Goal: Information Seeking & Learning: Learn about a topic

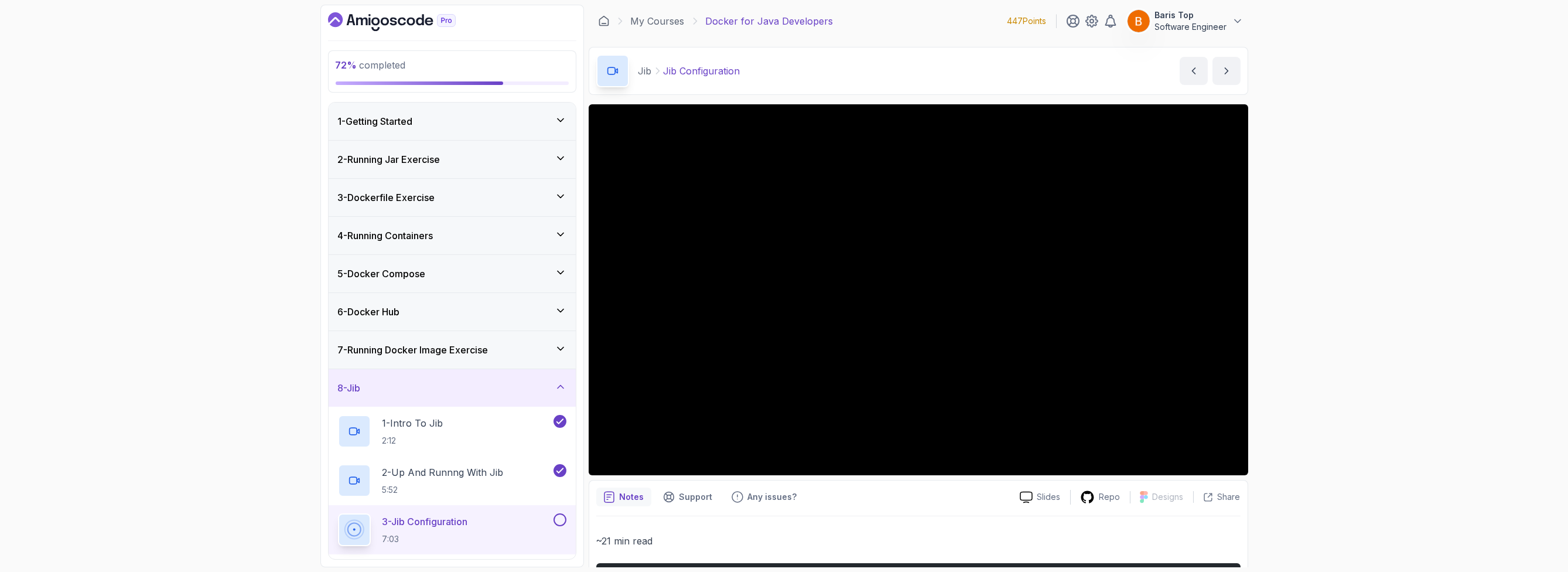
click at [118, 241] on div "72 % completed 1 - Getting Started 2 - Running Jar Exercise 3 - Dockerfile Exer…" at bounding box center [784, 286] width 1568 height 572
click at [114, 212] on div "72 % completed 1 - Getting Started 2 - Running Jar Exercise 3 - Dockerfile Exer…" at bounding box center [784, 286] width 1568 height 572
click at [205, 215] on div "72 % completed 1 - Getting Started 2 - Running Jar Exercise 3 - Dockerfile Exer…" at bounding box center [784, 286] width 1568 height 572
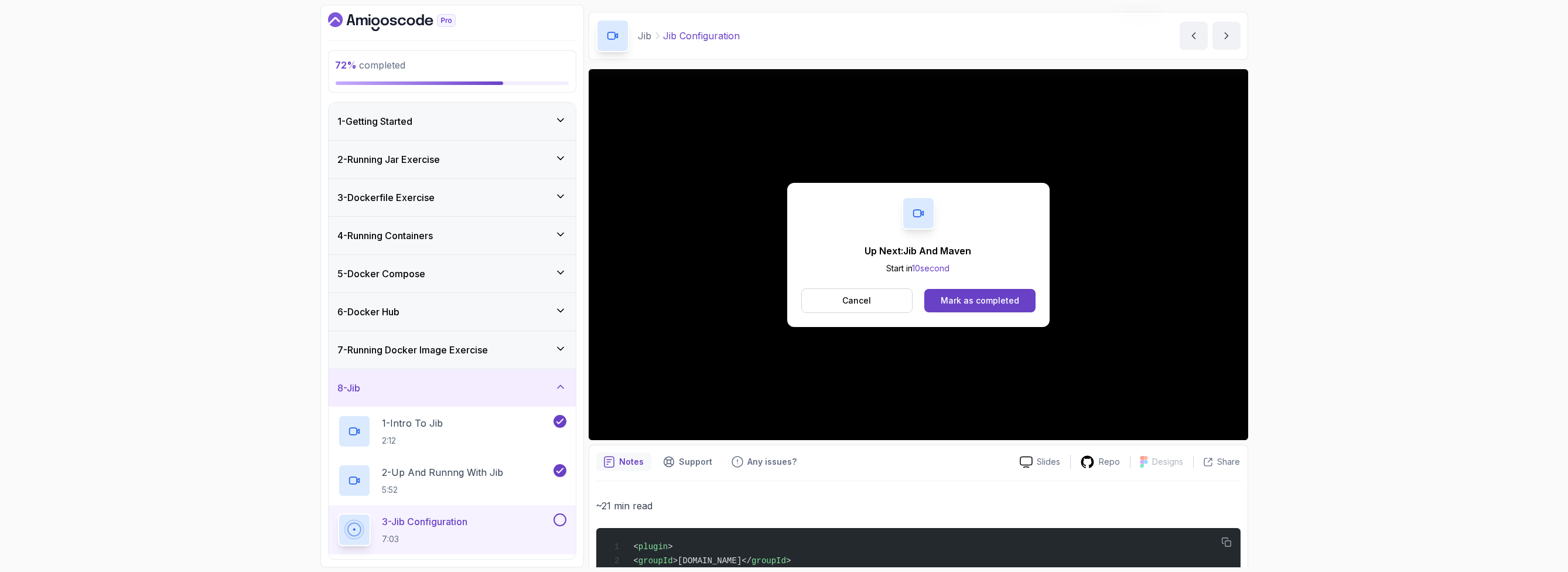
scroll to position [71, 0]
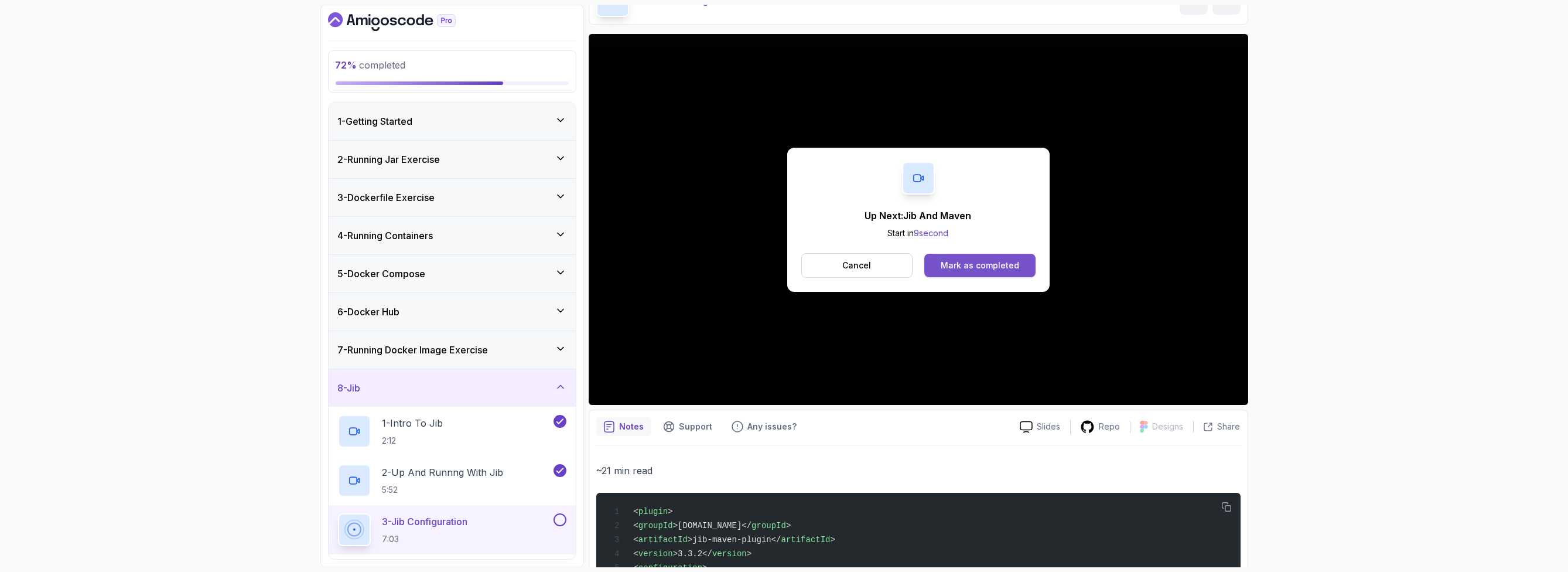
click at [782, 262] on div "Mark as completed" at bounding box center [980, 265] width 79 height 12
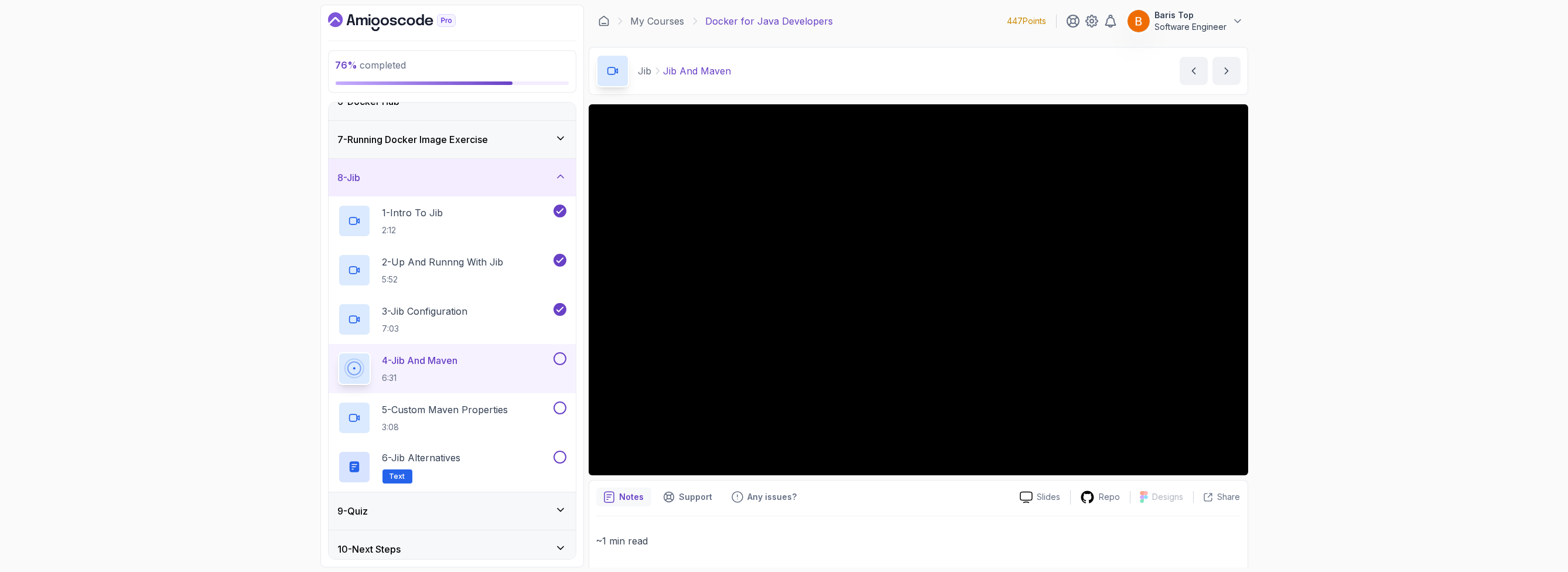
click at [555, 263] on button at bounding box center [560, 358] width 13 height 13
click at [493, 263] on h2 "5 - Custom Maven Properties 3:08" at bounding box center [445, 418] width 126 height 30
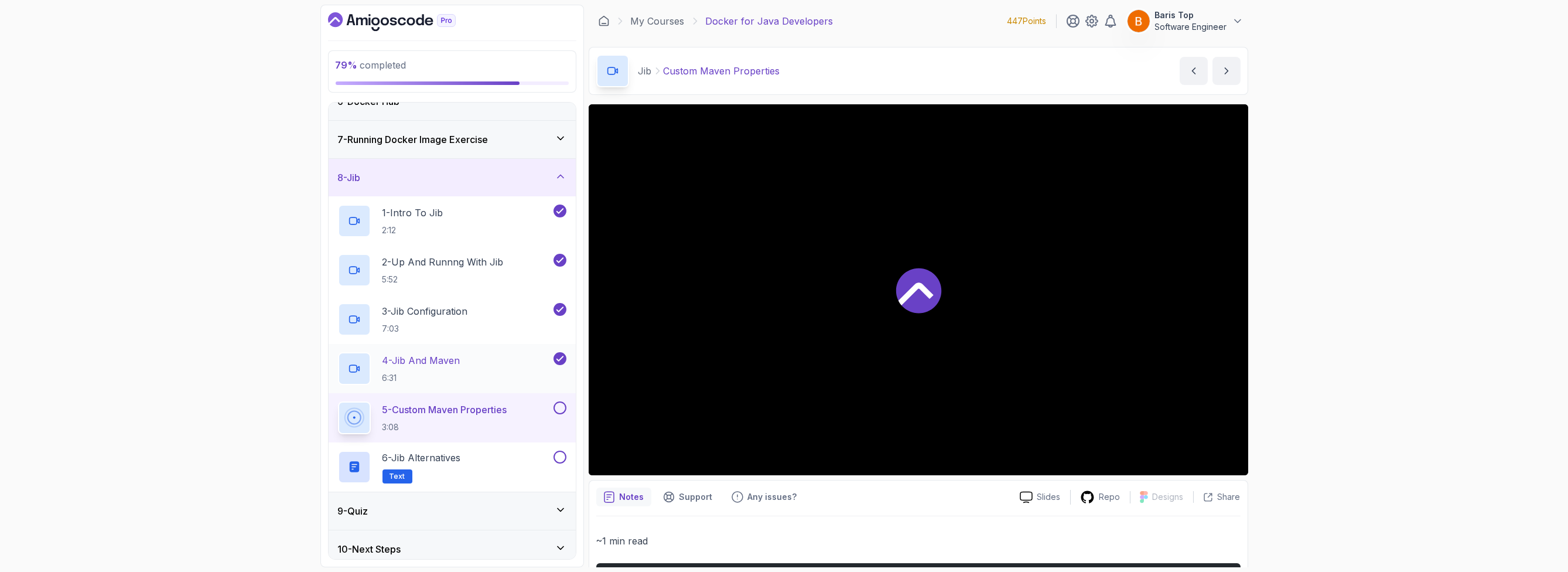
click at [515, 263] on div "4 - Jib And Maven 6:31" at bounding box center [444, 368] width 213 height 32
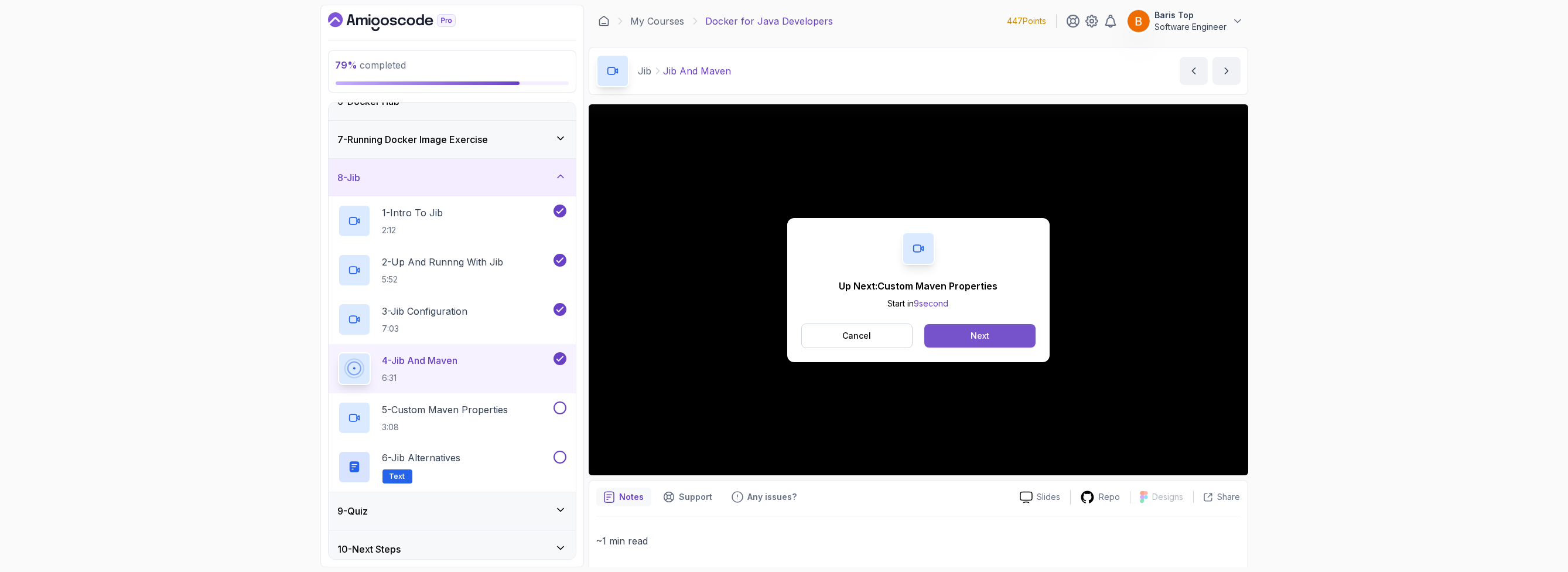
click at [782, 263] on button "Next" at bounding box center [980, 336] width 111 height 24
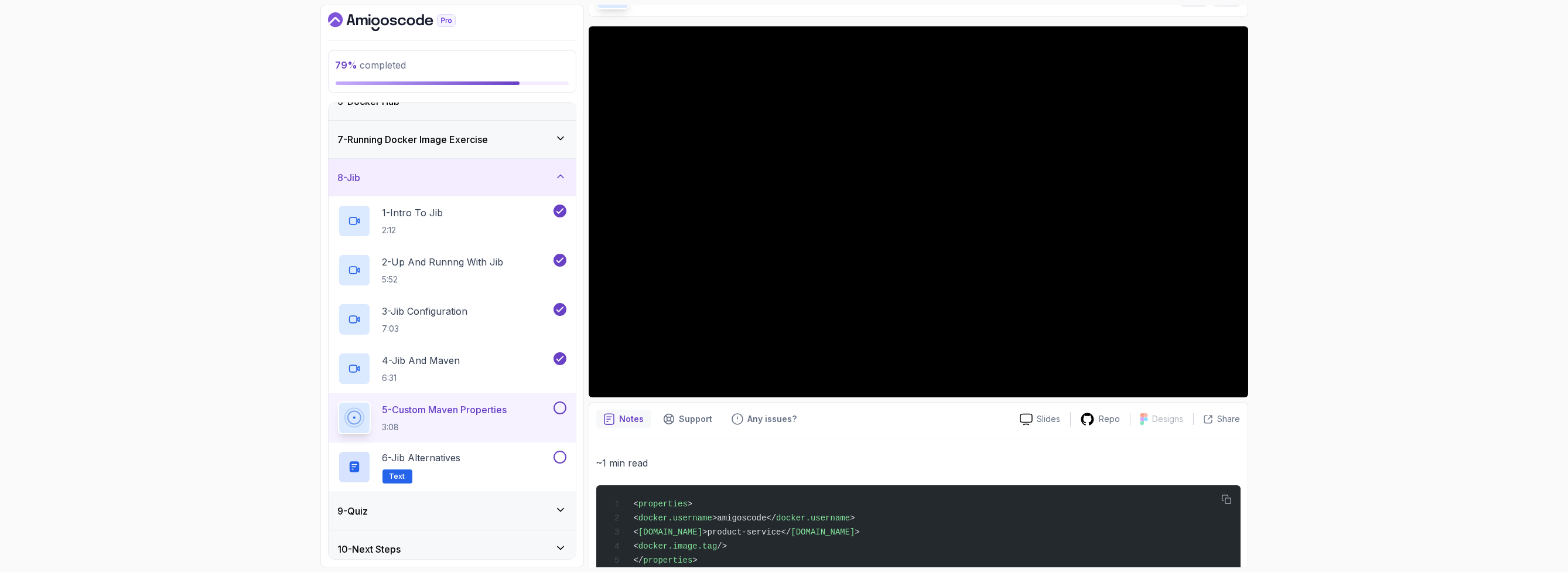
scroll to position [43, 0]
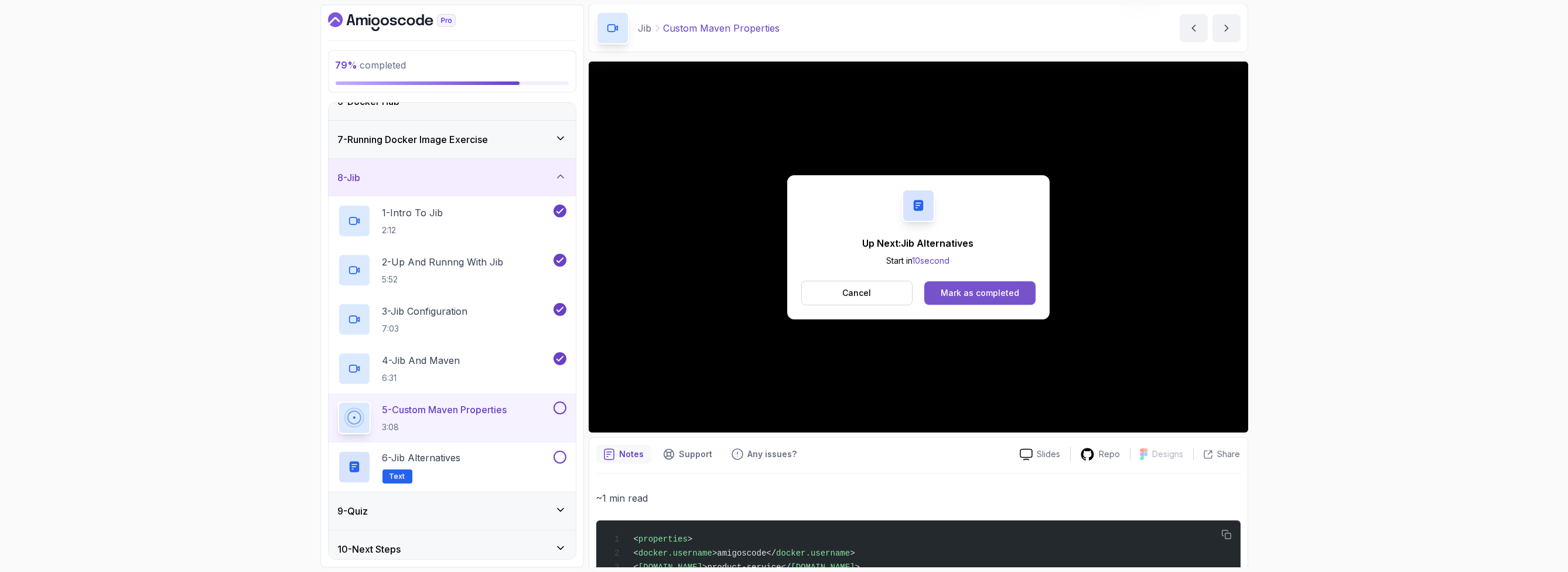
click at [782, 263] on button "Mark as completed" at bounding box center [980, 293] width 111 height 24
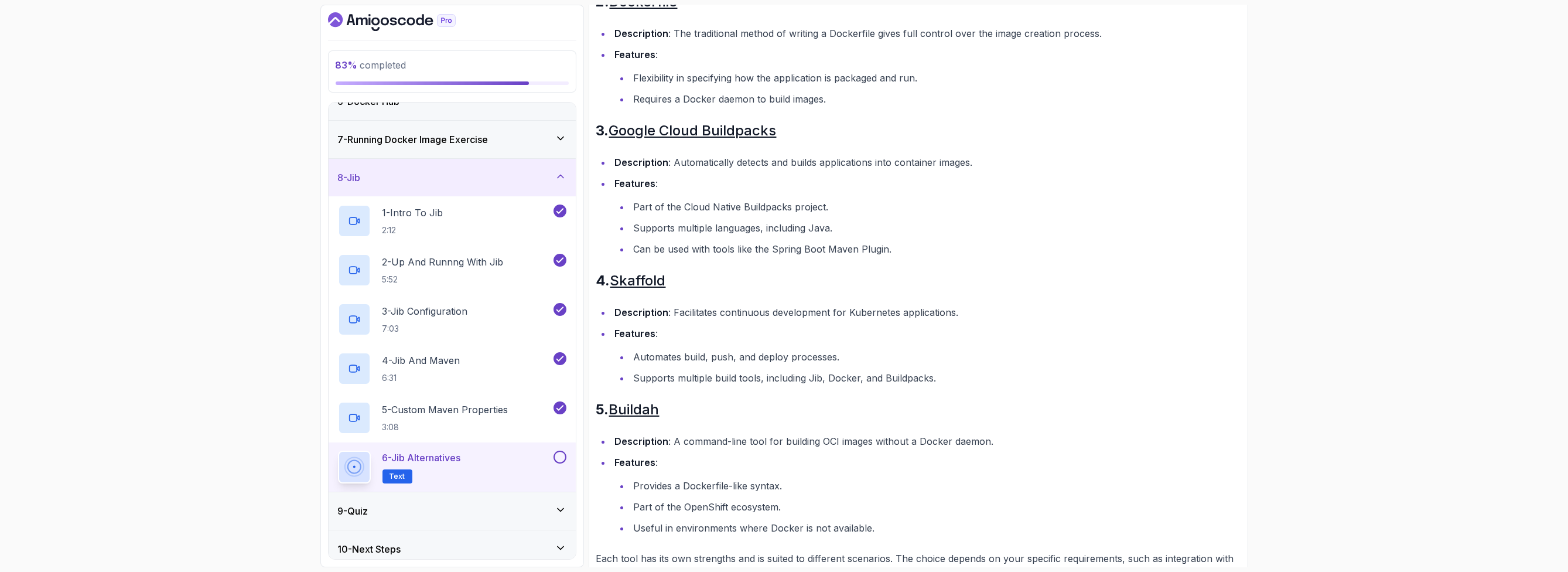
scroll to position [504, 0]
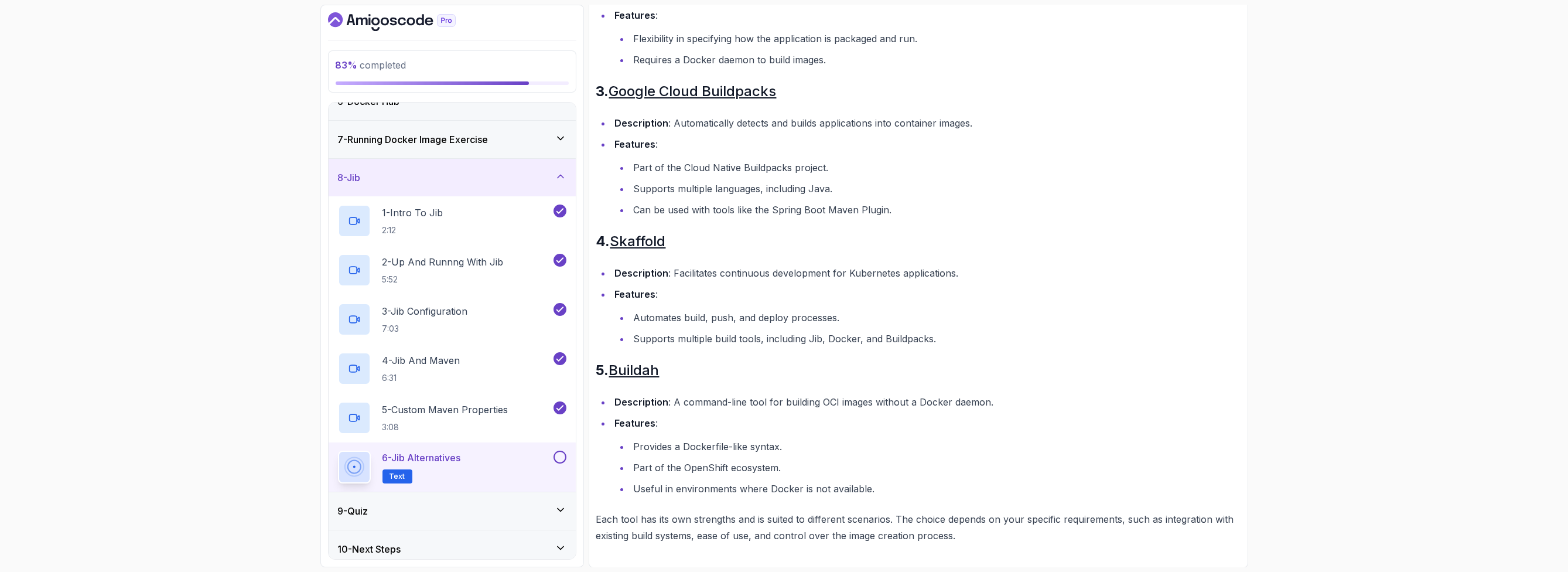
click at [782, 263] on p "Each tool has its own strengths and is suited to different scenarios. The choic…" at bounding box center [919, 527] width 644 height 32
click at [559, 263] on button at bounding box center [560, 457] width 13 height 13
click at [508, 172] on div "8 - Jib" at bounding box center [452, 178] width 229 height 14
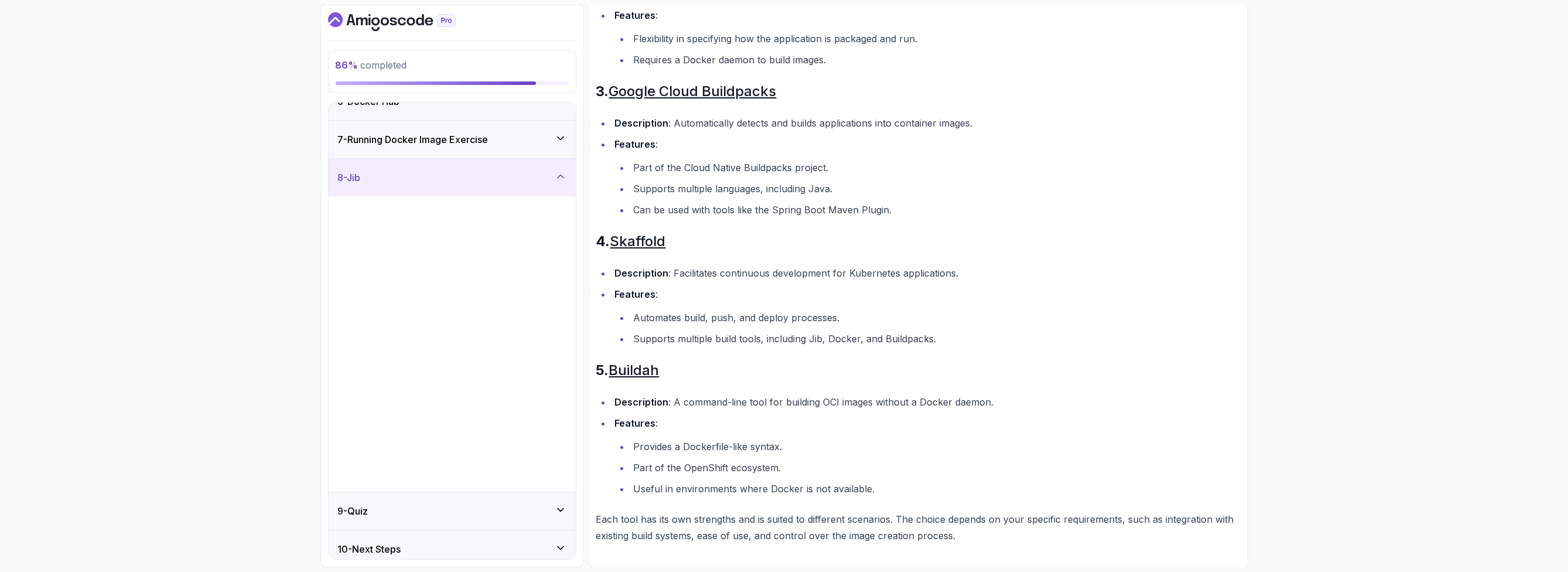
scroll to position [0, 0]
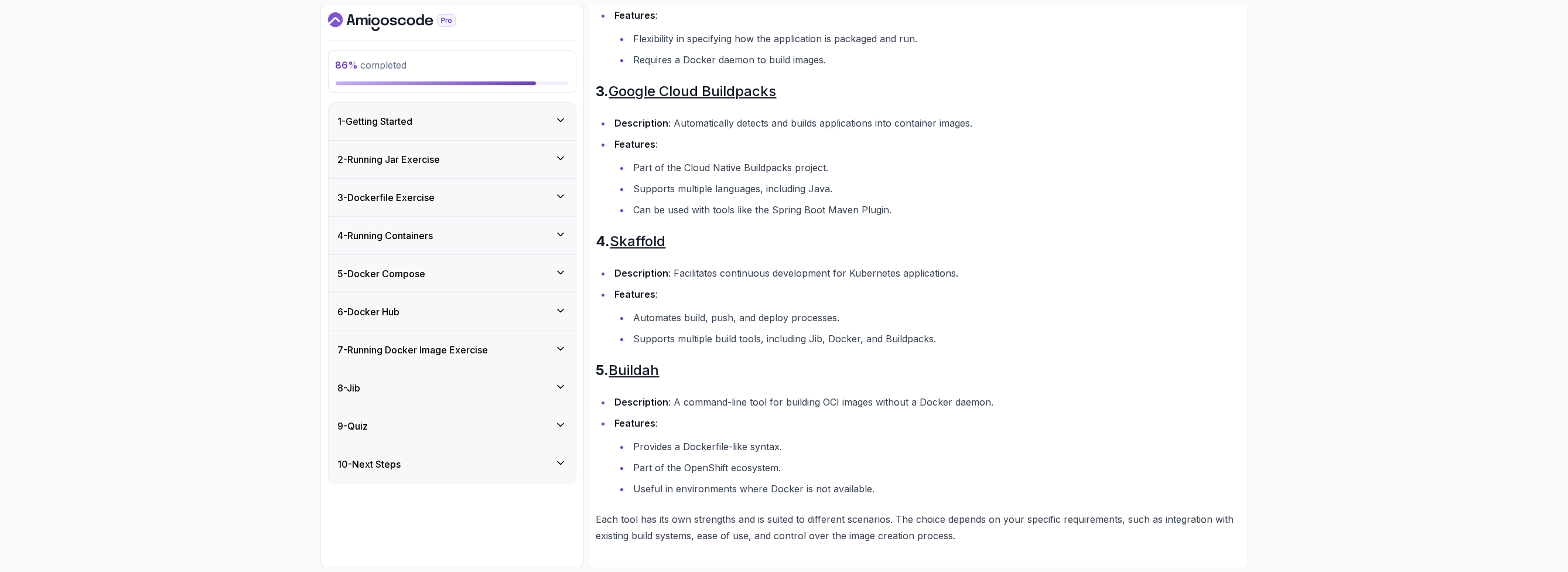
click at [427, 263] on div "9 - Quiz" at bounding box center [452, 426] width 229 height 14
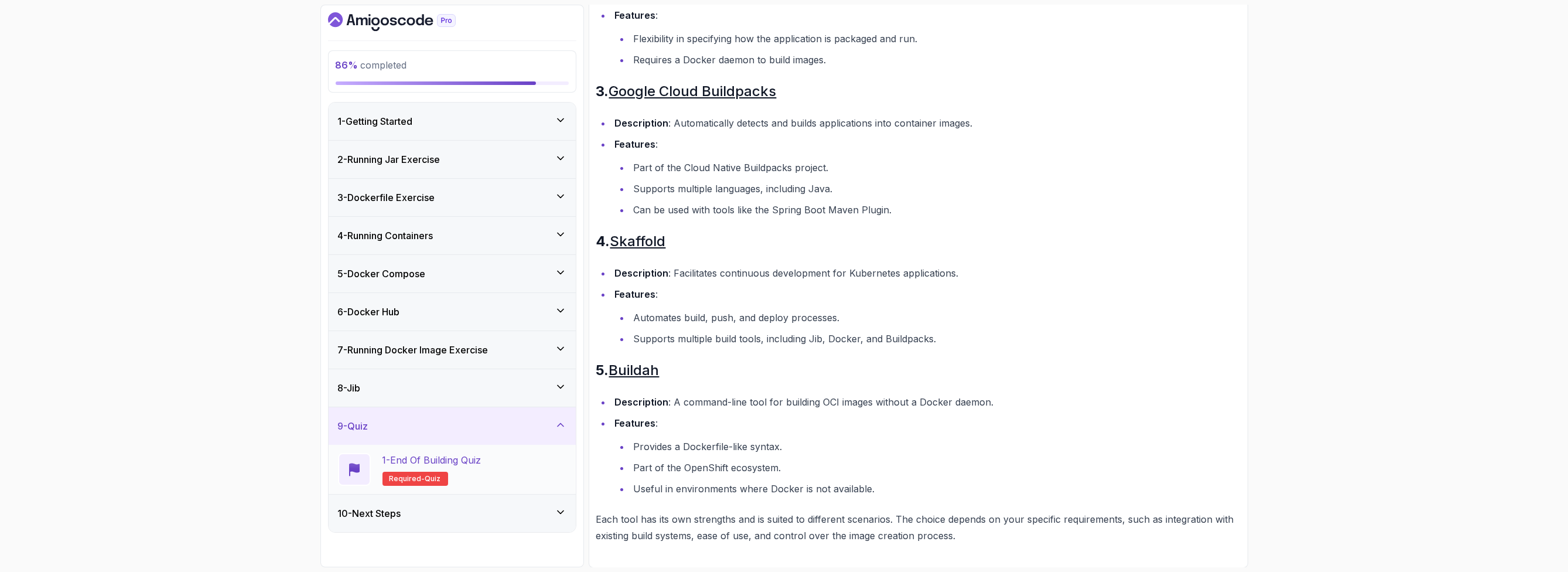
click at [481, 263] on h2 "1 - End Of Building Quiz Required- quiz" at bounding box center [431, 469] width 99 height 32
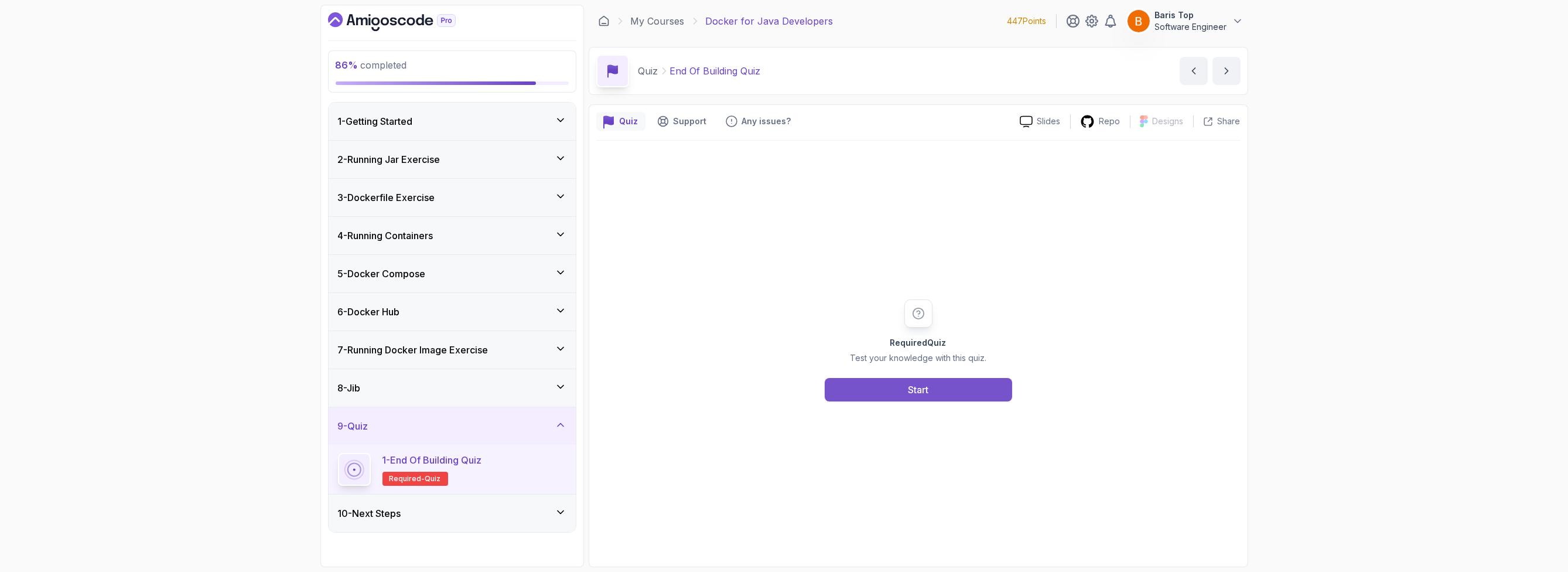
click at [782, 263] on button "Start" at bounding box center [919, 390] width 188 height 24
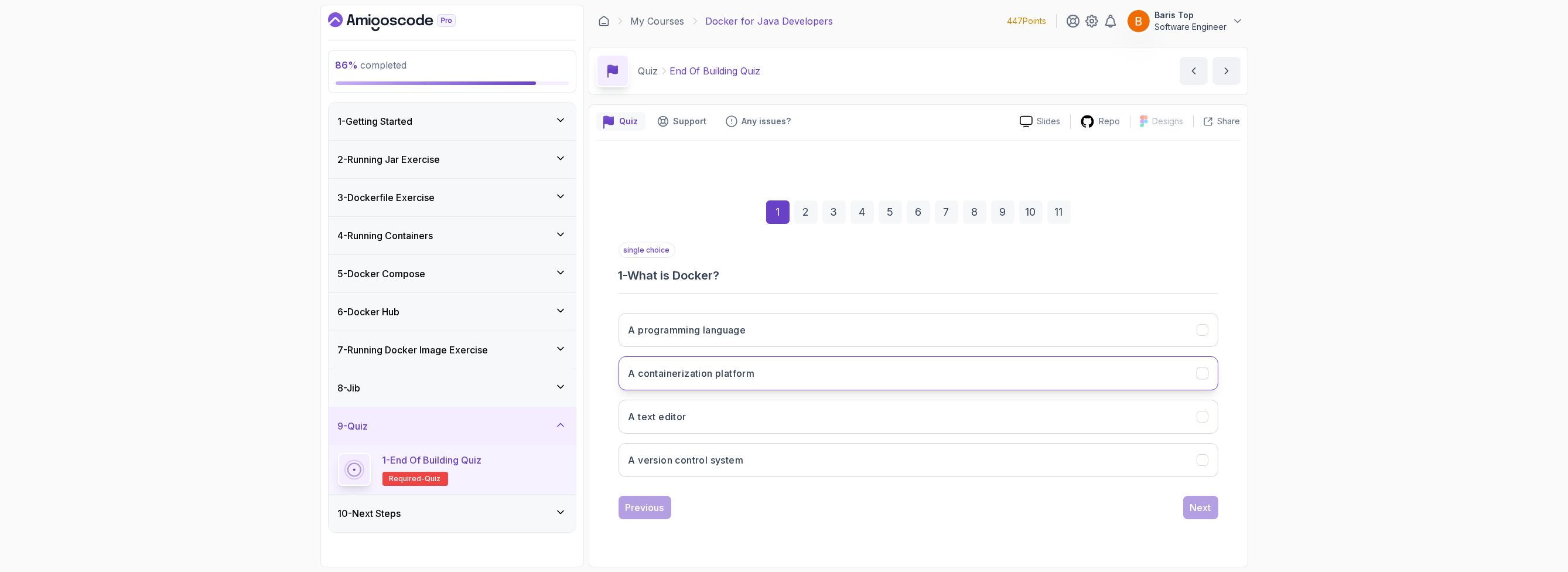
click at [779, 263] on button "A containerization platform" at bounding box center [919, 373] width 600 height 34
click at [782, 263] on div "Next" at bounding box center [1201, 507] width 21 height 14
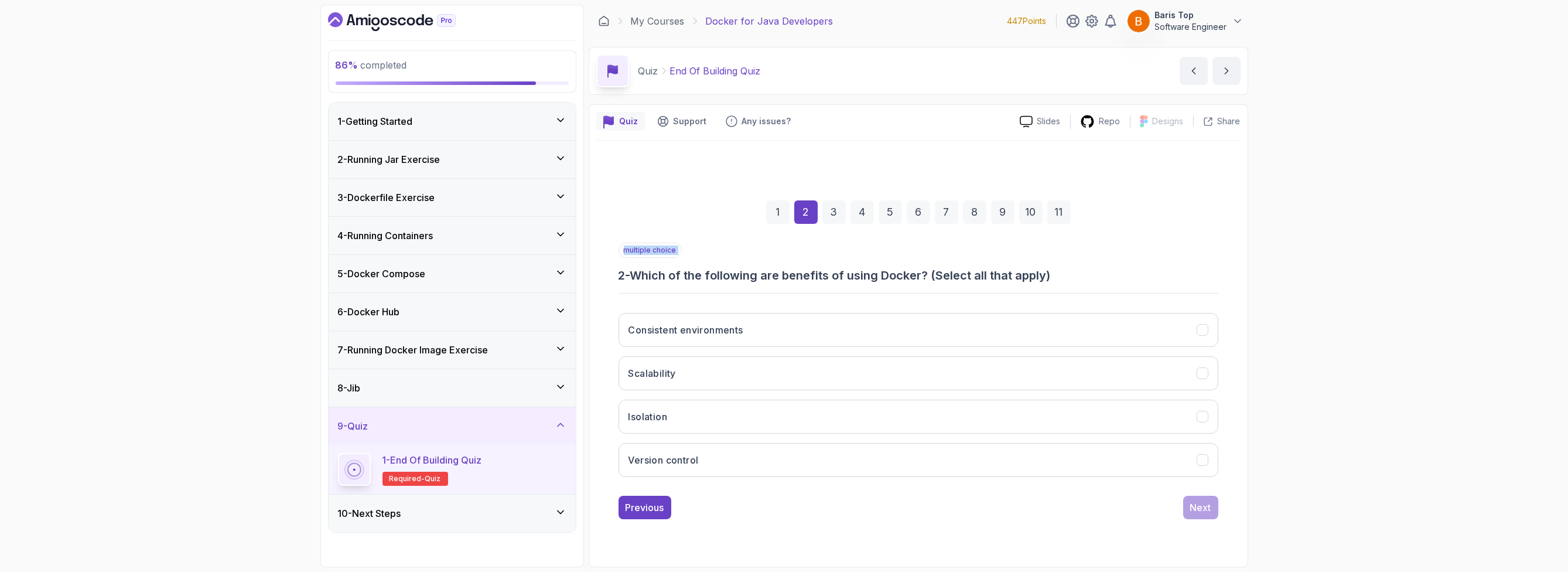
drag, startPoint x: 627, startPoint y: 249, endPoint x: 725, endPoint y: 263, distance: 99.0
click at [707, 261] on div "multiple choice 2 - Which of the following are benefits of using Docker? (Selec…" at bounding box center [919, 263] width 600 height 41
click at [731, 251] on div "multiple choice 2 - Which of the following are benefits of using Docker? (Selec…" at bounding box center [919, 263] width 600 height 41
click at [782, 263] on button "Consistent environments" at bounding box center [919, 329] width 600 height 34
drag, startPoint x: 774, startPoint y: 372, endPoint x: 754, endPoint y: 420, distance: 52.0
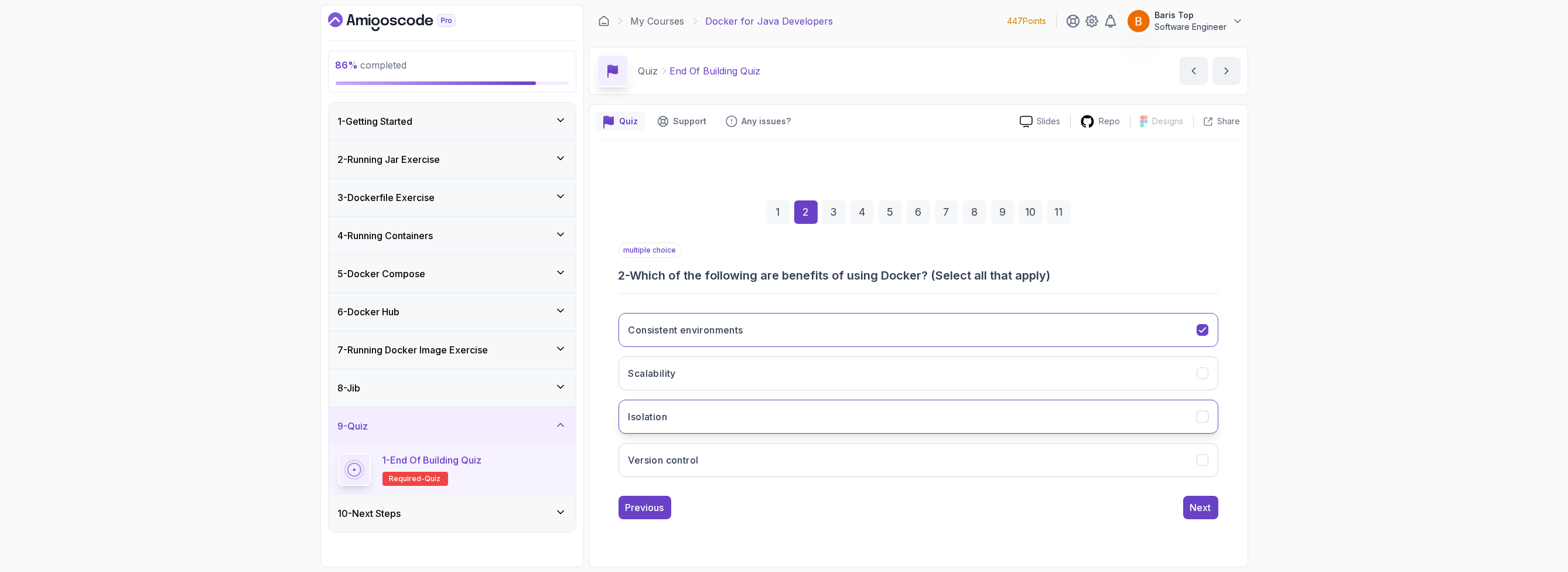
click at [774, 263] on button "Scalability" at bounding box center [919, 373] width 600 height 34
click at [749, 263] on button "Isolation" at bounding box center [919, 417] width 600 height 34
click at [755, 263] on button "Version control" at bounding box center [919, 460] width 600 height 34
click at [782, 263] on div "Next" at bounding box center [1201, 507] width 21 height 14
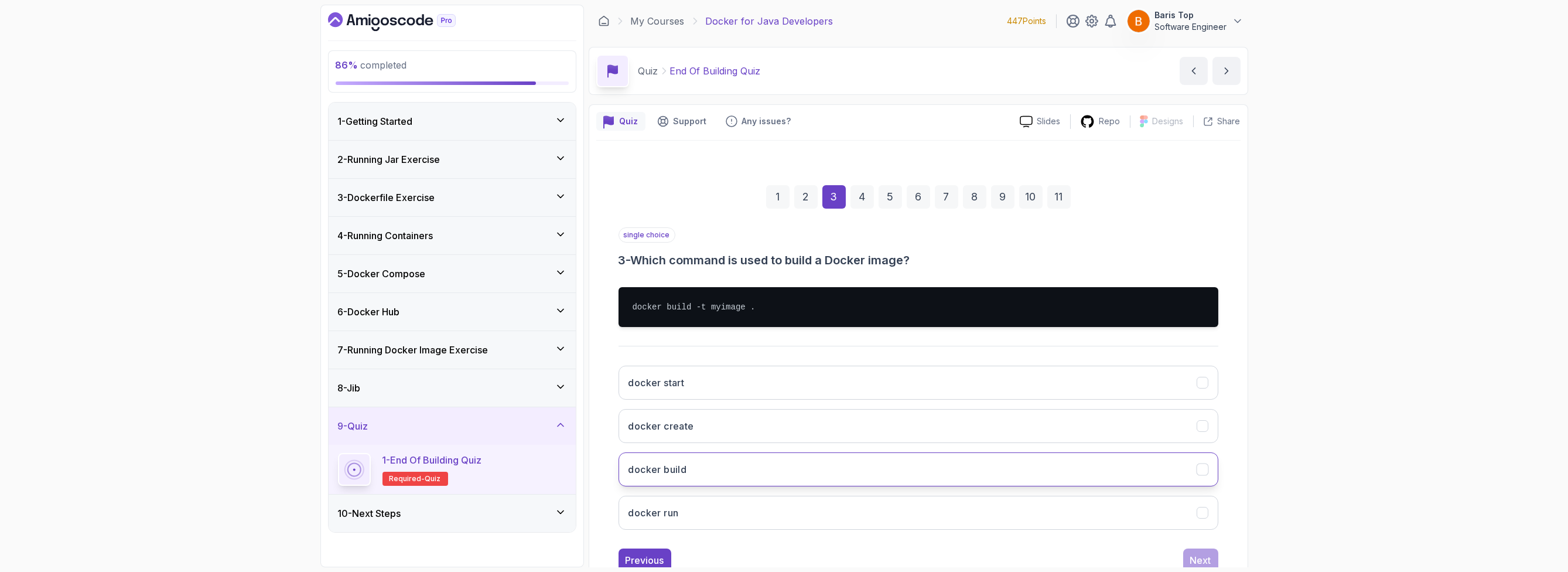
click at [722, 263] on button "docker build" at bounding box center [919, 469] width 600 height 34
click at [782, 263] on div "Next" at bounding box center [1201, 560] width 21 height 14
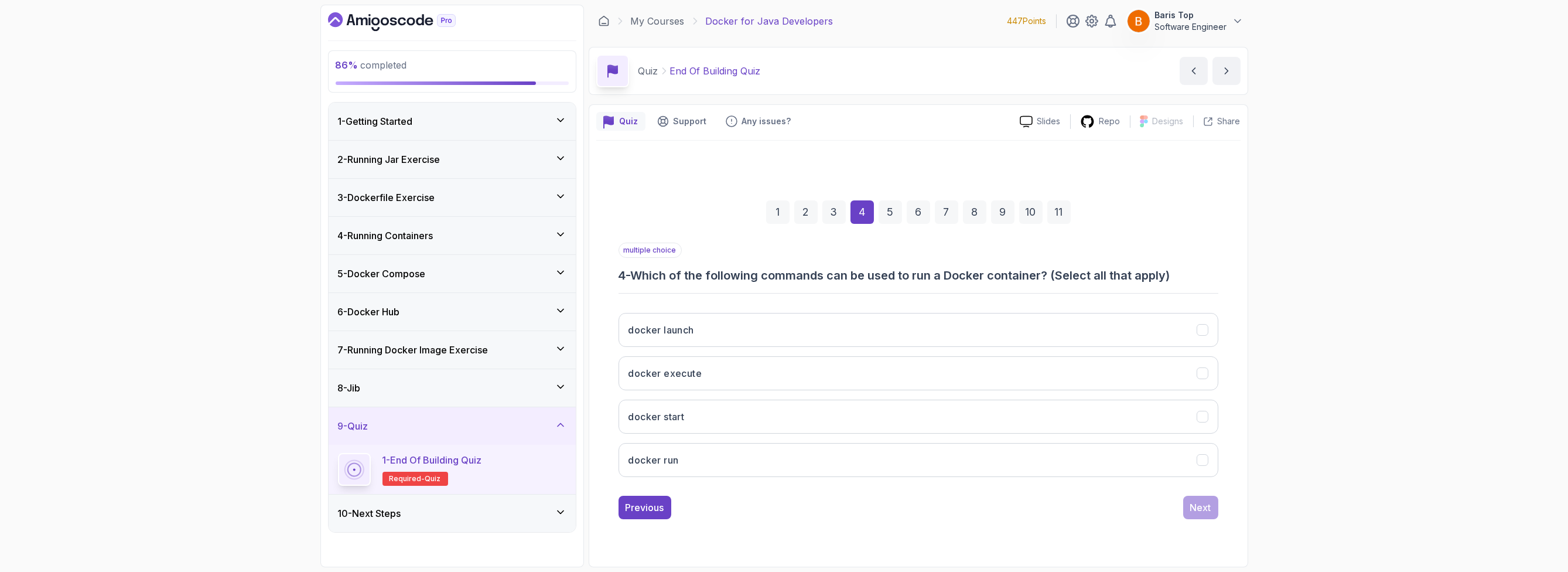
click at [782, 263] on h3 "4 - Which of the following commands can be used to run a Docker container? (Sel…" at bounding box center [919, 275] width 600 height 17
click at [762, 263] on button "docker run" at bounding box center [919, 460] width 600 height 34
click at [782, 263] on button "docker execute" at bounding box center [919, 373] width 600 height 34
click at [705, 263] on div "docker launch docker execute docker start docker run" at bounding box center [919, 395] width 600 height 183
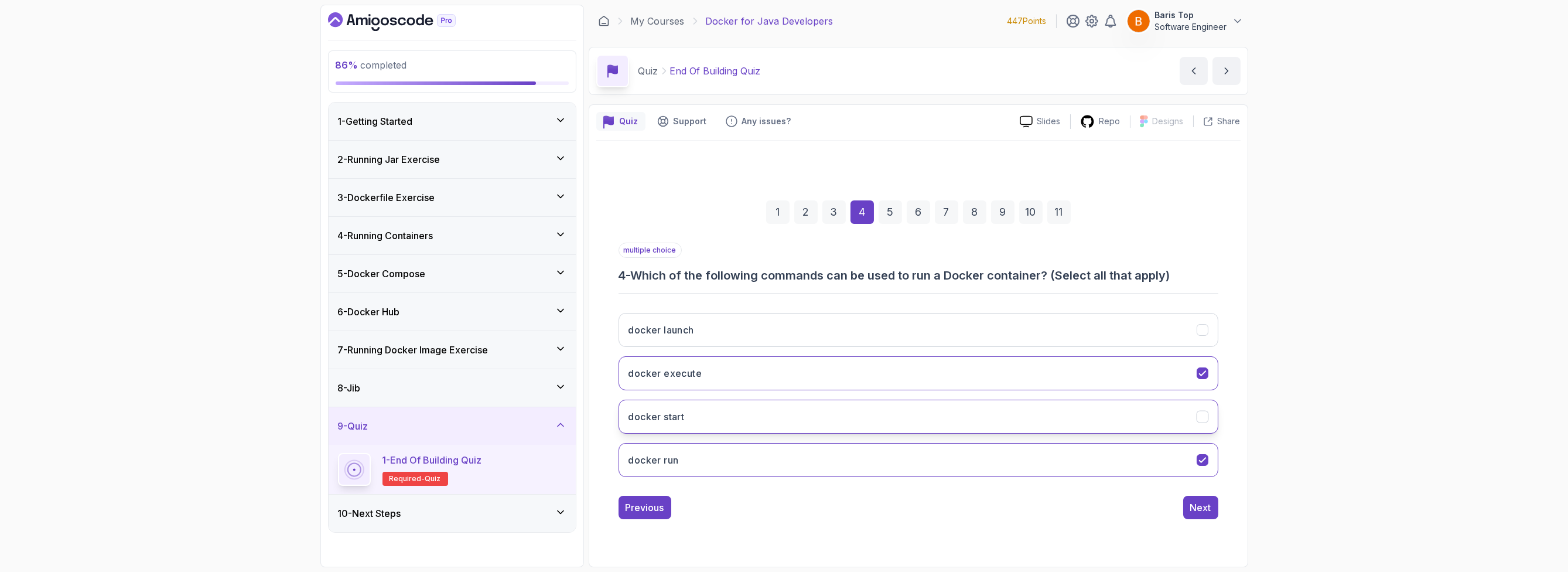
click at [706, 263] on button "docker start" at bounding box center [919, 417] width 600 height 34
click at [703, 263] on button "docker run" at bounding box center [919, 460] width 600 height 34
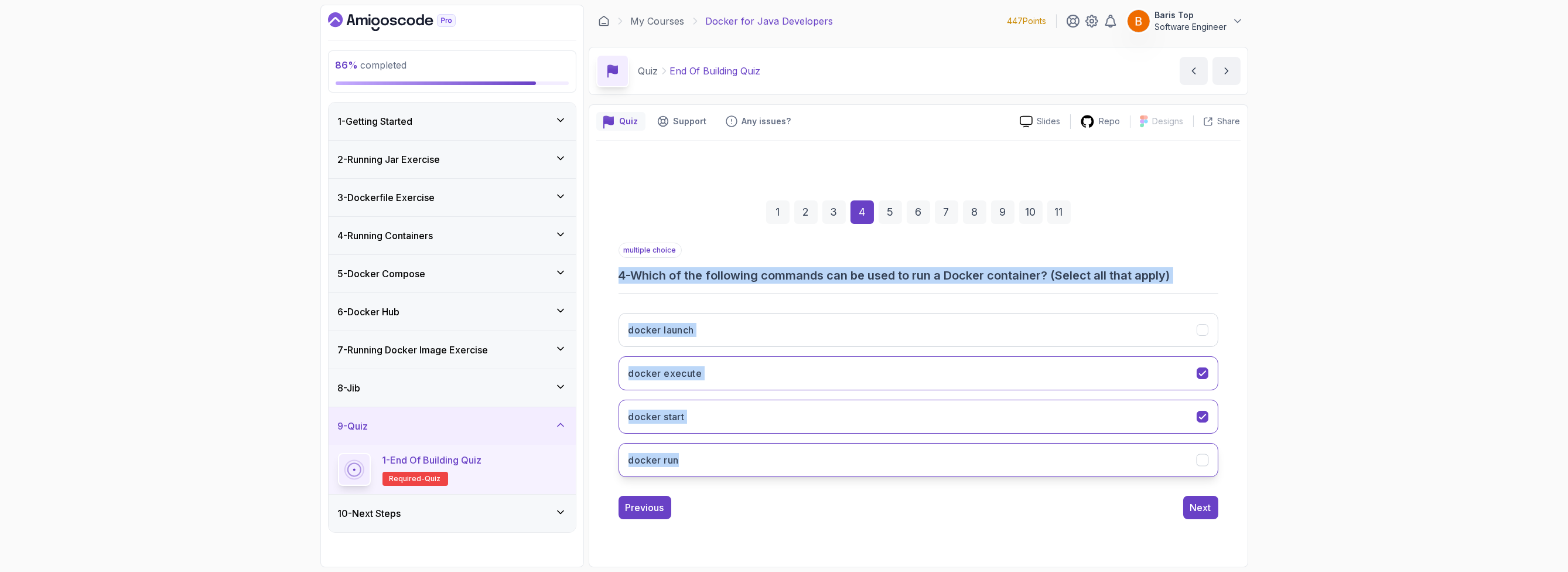
drag, startPoint x: 618, startPoint y: 272, endPoint x: 848, endPoint y: 461, distance: 297.7
click at [782, 263] on div "multiple choice 4 - Which of the following commands can be used to run a Docker…" at bounding box center [919, 365] width 600 height 244
copy div "4 - Which of the following commands can be used to run a Docker container? (Sel…"
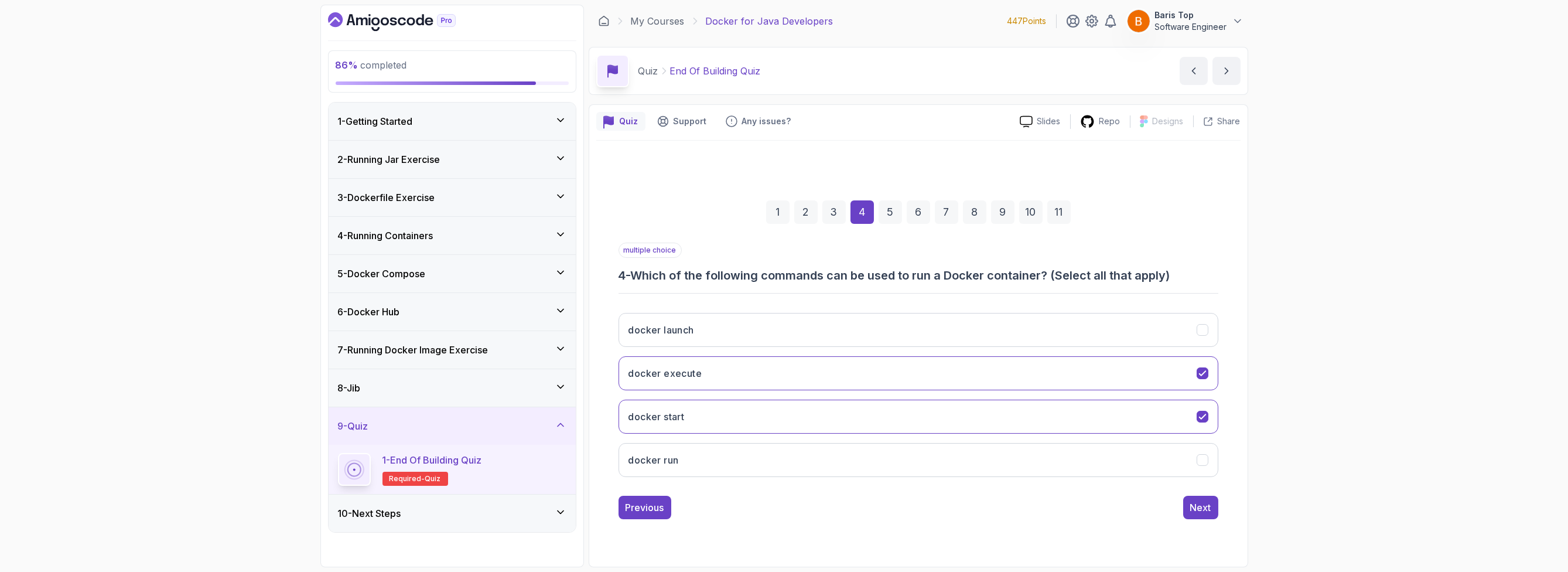
click at [782, 263] on div "multiple choice 4 - Which of the following commands can be used to run a Docker…" at bounding box center [919, 380] width 600 height 276
click at [782, 212] on div "3" at bounding box center [834, 212] width 24 height 24
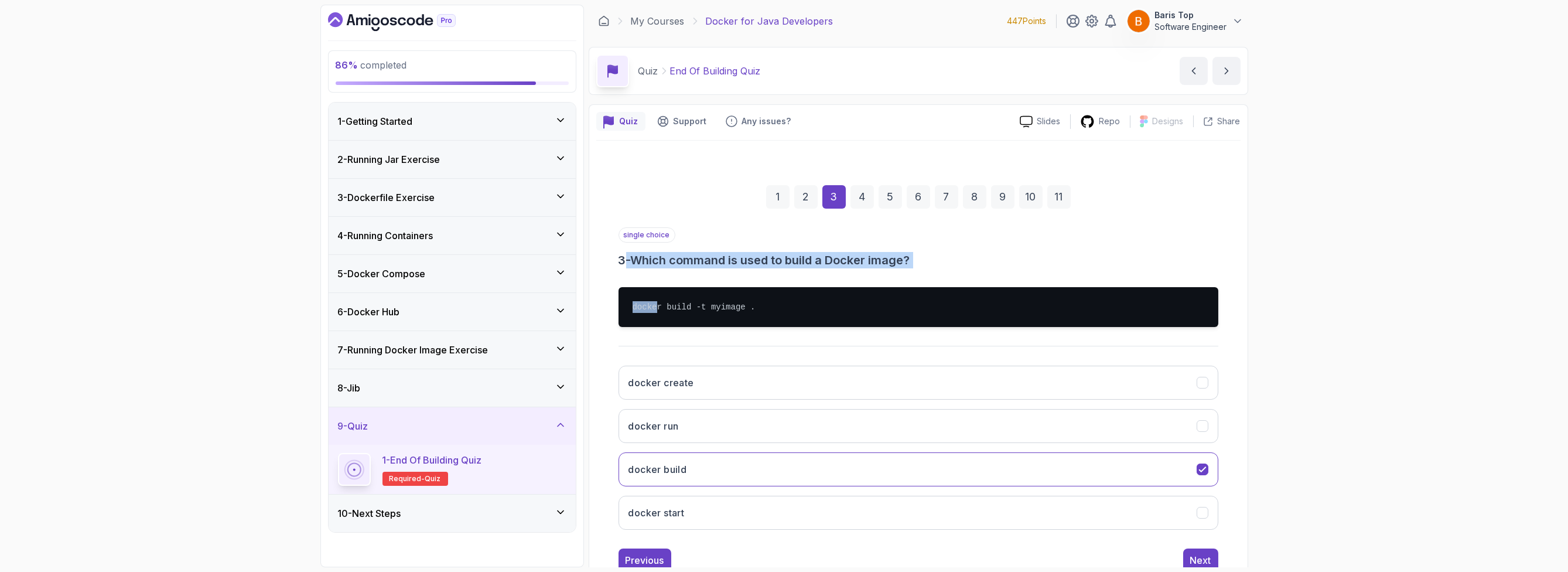
drag, startPoint x: 625, startPoint y: 259, endPoint x: 648, endPoint y: 295, distance: 42.7
click at [648, 263] on div "single choice 3 - Which command is used to build a Docker image? docker build -…" at bounding box center [919, 382] width 600 height 312
click at [782, 194] on div "2" at bounding box center [807, 197] width 24 height 24
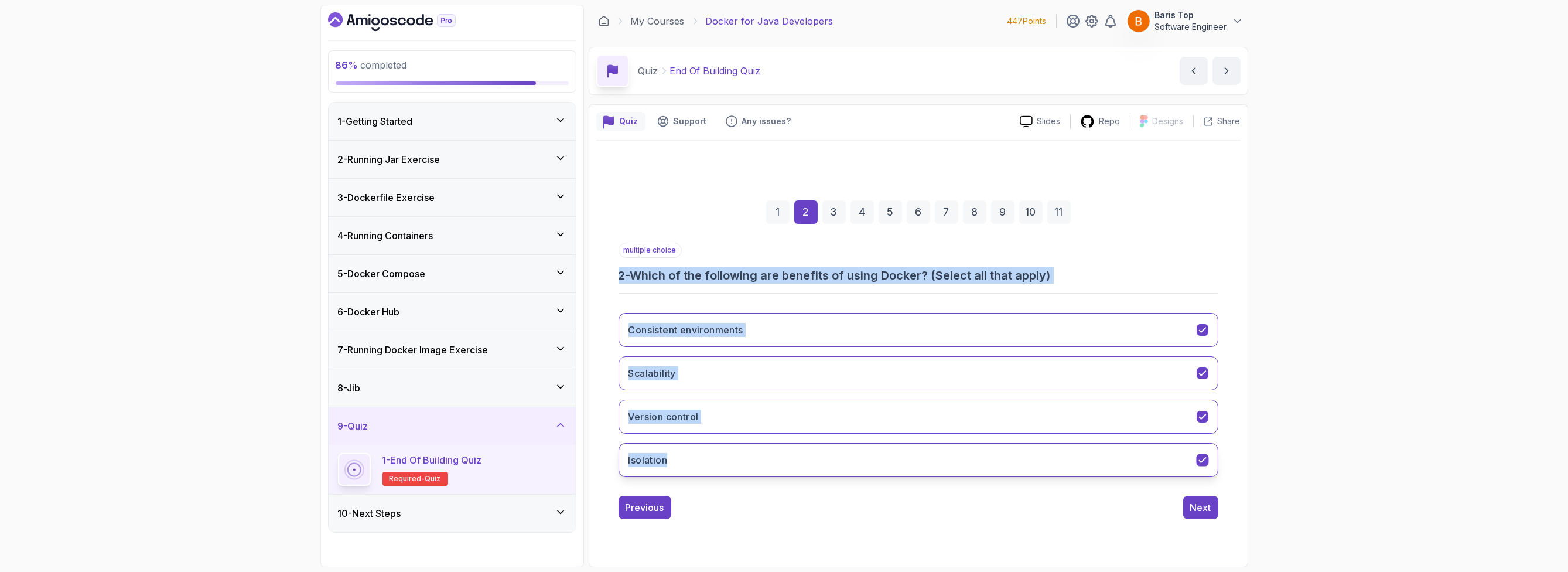
drag, startPoint x: 618, startPoint y: 275, endPoint x: 731, endPoint y: 461, distance: 217.6
click at [731, 263] on div "1 2 3 4 5 6 7 8 9 10 11 multiple choice 2 - Which of the following are benefits…" at bounding box center [919, 350] width 644 height 357
copy div "2 - Which of the following are benefits of using Docker? (Select all that apply…"
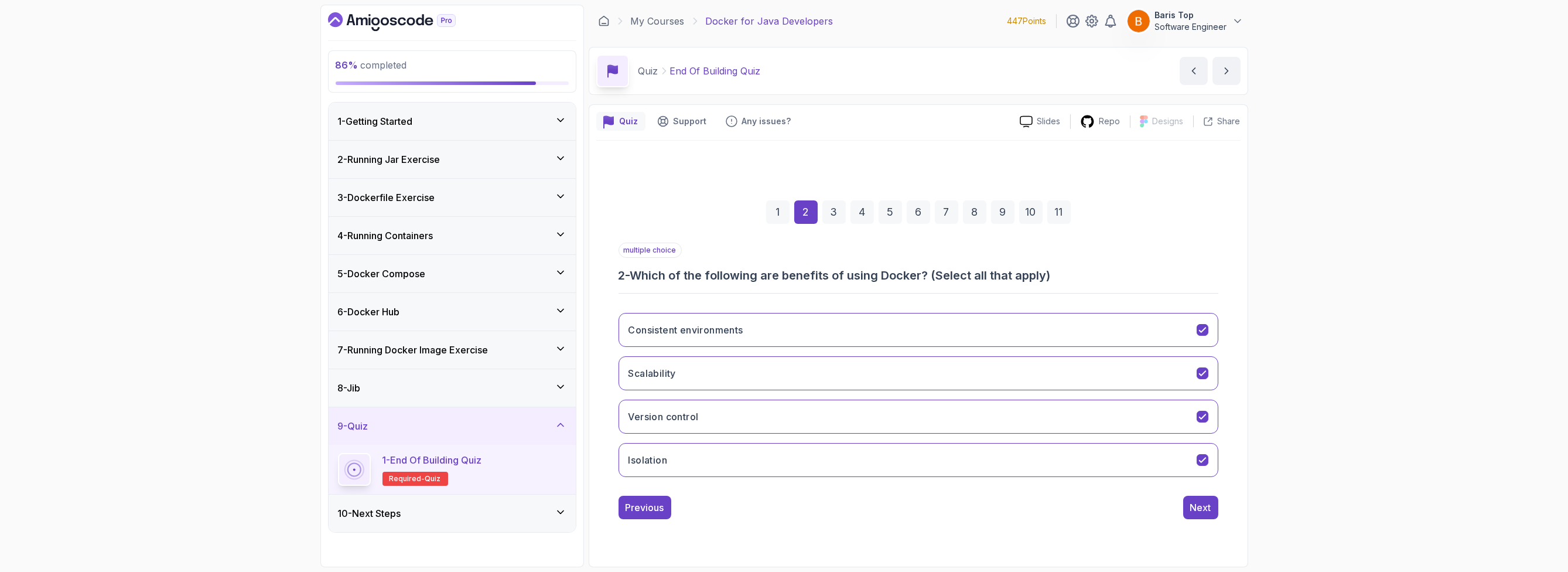
click at [782, 263] on div "1 2 3 4 5 6 7 8 9 10 11 multiple choice 2 - Which of the following are benefits…" at bounding box center [919, 350] width 644 height 357
click at [689, 263] on button "Isolation" at bounding box center [919, 460] width 600 height 34
click at [699, 263] on button "Isolation" at bounding box center [919, 460] width 600 height 34
click at [708, 263] on button "Version control" at bounding box center [919, 417] width 600 height 34
drag, startPoint x: 1196, startPoint y: 506, endPoint x: 1185, endPoint y: 503, distance: 11.4
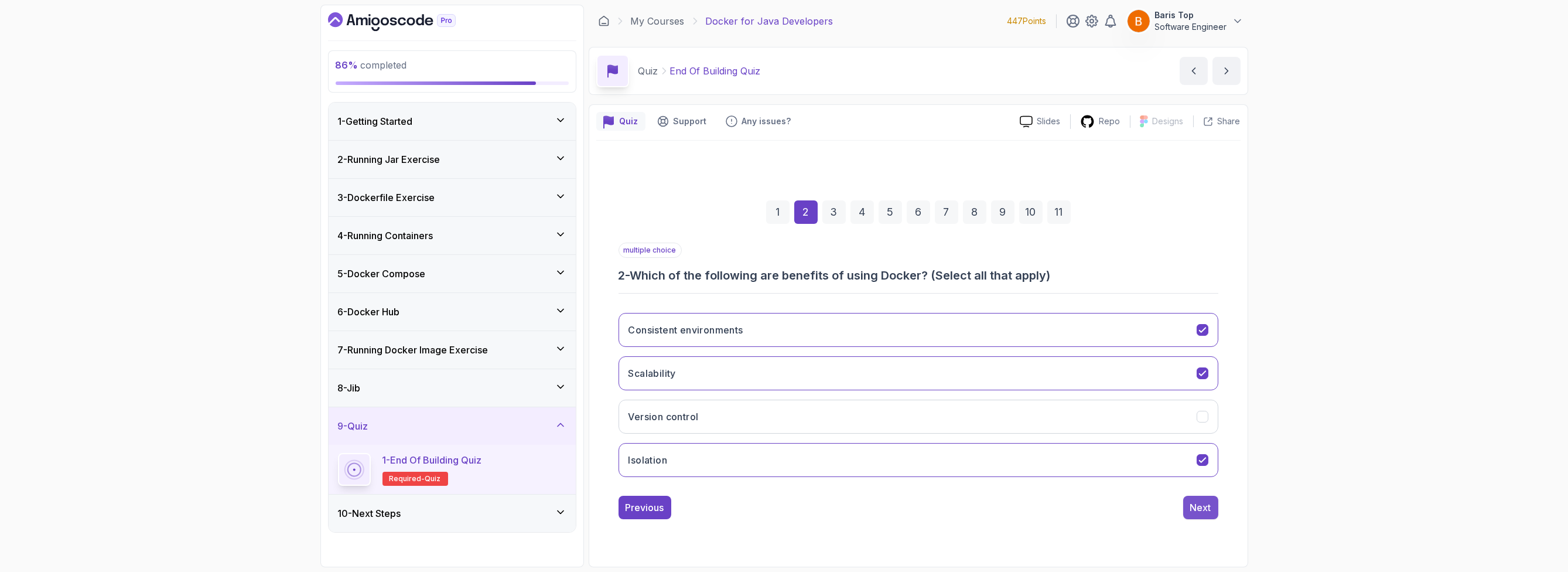
click at [782, 263] on div "Next" at bounding box center [1201, 507] width 21 height 14
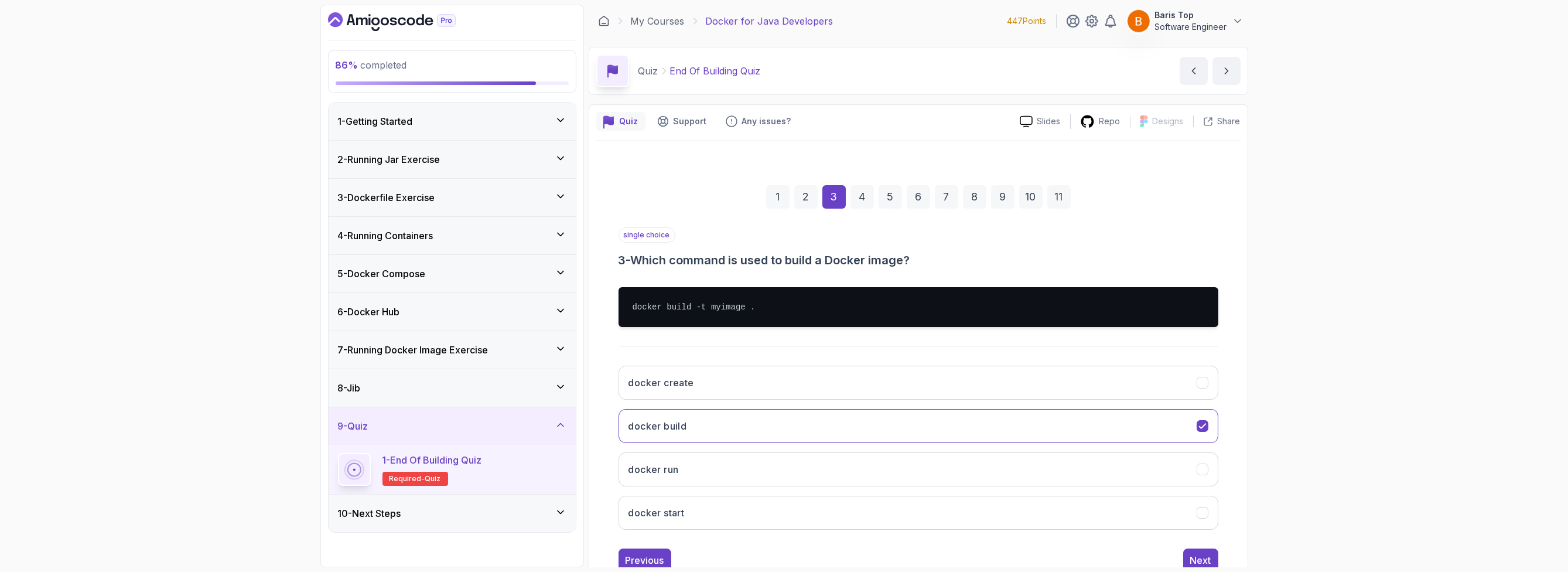
click at [782, 244] on div "single choice 3 - Which command is used to build a Docker image?" at bounding box center [919, 248] width 600 height 41
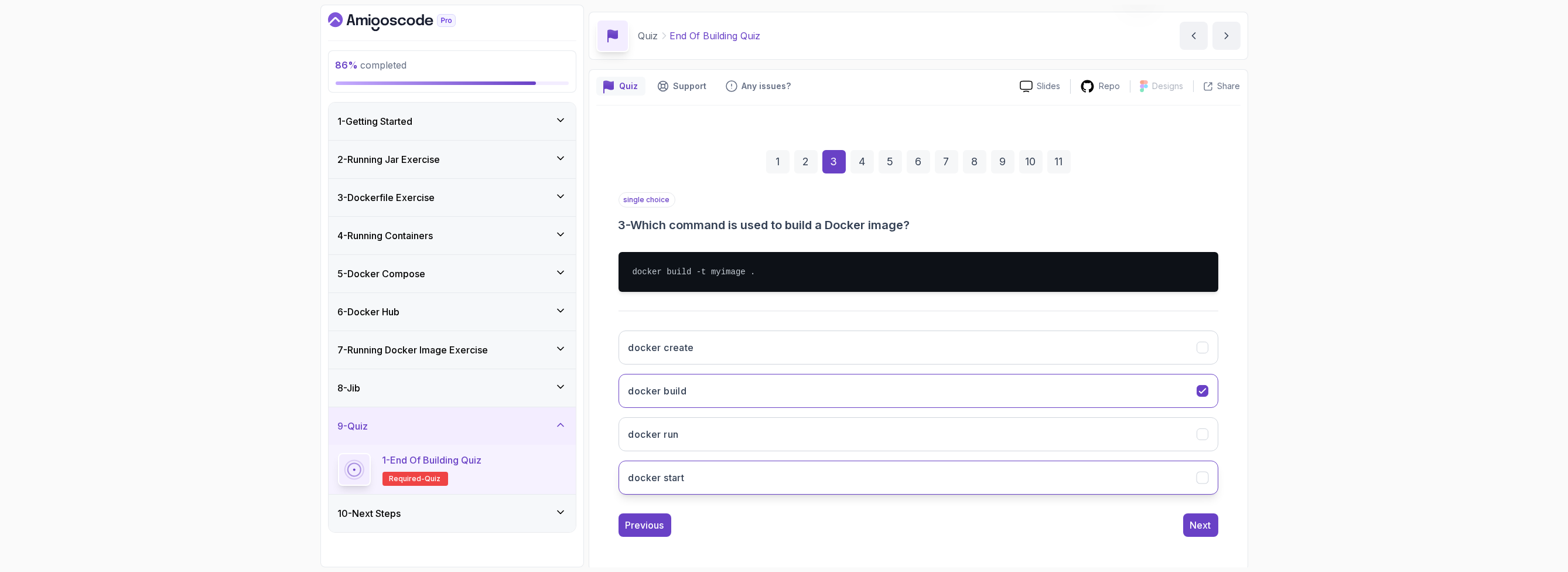
scroll to position [35, 0]
click at [782, 263] on div "Next" at bounding box center [1201, 525] width 21 height 14
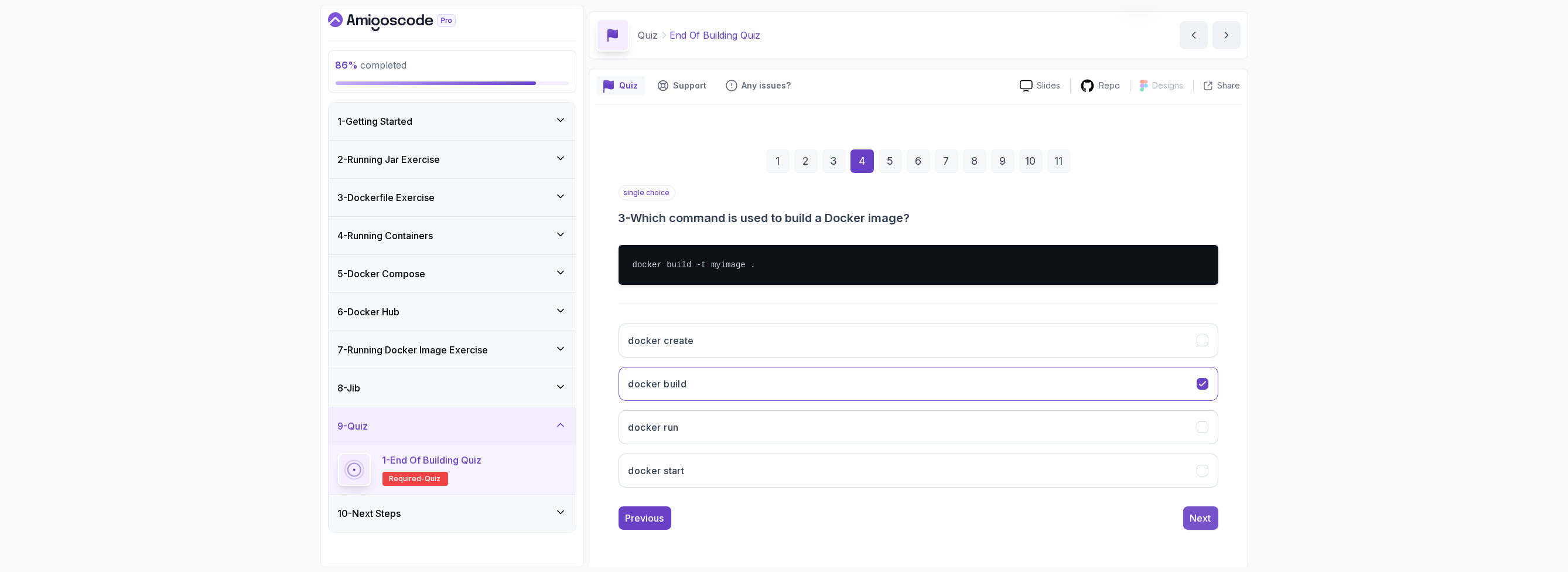
scroll to position [0, 0]
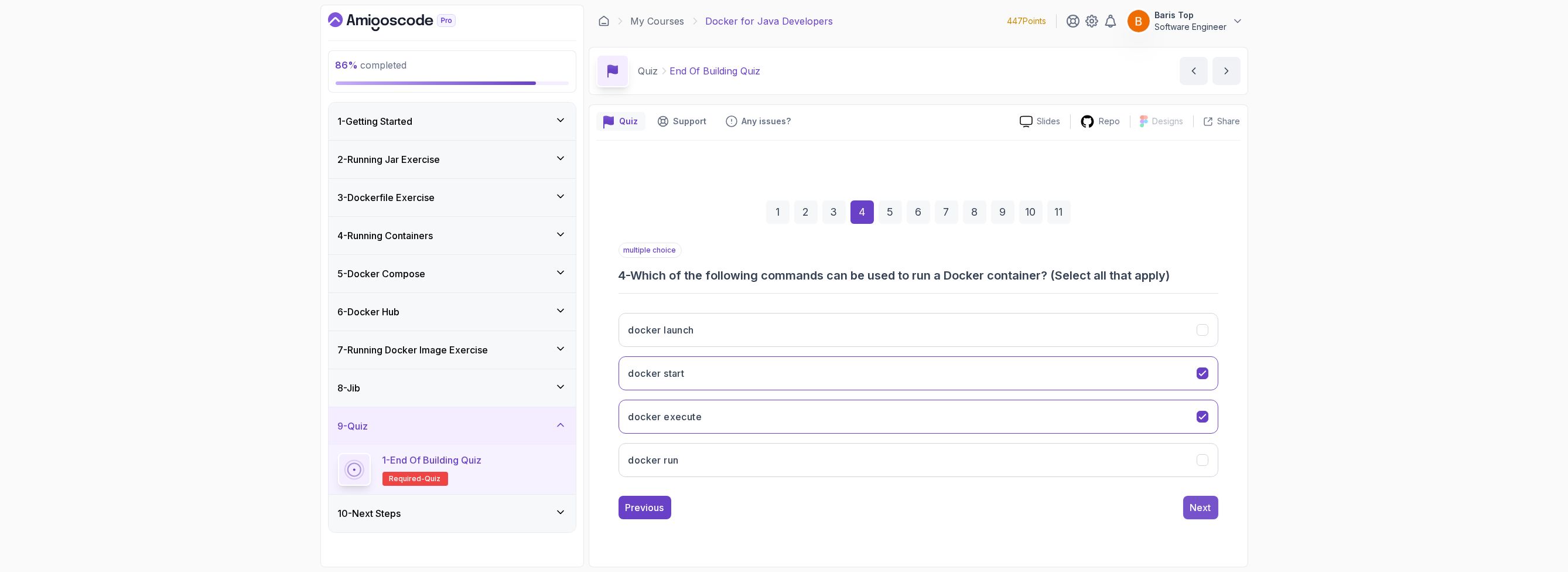
click at [782, 263] on div "Next" at bounding box center [1201, 507] width 21 height 14
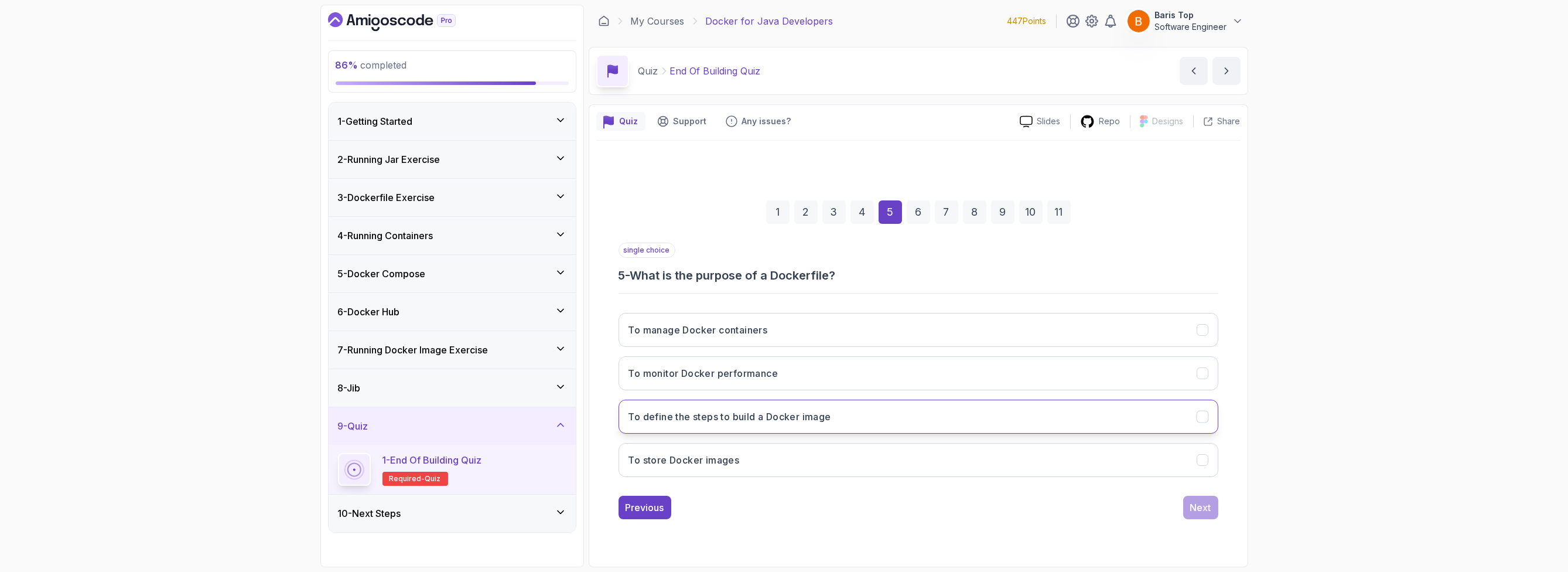
click at [782, 263] on button "To define the steps to build a Docker image" at bounding box center [919, 417] width 600 height 34
click at [782, 263] on div "Next" at bounding box center [1201, 507] width 21 height 14
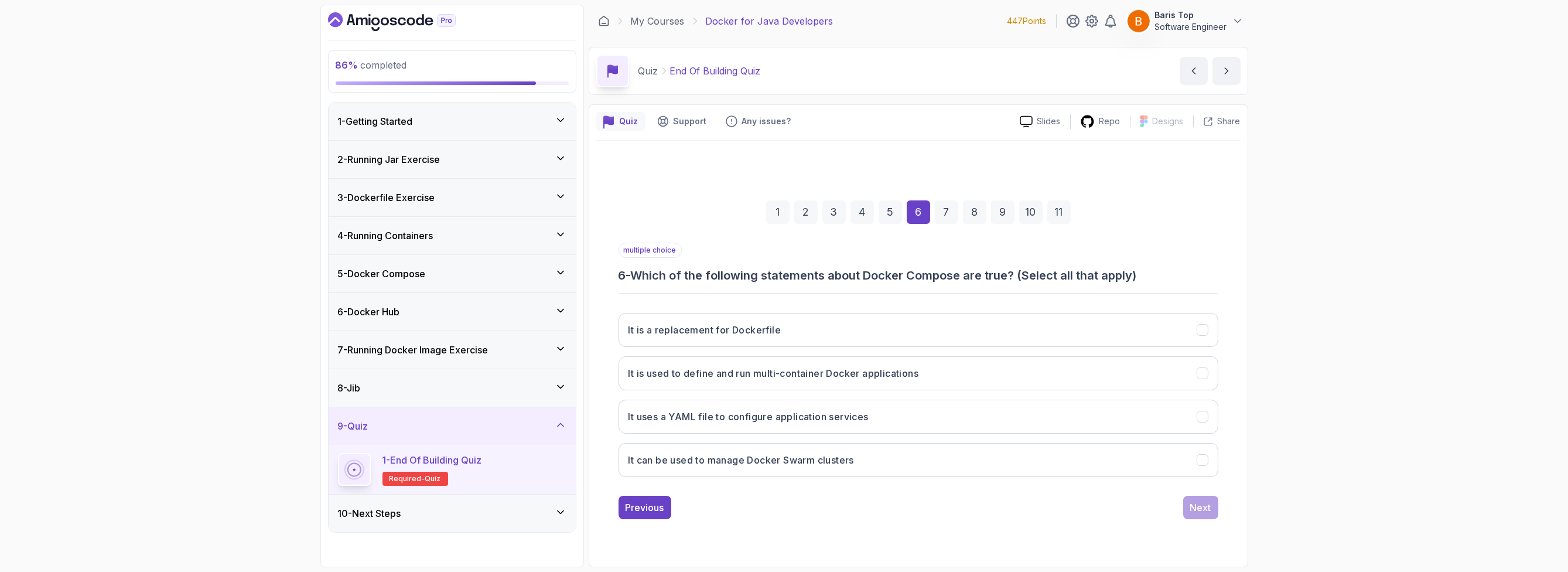
click at [782, 263] on div "1 2 3 4 5 6 7 8 9 10 11 multiple choice 6 - Which of the following statements a…" at bounding box center [919, 350] width 644 height 357
click at [782, 263] on h3 "It is used to define and run multi-container Docker applications" at bounding box center [774, 373] width 291 height 14
drag, startPoint x: 895, startPoint y: 505, endPoint x: 906, endPoint y: 458, distance: 48.3
click at [782, 263] on div "Previous Next" at bounding box center [919, 508] width 600 height 24
click at [782, 263] on button "It uses a YAML file to configure application services" at bounding box center [919, 417] width 600 height 34
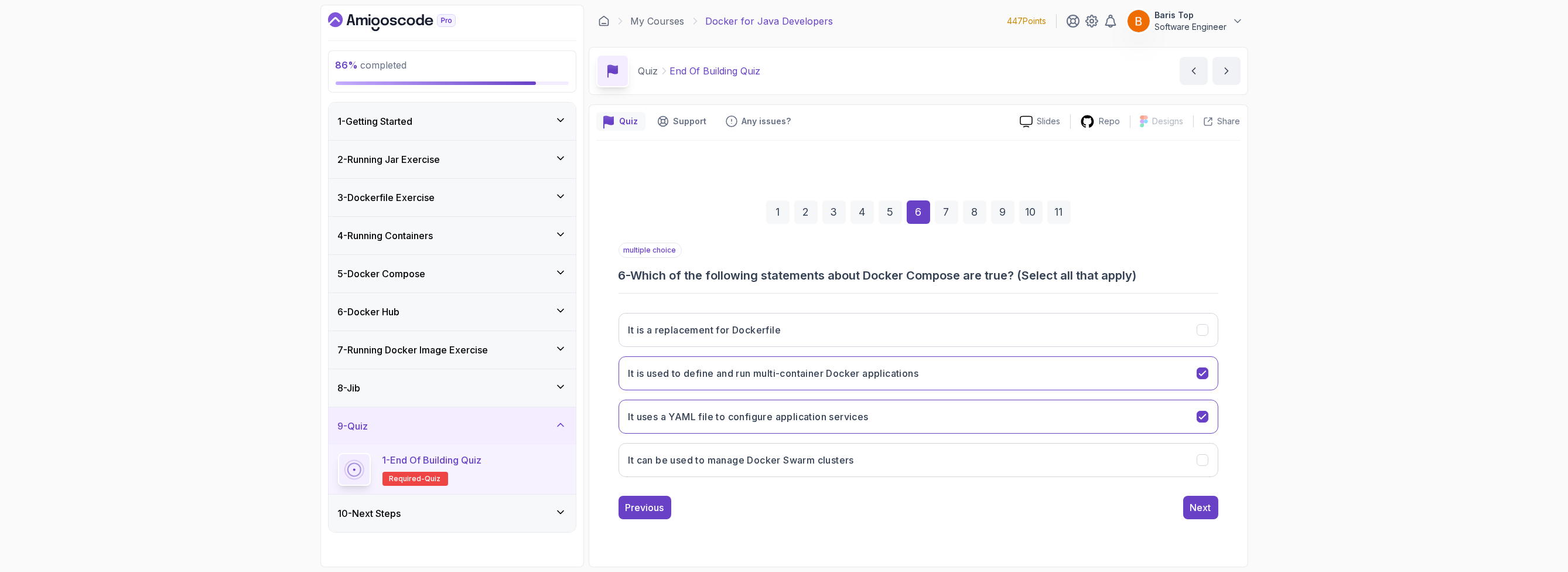
click at [782, 263] on div "1 2 3 4 5 6 7 8 9 10 11 multiple choice 6 - Which of the following statements a…" at bounding box center [919, 350] width 644 height 419
click at [782, 263] on button "It can be used to manage Docker Swarm clusters" at bounding box center [919, 460] width 600 height 34
click at [782, 263] on div "Next" at bounding box center [1201, 507] width 21 height 14
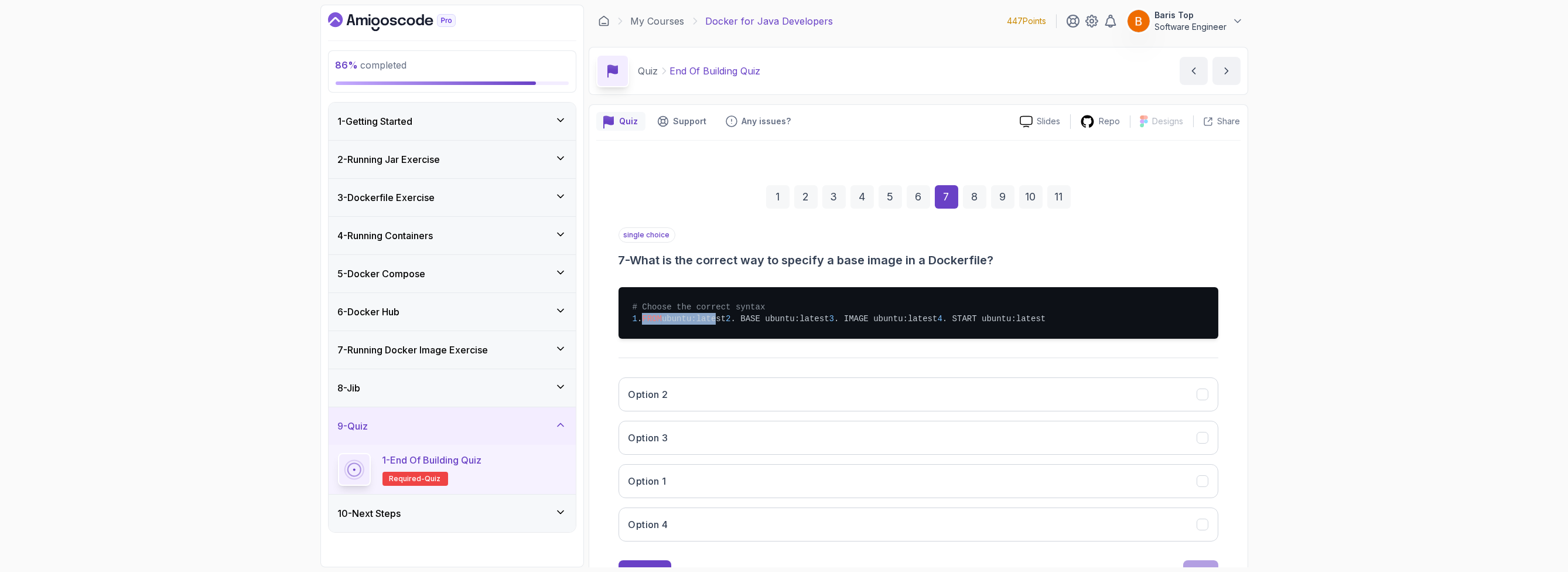
drag, startPoint x: 643, startPoint y: 321, endPoint x: 748, endPoint y: 321, distance: 105.0
click at [748, 263] on pre "# Choose the correct syntax 1 . FROM ubuntu:latest 2 . BASE ubuntu:latest 3 . I…" at bounding box center [919, 313] width 600 height 51
click at [774, 263] on pre "# Choose the correct syntax 1 . FROM ubuntu:latest 2 . BASE ubuntu:latest 3 . I…" at bounding box center [919, 313] width 600 height 51
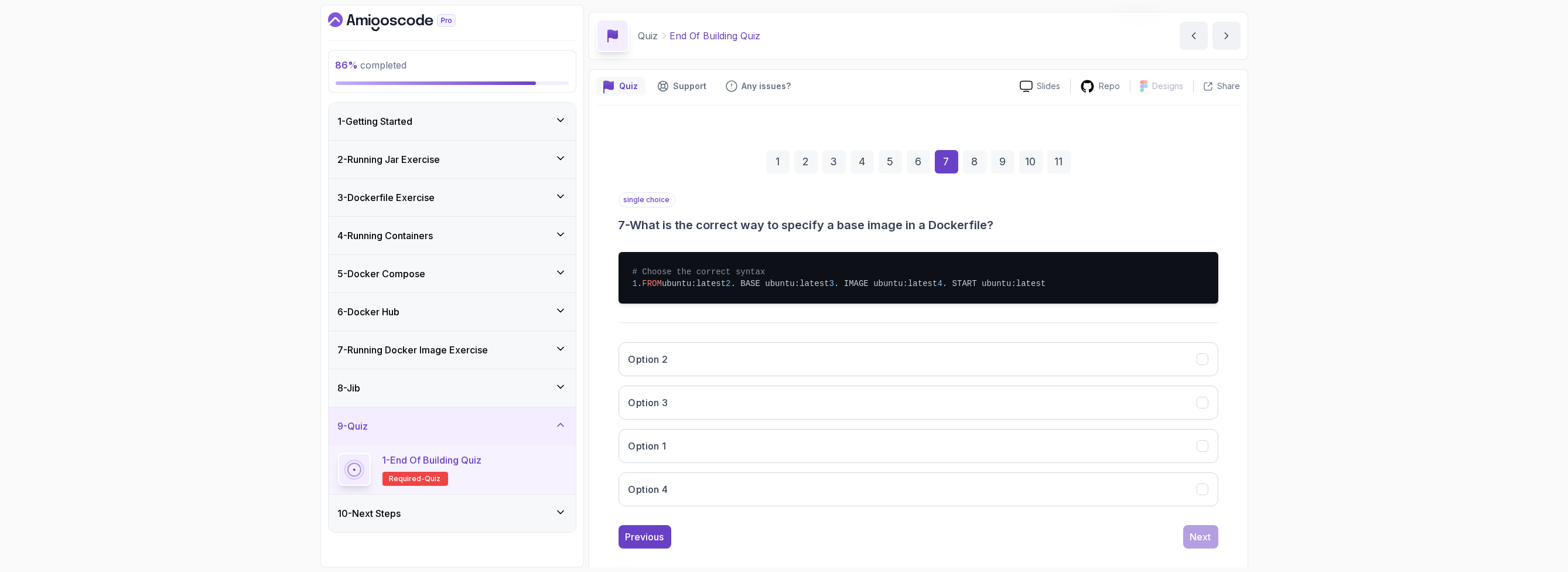
scroll to position [71, 0]
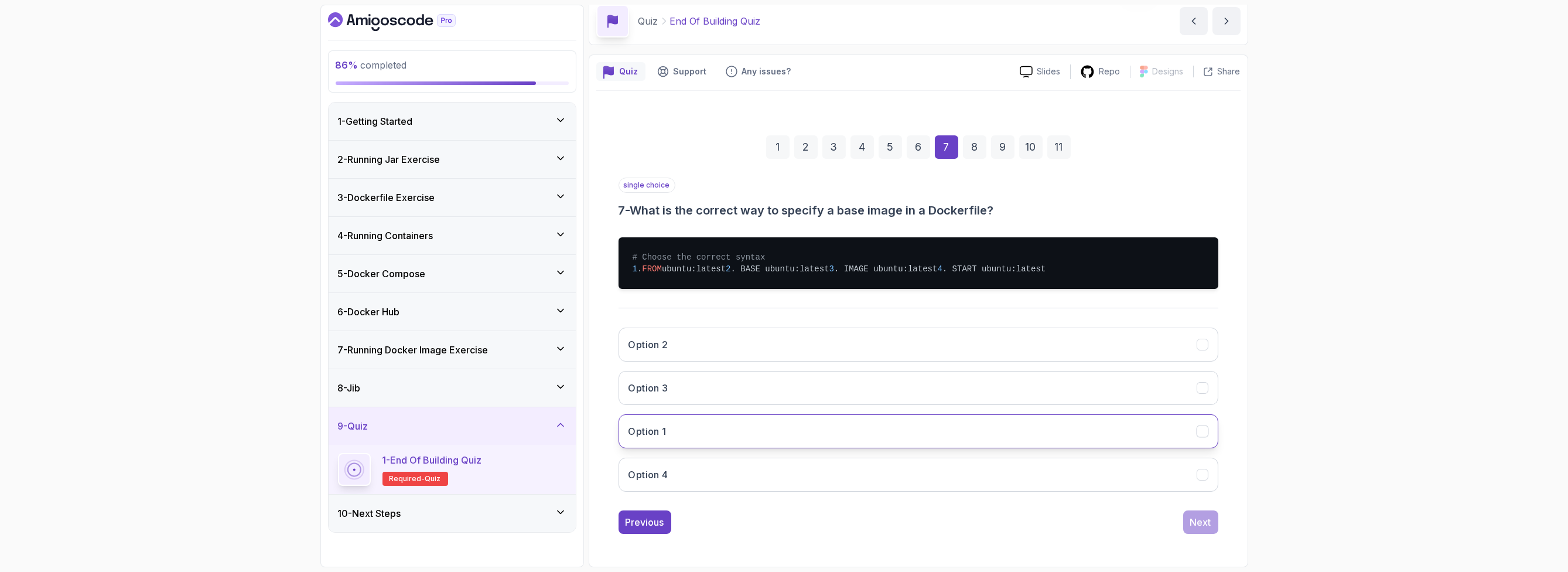
click at [740, 263] on button "Option 1" at bounding box center [919, 431] width 600 height 34
click at [782, 263] on button "Next" at bounding box center [1202, 522] width 35 height 24
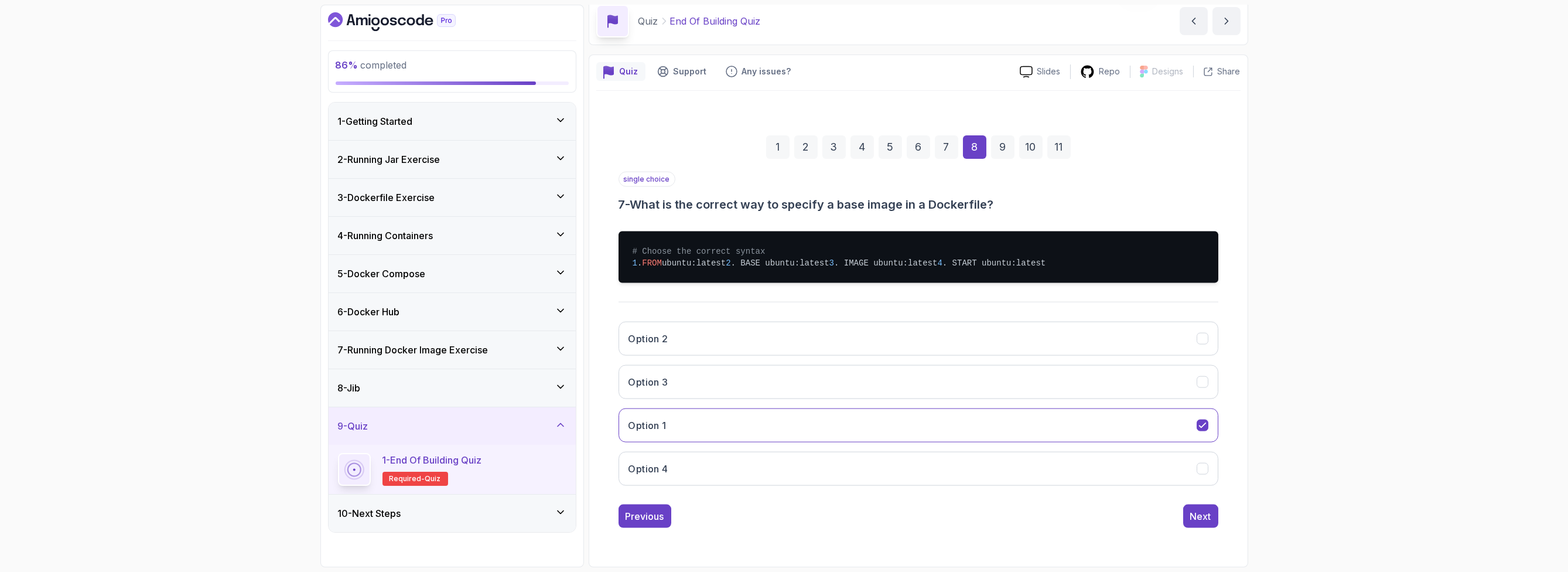
scroll to position [0, 0]
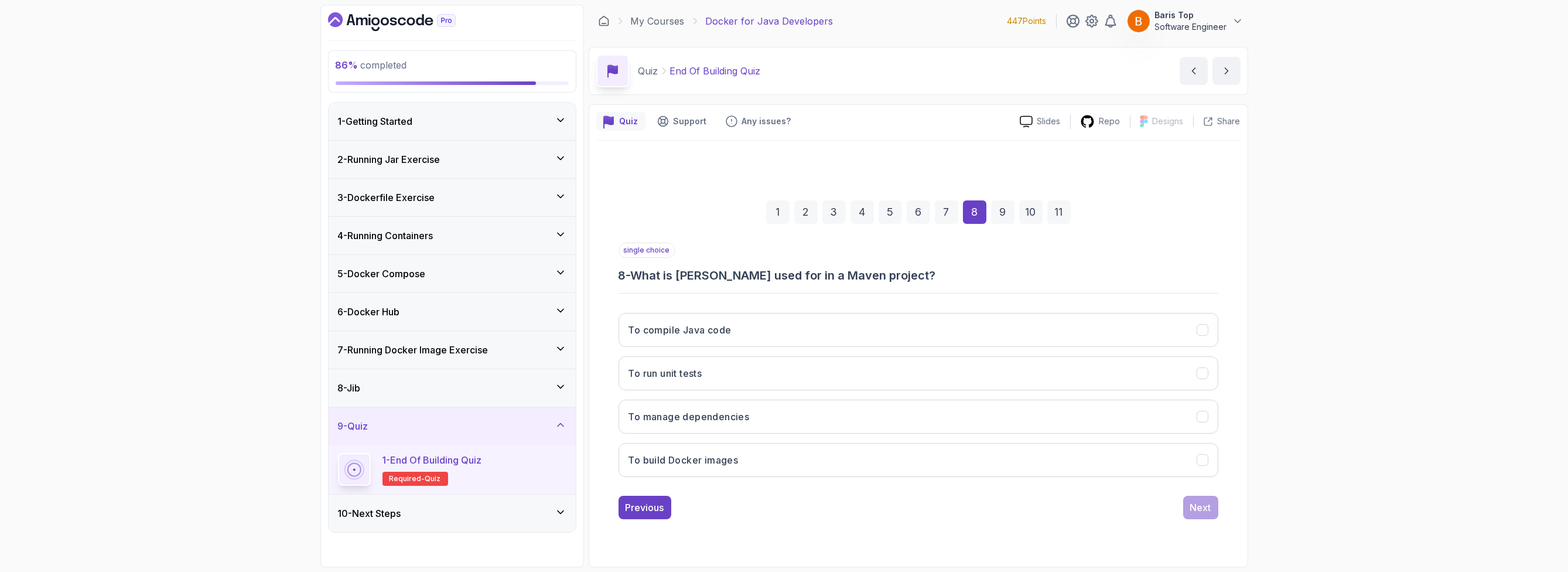
click at [782, 263] on h3 "8 - What is Jib used for in a Maven project?" at bounding box center [919, 275] width 600 height 17
click at [780, 263] on button "To build Docker images" at bounding box center [919, 460] width 600 height 34
click at [782, 263] on button "Next" at bounding box center [1202, 508] width 35 height 24
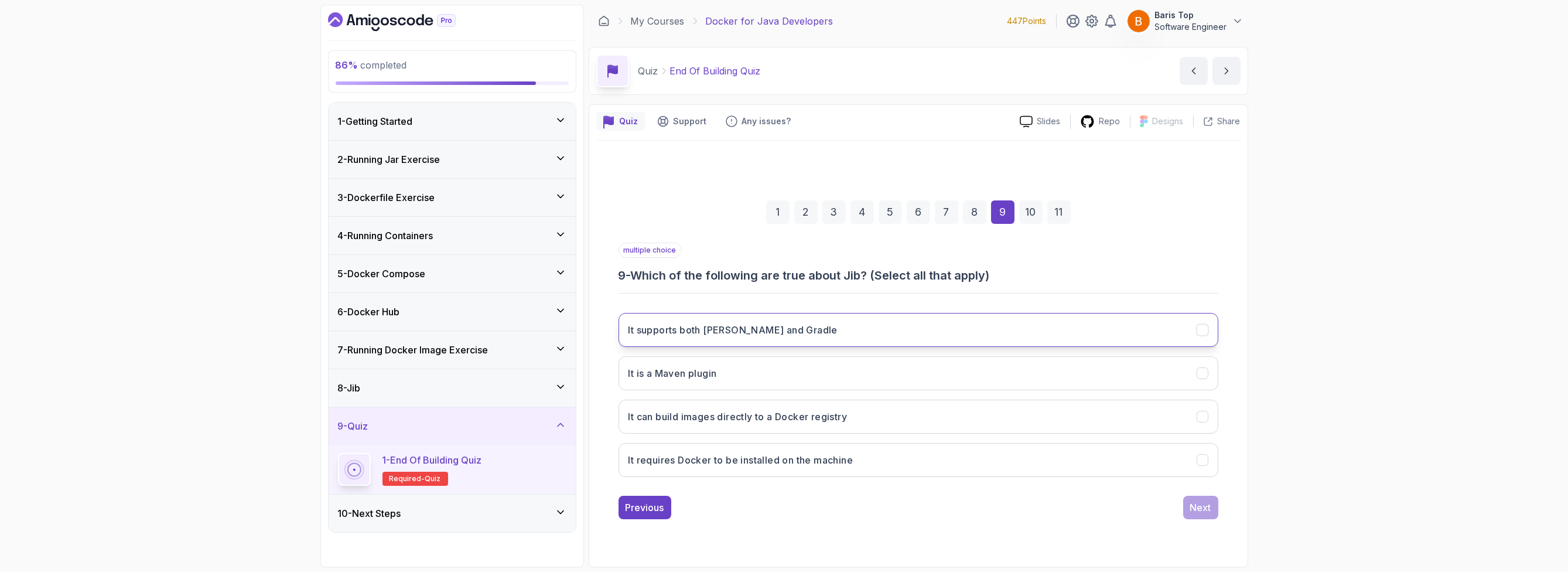
click at [782, 263] on button "It supports both Maven and Gradle" at bounding box center [919, 329] width 600 height 34
click at [782, 263] on button "It is a Maven plugin" at bounding box center [919, 373] width 600 height 34
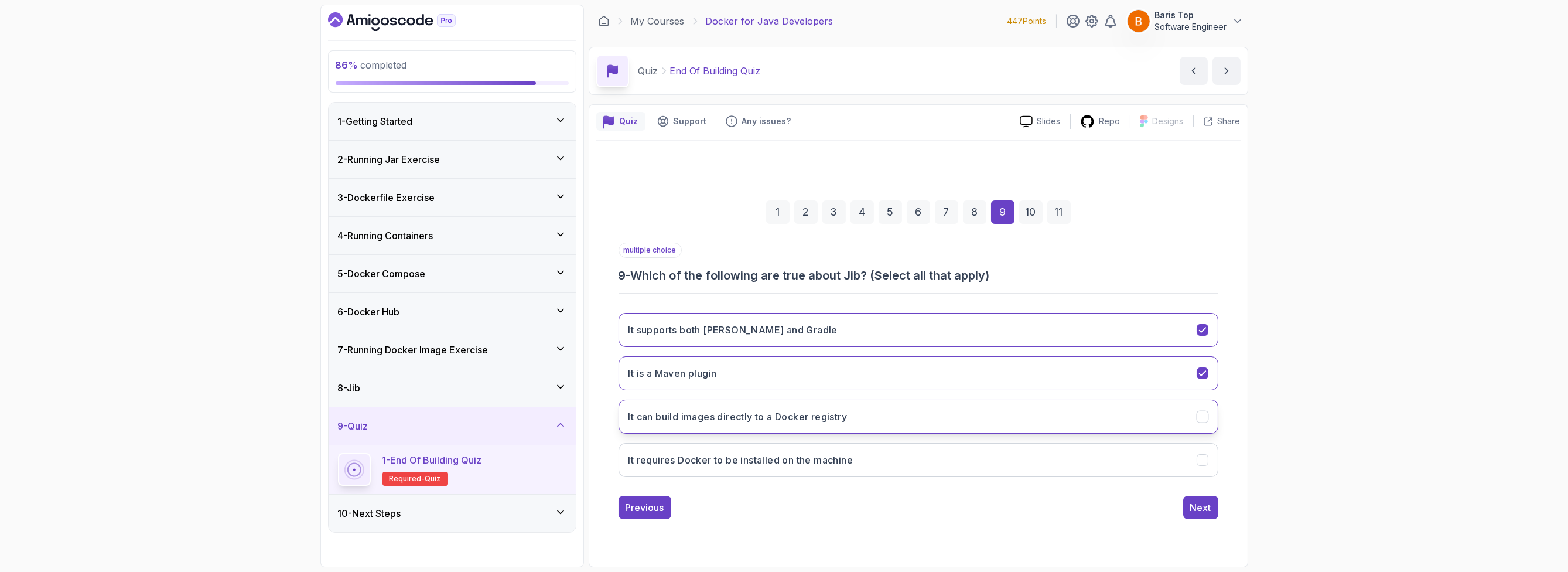
click at [782, 263] on button "It can build images directly to a Docker registry" at bounding box center [919, 417] width 600 height 34
click at [782, 263] on div "Next" at bounding box center [1201, 507] width 21 height 14
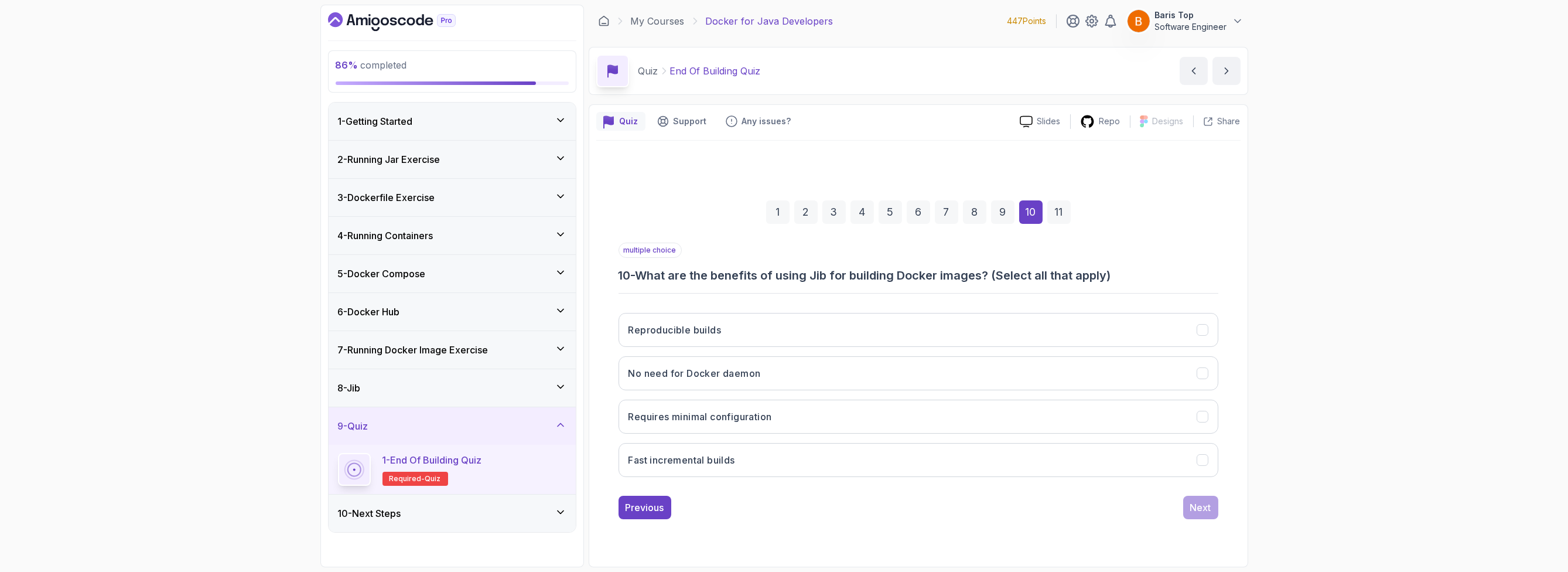
click at [782, 257] on div "multiple choice 10 - What are the benefits of using Jib for building Docker ima…" at bounding box center [919, 263] width 600 height 41
click at [782, 263] on button "Reproducible builds" at bounding box center [919, 329] width 600 height 34
click at [782, 263] on button "No need for Docker daemon" at bounding box center [919, 373] width 600 height 34
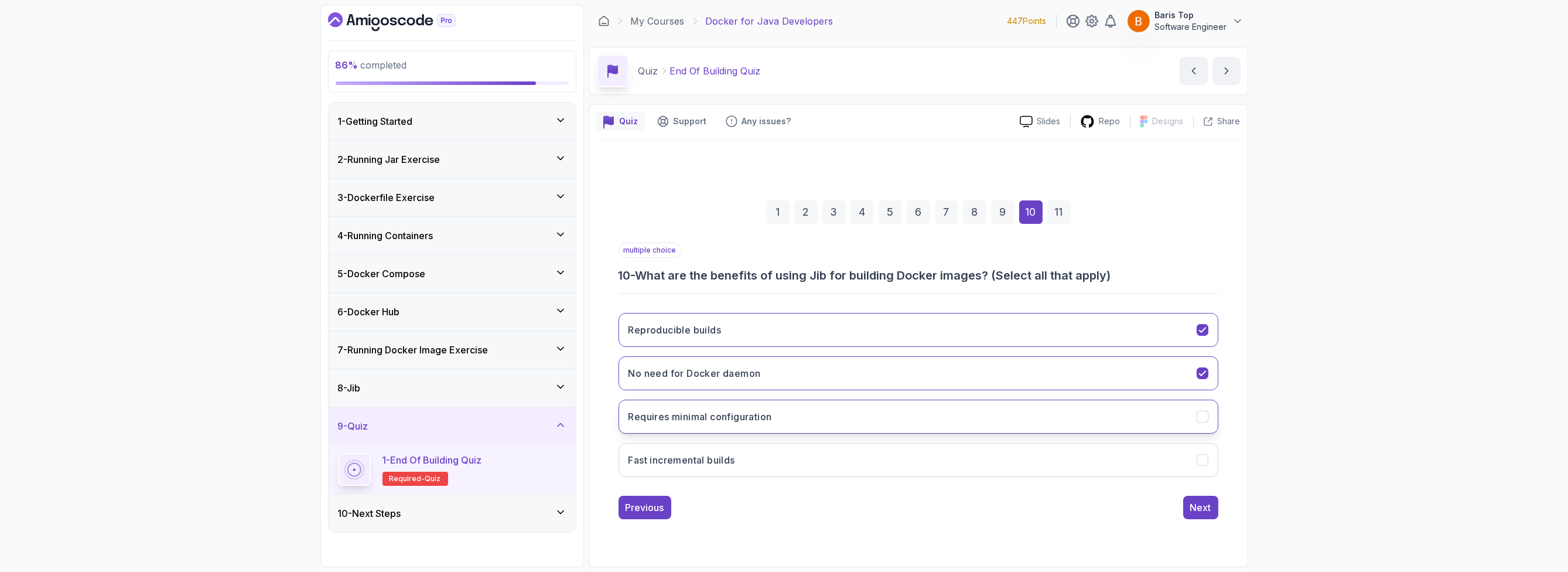
click at [782, 263] on button "Requires minimal configuration" at bounding box center [919, 417] width 600 height 34
click at [782, 263] on button "Fast incremental builds" at bounding box center [919, 460] width 600 height 34
click at [782, 263] on div "Next" at bounding box center [1201, 507] width 21 height 14
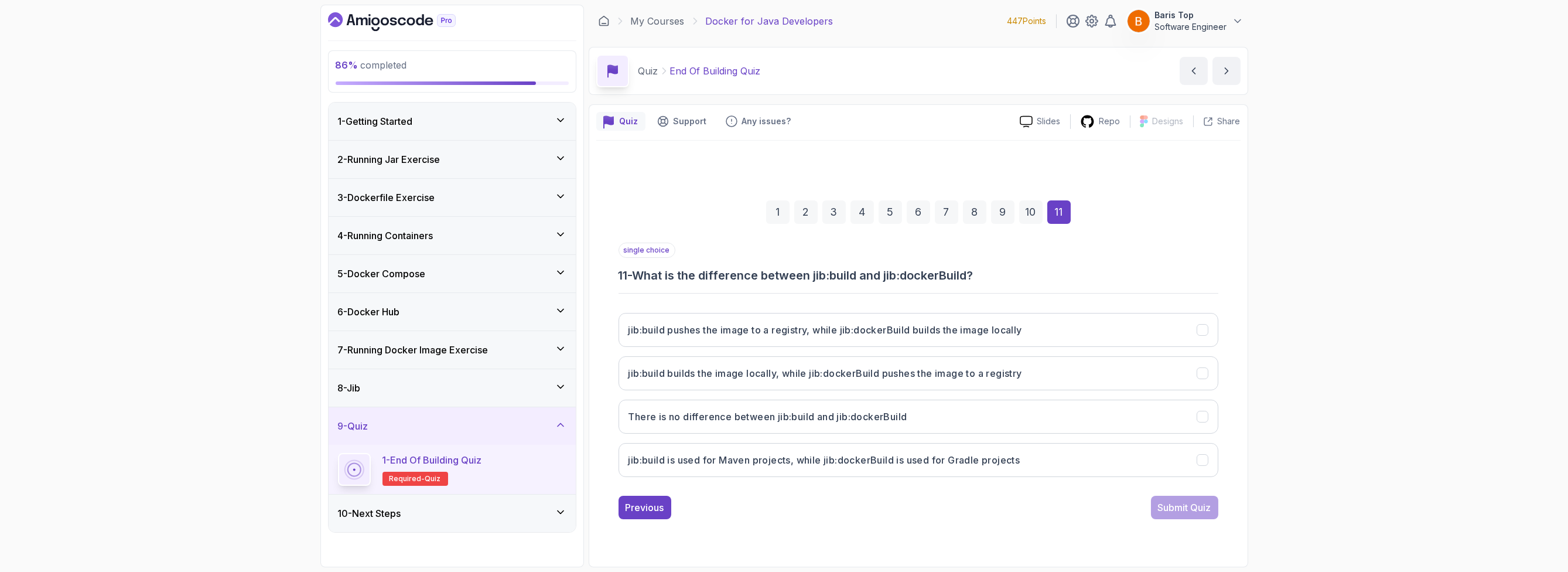
click at [782, 249] on div "single choice 11 - What is the difference between jib:build and jib:dockerBuild?" at bounding box center [919, 263] width 600 height 41
click at [782, 263] on h3 "jib:build pushes the image to a registry, while jib:dockerBuild builds the imag…" at bounding box center [825, 330] width 394 height 14
click at [782, 263] on div "Submit Quiz" at bounding box center [1185, 507] width 53 height 14
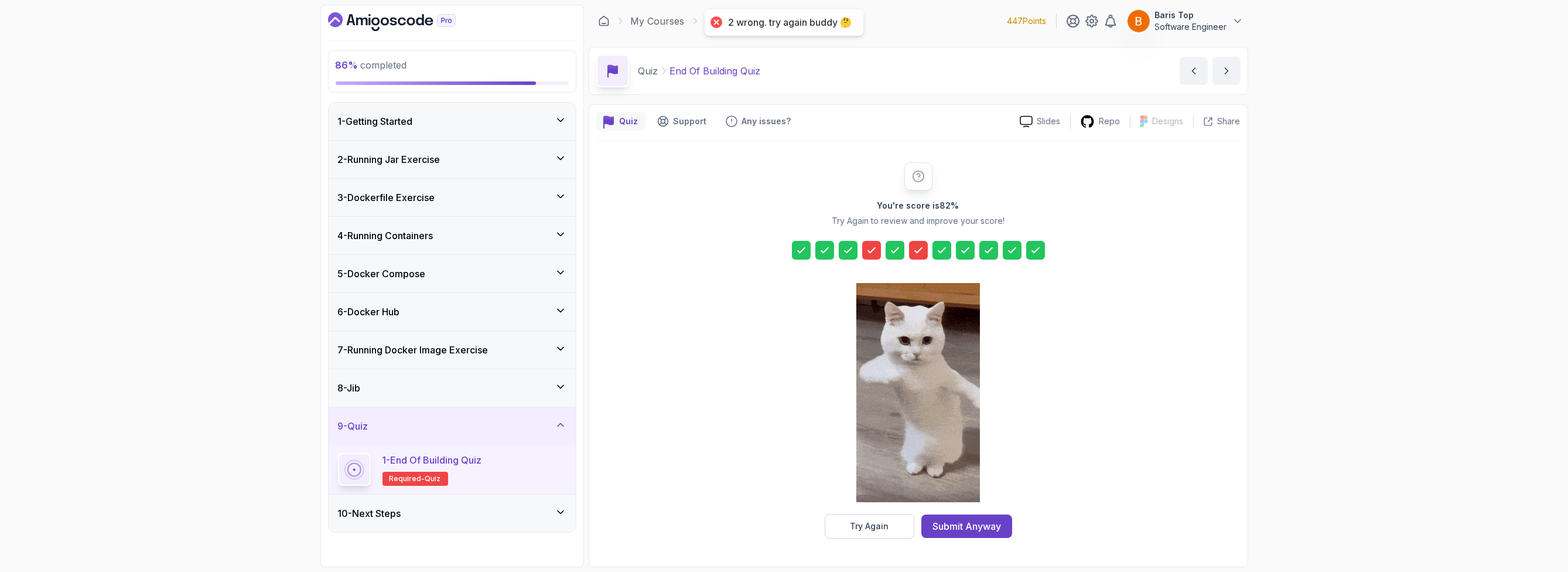
click at [782, 251] on icon at bounding box center [871, 251] width 12 height 12
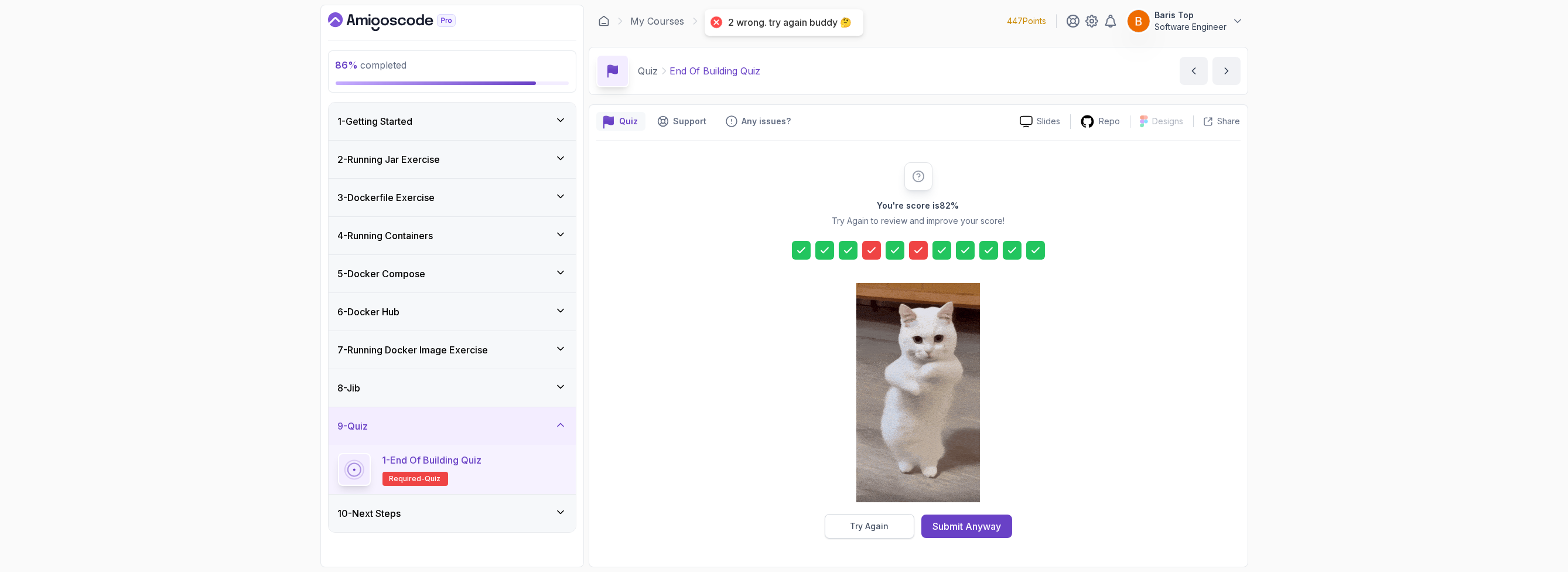
click at [782, 263] on button "Try Again" at bounding box center [869, 526] width 89 height 25
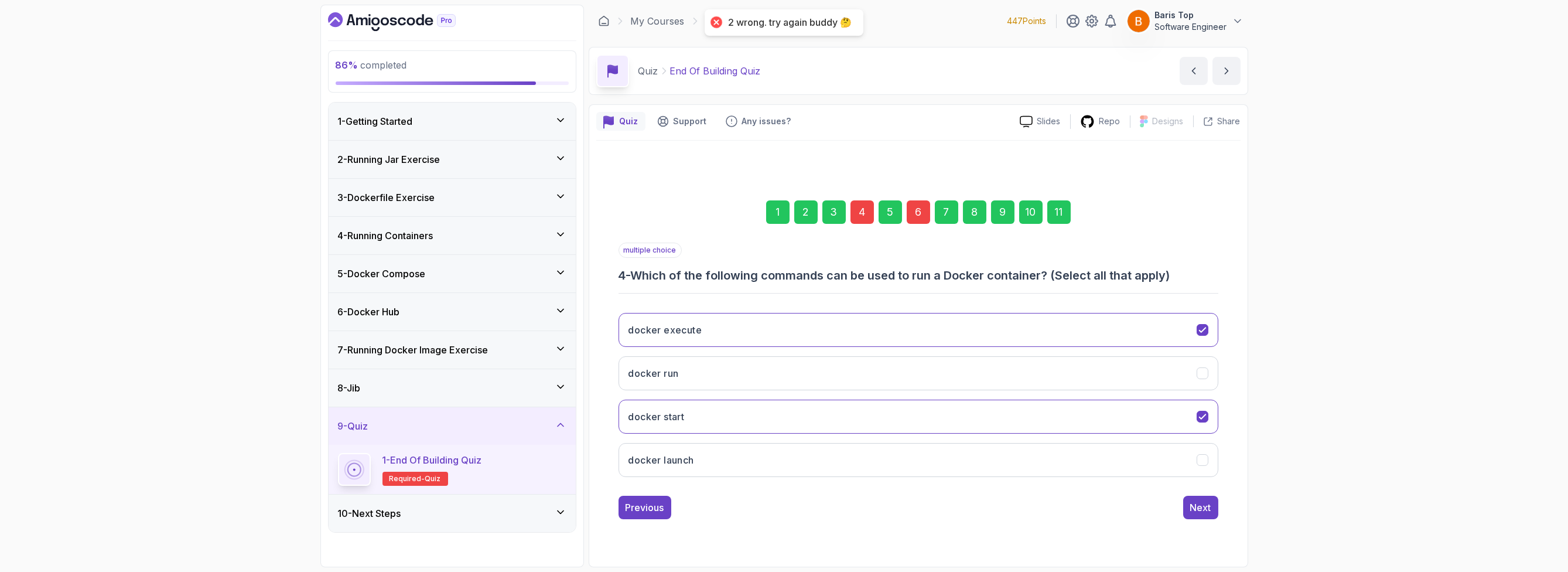
click at [782, 217] on div "4" at bounding box center [863, 212] width 24 height 24
click at [782, 211] on div "4" at bounding box center [863, 212] width 24 height 24
click at [782, 213] on div "4" at bounding box center [863, 212] width 24 height 24
click at [782, 263] on button "docker run" at bounding box center [919, 373] width 600 height 34
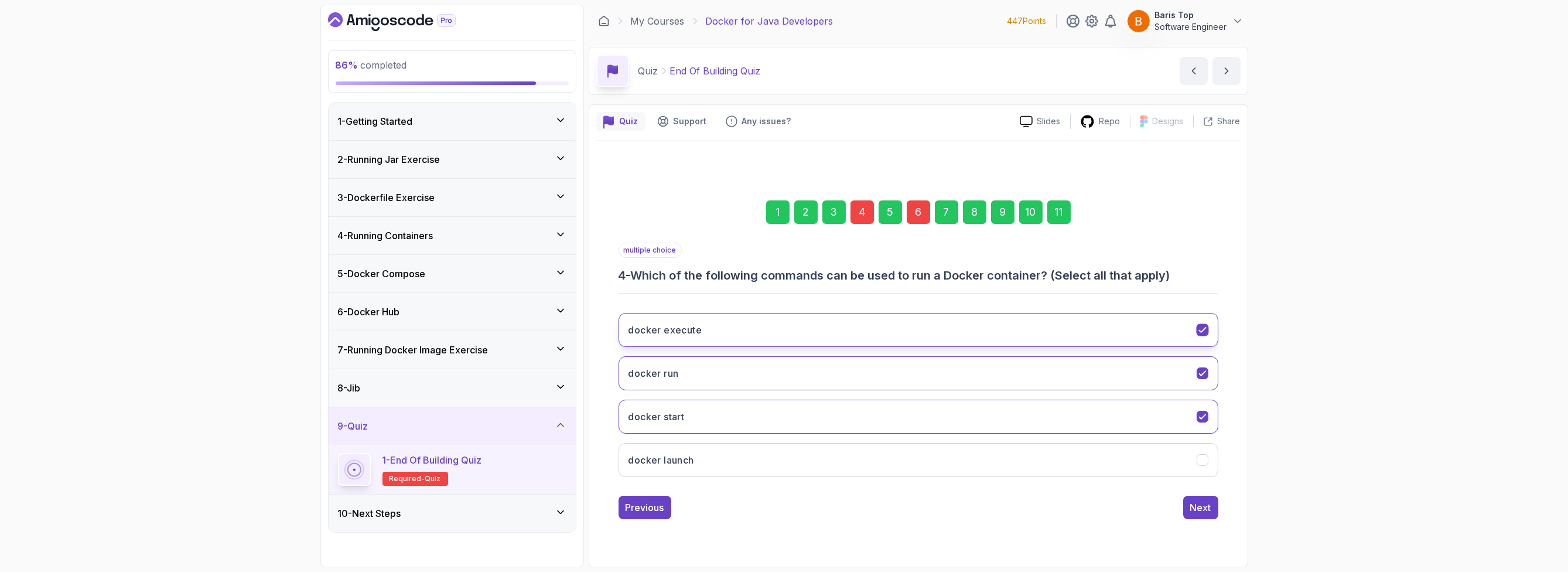
click at [782, 263] on button "docker execute" at bounding box center [919, 329] width 600 height 34
click at [782, 263] on div "Next" at bounding box center [1201, 507] width 21 height 14
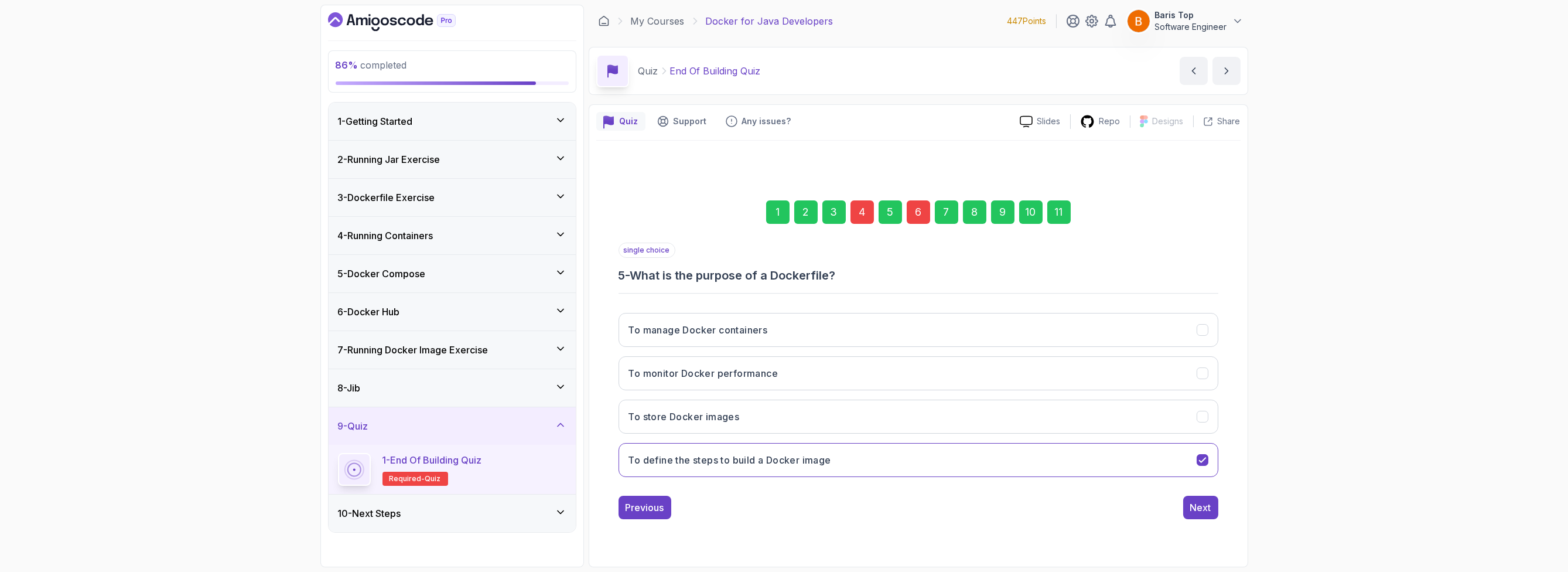
click at [782, 211] on div "6" at bounding box center [919, 212] width 24 height 24
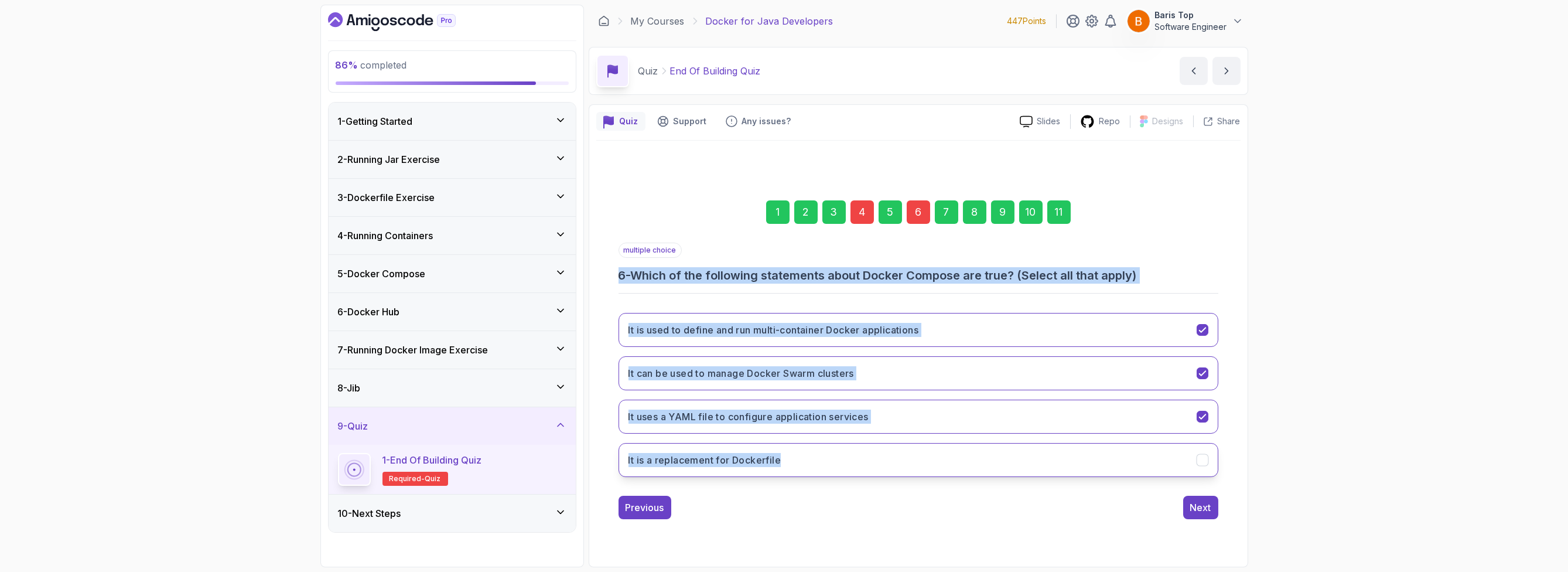
drag, startPoint x: 614, startPoint y: 276, endPoint x: 805, endPoint y: 455, distance: 261.8
click at [782, 263] on div "1 2 3 4 5 6 7 8 9 10 11 multiple choice 6 - Which of the following statements a…" at bounding box center [919, 350] width 644 height 357
copy div "6 - Which of the following statements about Docker Compose are true? (Select al…"
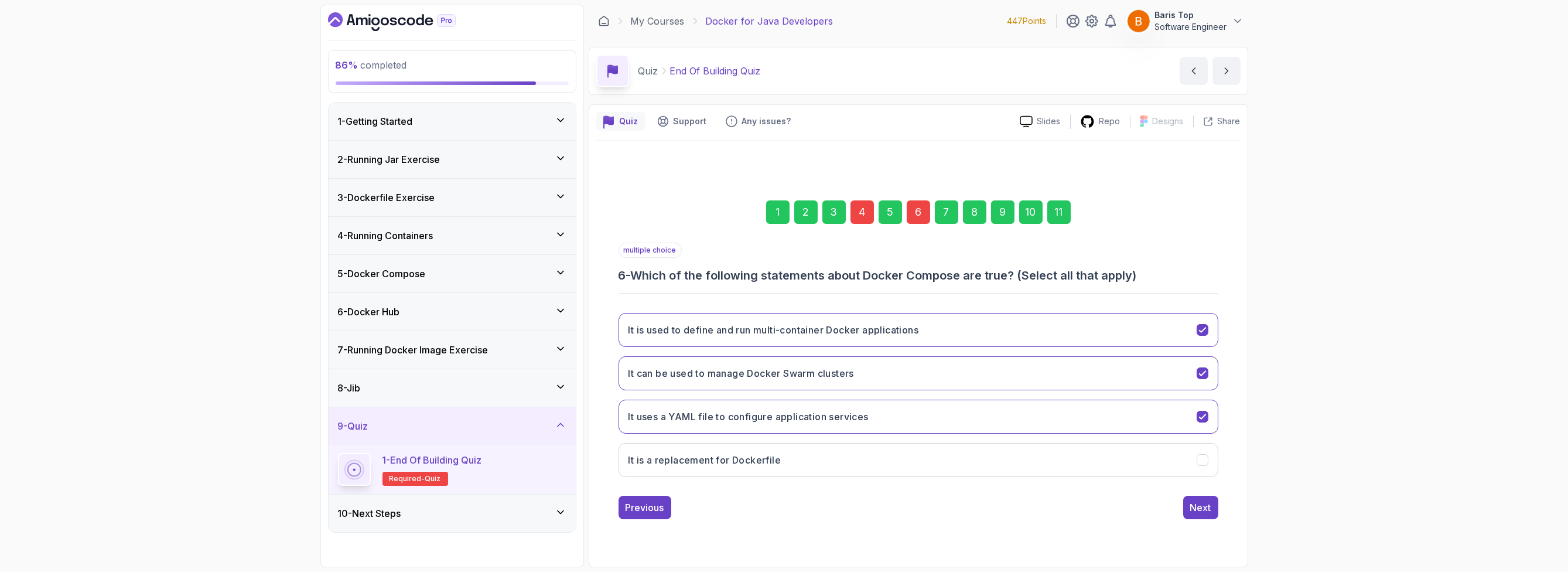
click at [782, 263] on div "Previous Next" at bounding box center [919, 508] width 600 height 24
click at [782, 263] on button "It can be used to manage Docker Swarm clusters" at bounding box center [919, 373] width 600 height 34
click at [782, 263] on div "Next" at bounding box center [1201, 507] width 21 height 14
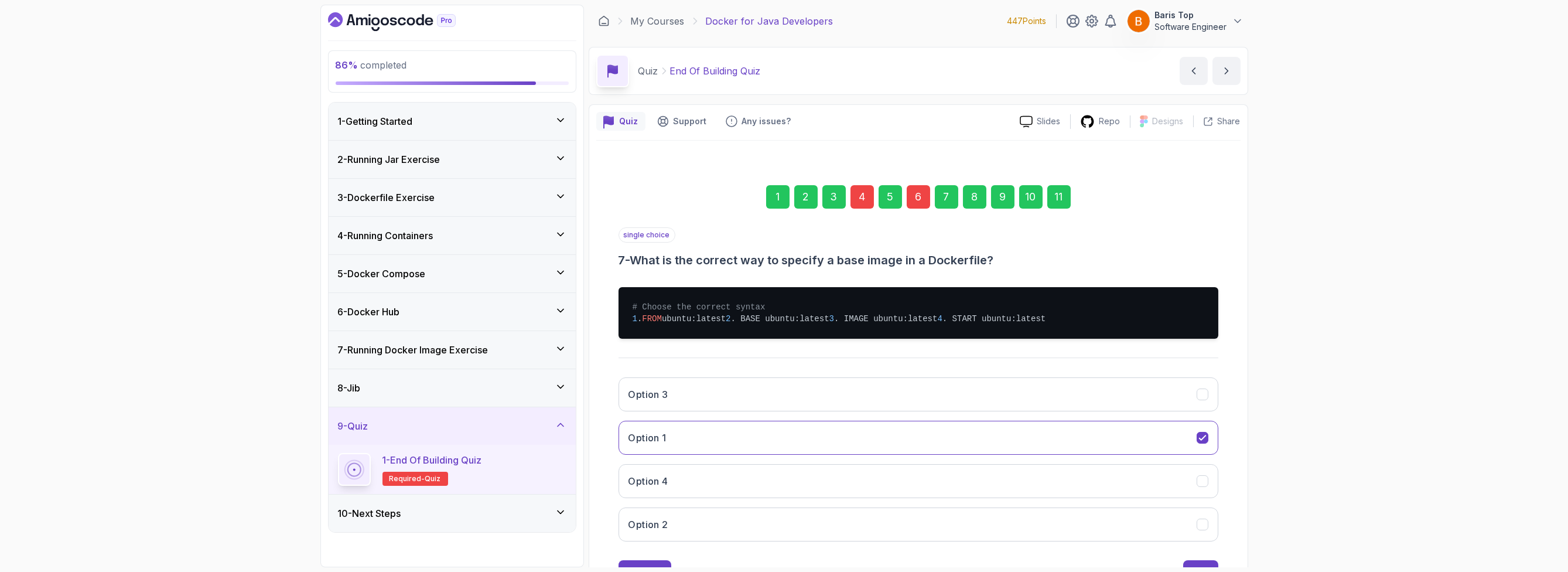
click at [782, 199] on div "11" at bounding box center [1059, 197] width 24 height 24
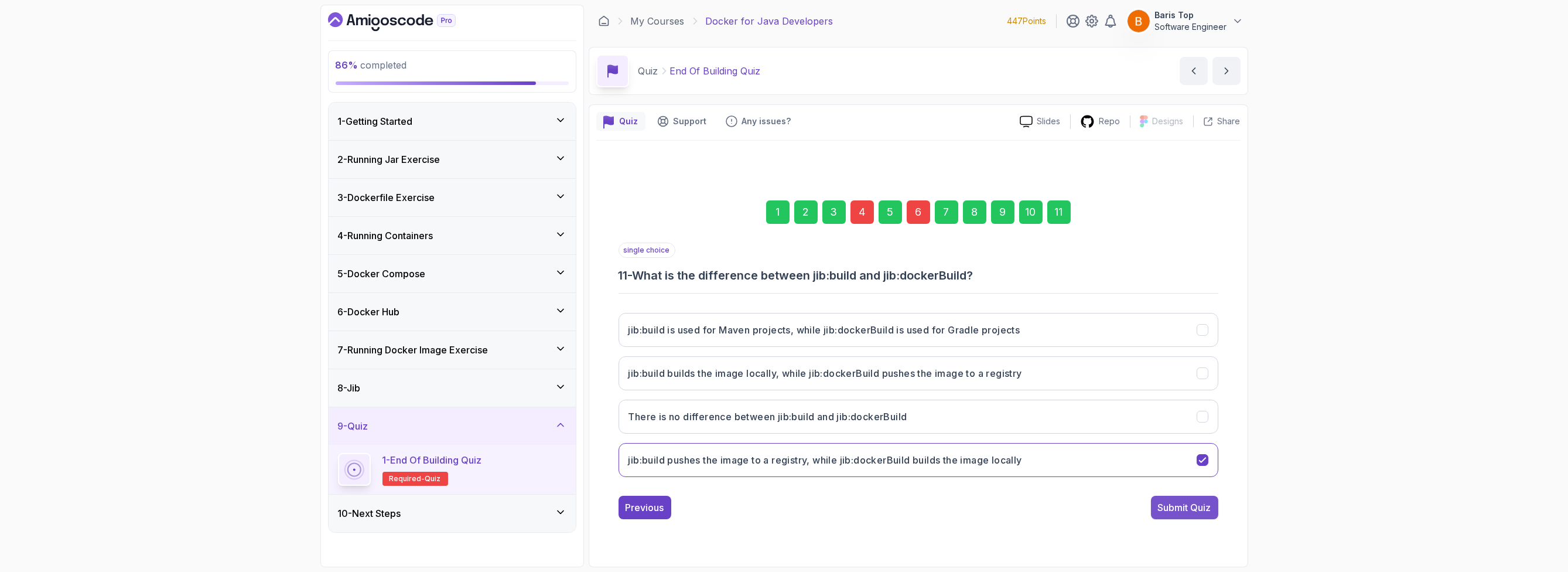
click at [782, 263] on div "Submit Quiz" at bounding box center [1185, 507] width 53 height 14
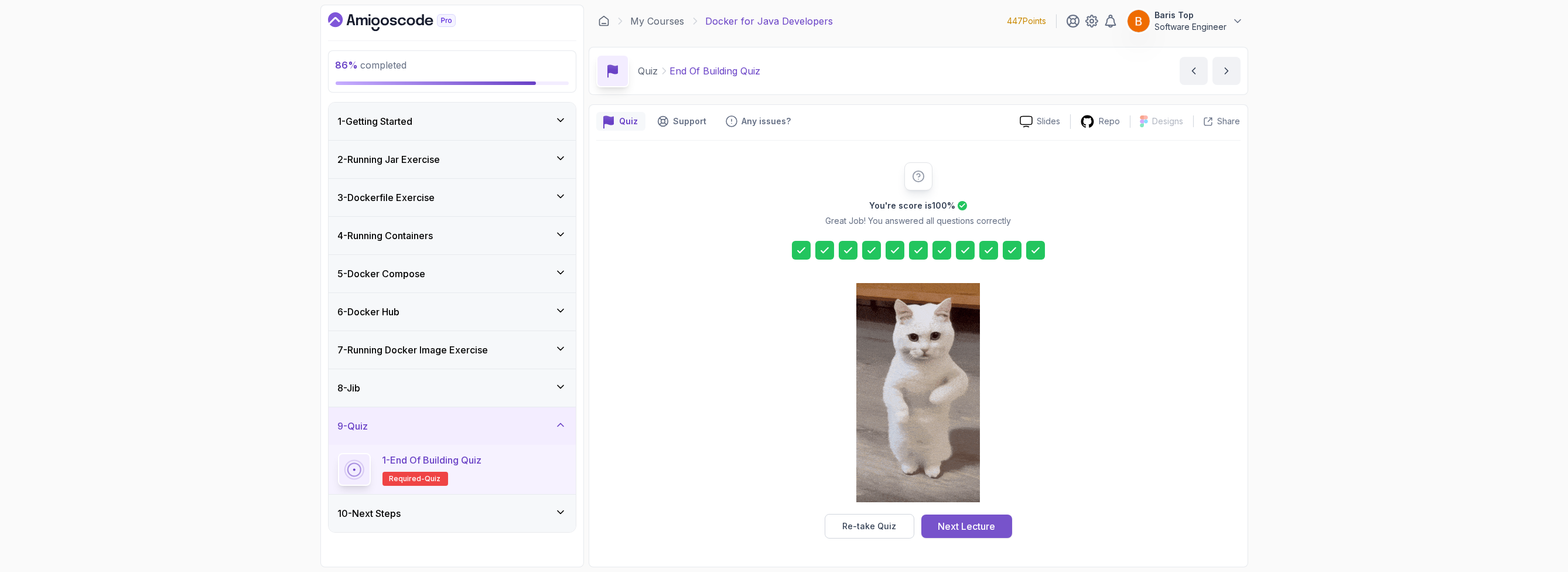
click at [782, 263] on div "Next Lecture" at bounding box center [967, 526] width 57 height 14
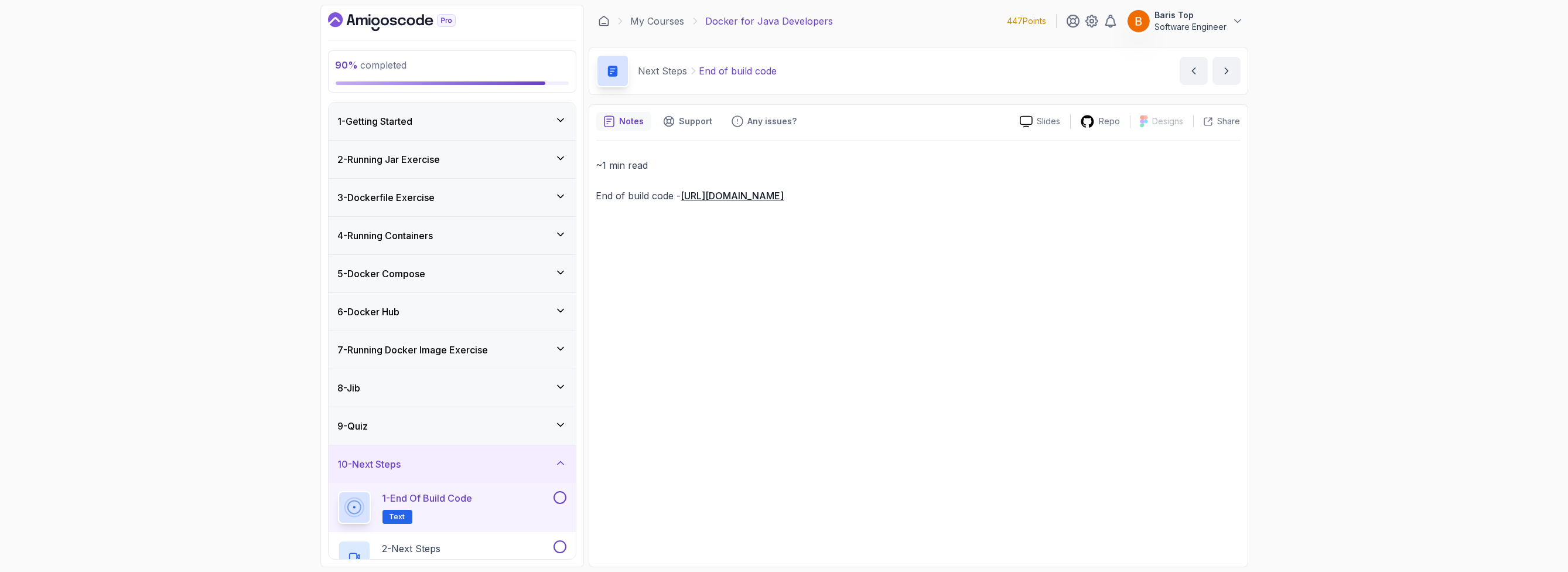
click at [503, 263] on div "9 - Quiz" at bounding box center [452, 426] width 229 height 14
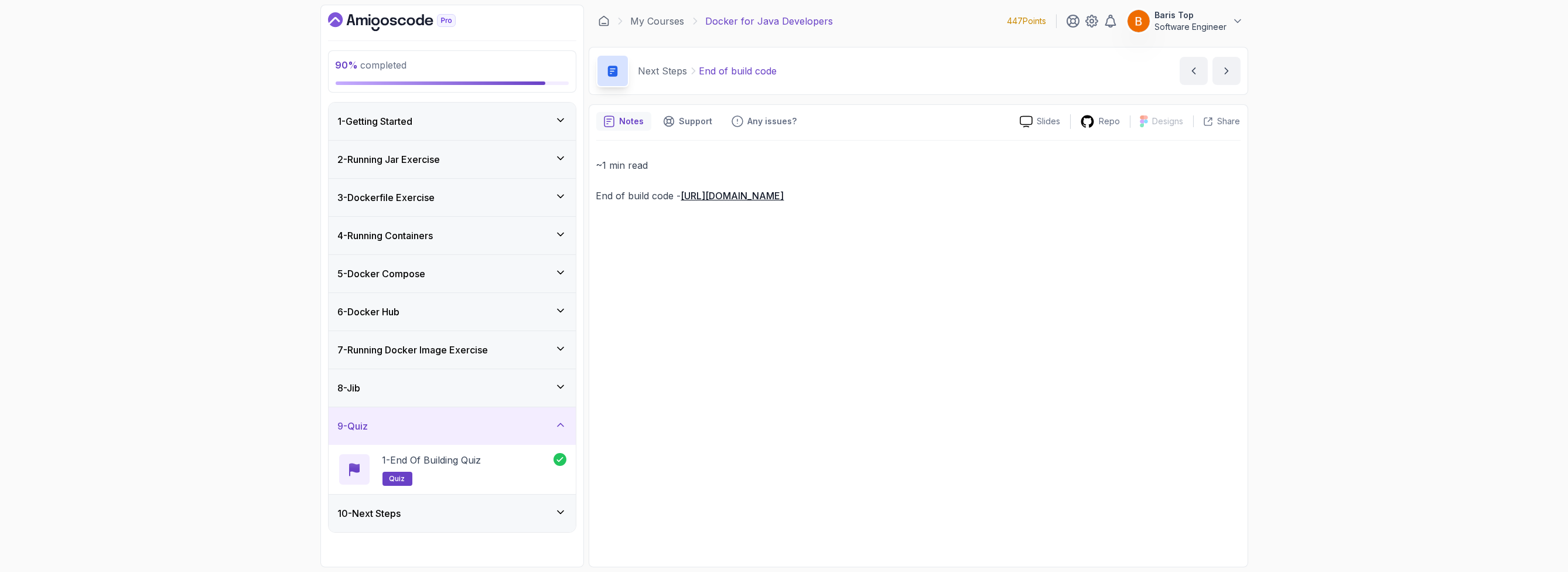
click at [452, 263] on div "10 - Next Steps" at bounding box center [452, 513] width 229 height 14
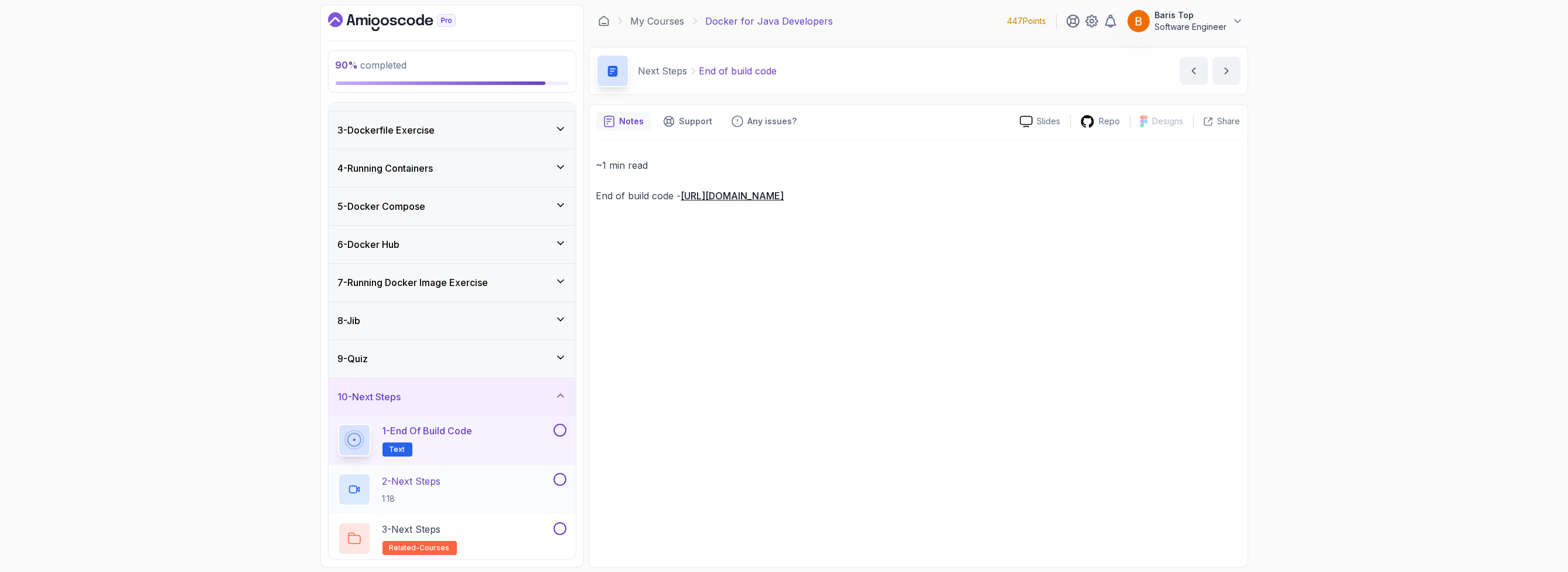
scroll to position [70, 0]
click at [560, 263] on button at bounding box center [560, 428] width 13 height 13
click at [518, 263] on div "1 - End of build code Text" at bounding box center [444, 437] width 213 height 32
click at [523, 263] on div "10 - Next Steps" at bounding box center [453, 394] width 248 height 37
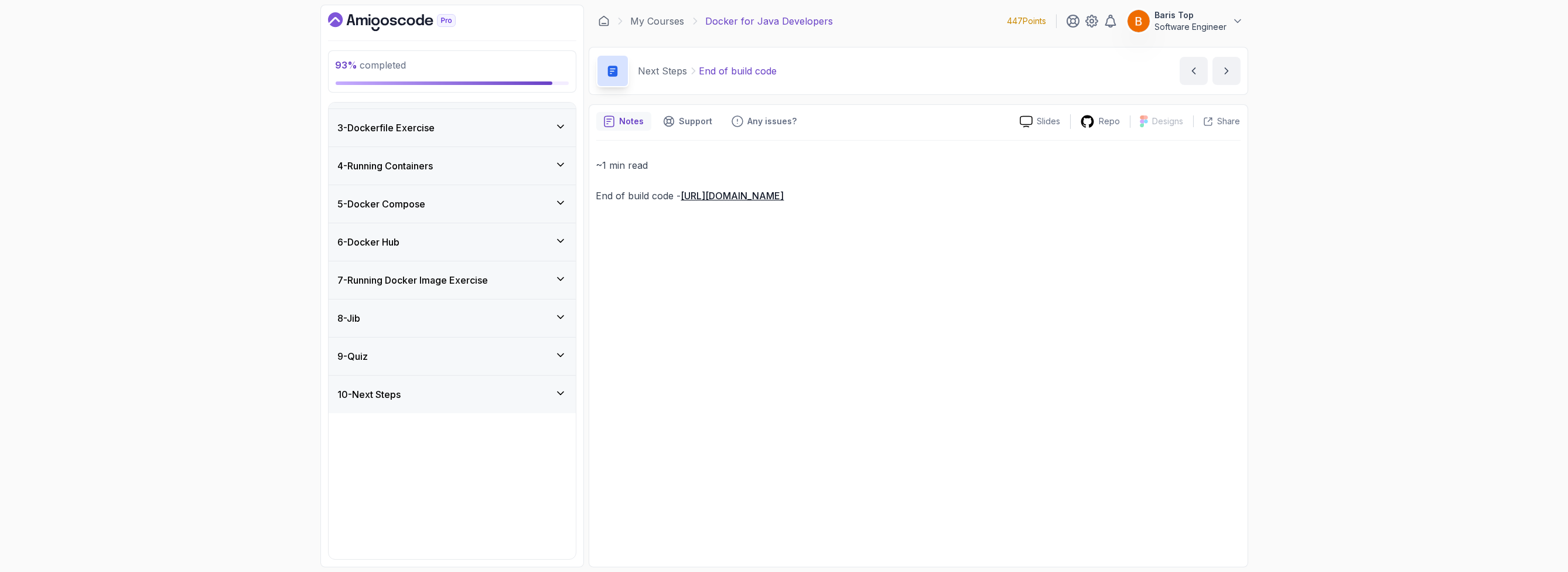
scroll to position [0, 0]
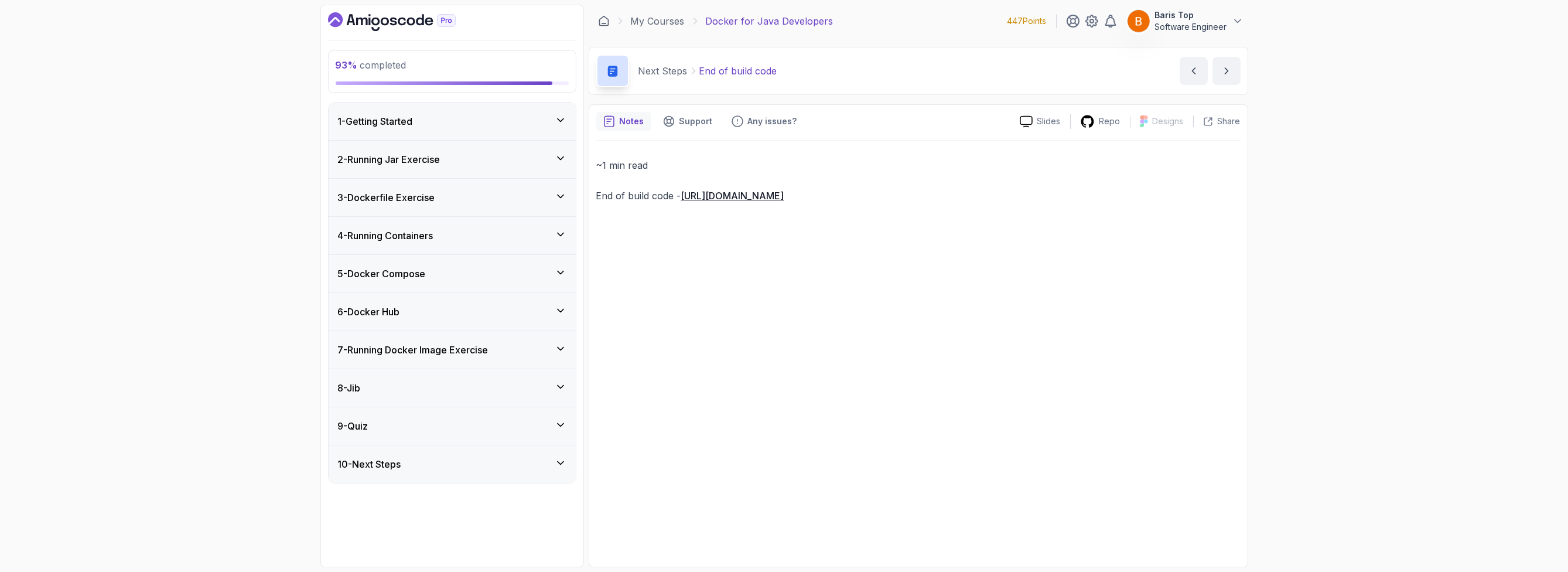
click at [498, 263] on div "9 - Quiz" at bounding box center [452, 426] width 229 height 14
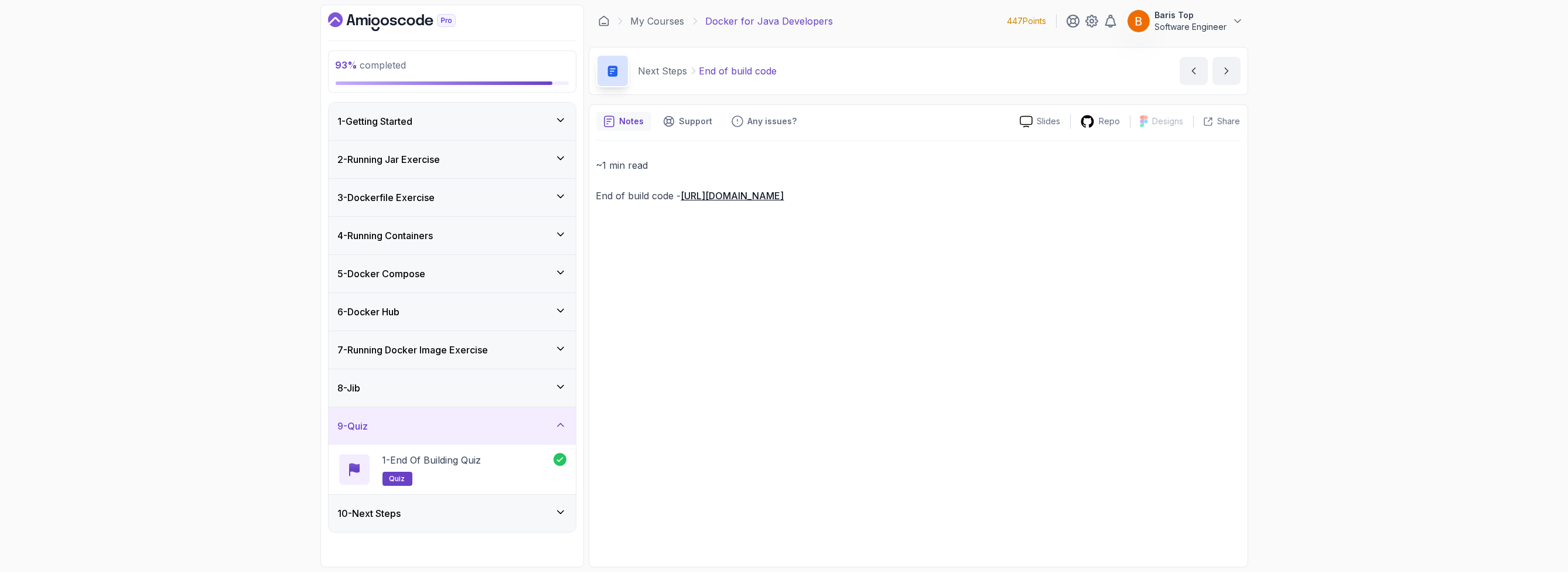
click at [497, 263] on div "9 - Quiz" at bounding box center [452, 426] width 229 height 14
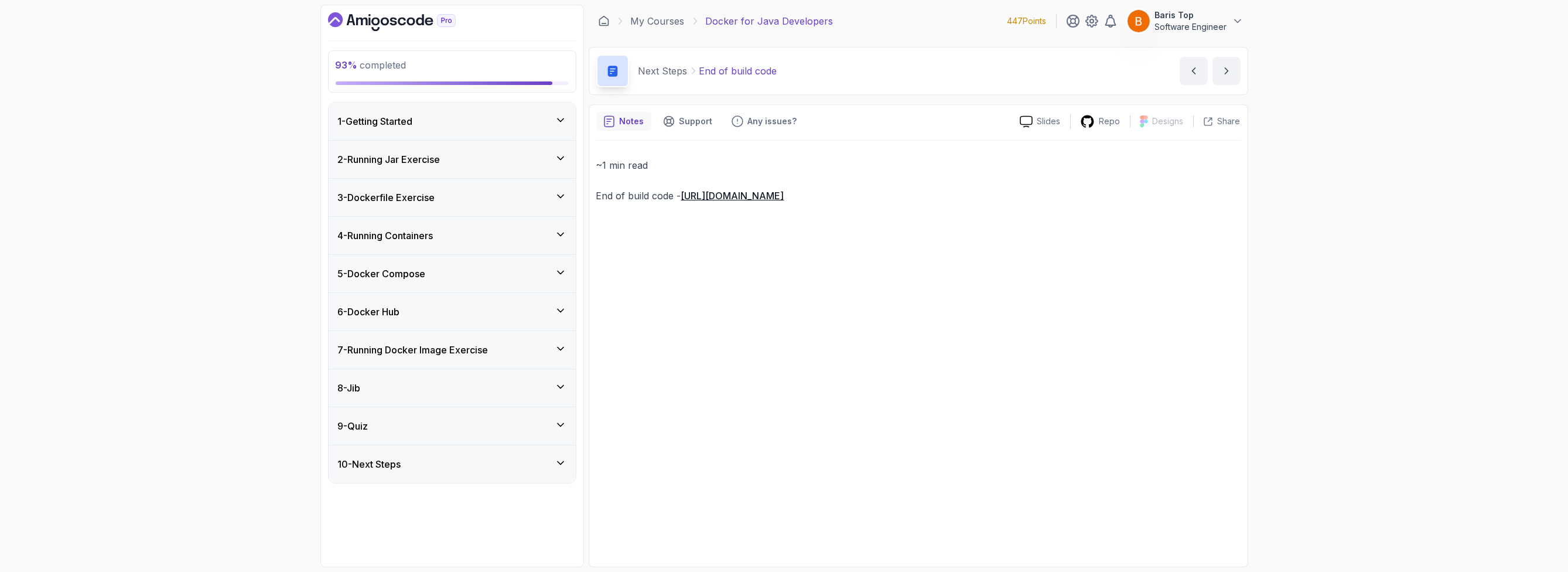
click at [485, 263] on div "10 - Next Steps" at bounding box center [452, 464] width 229 height 14
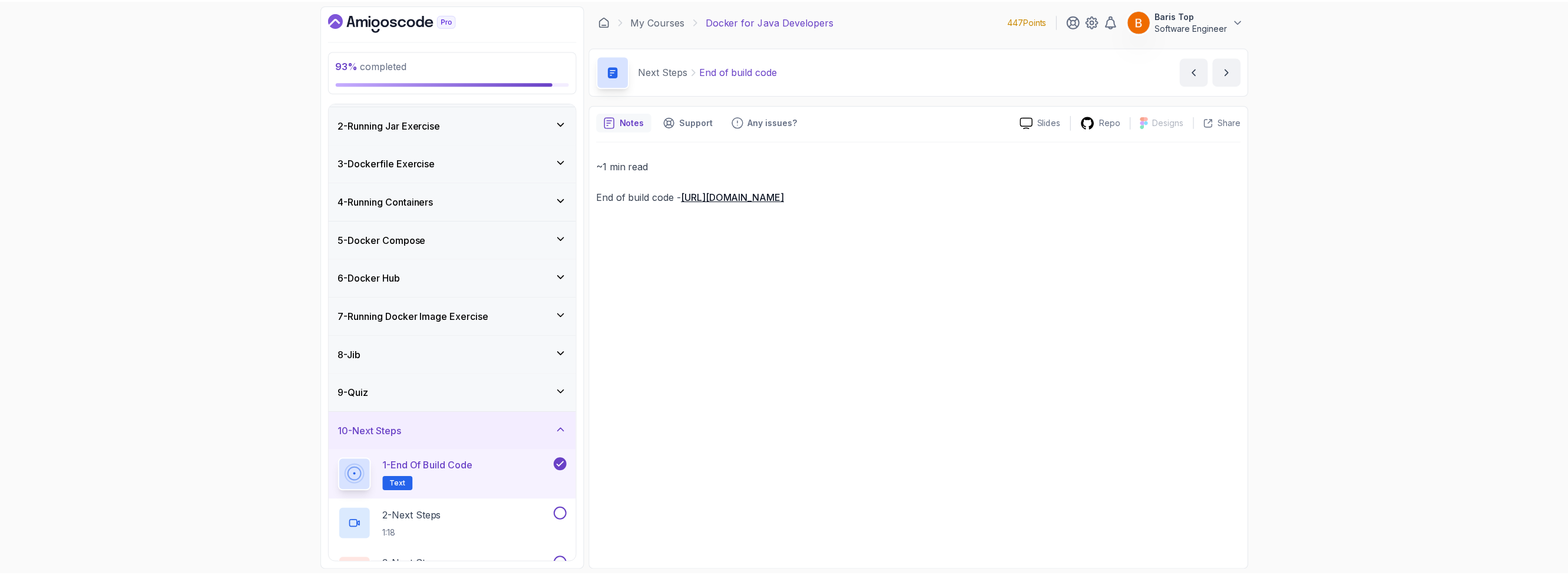
scroll to position [70, 0]
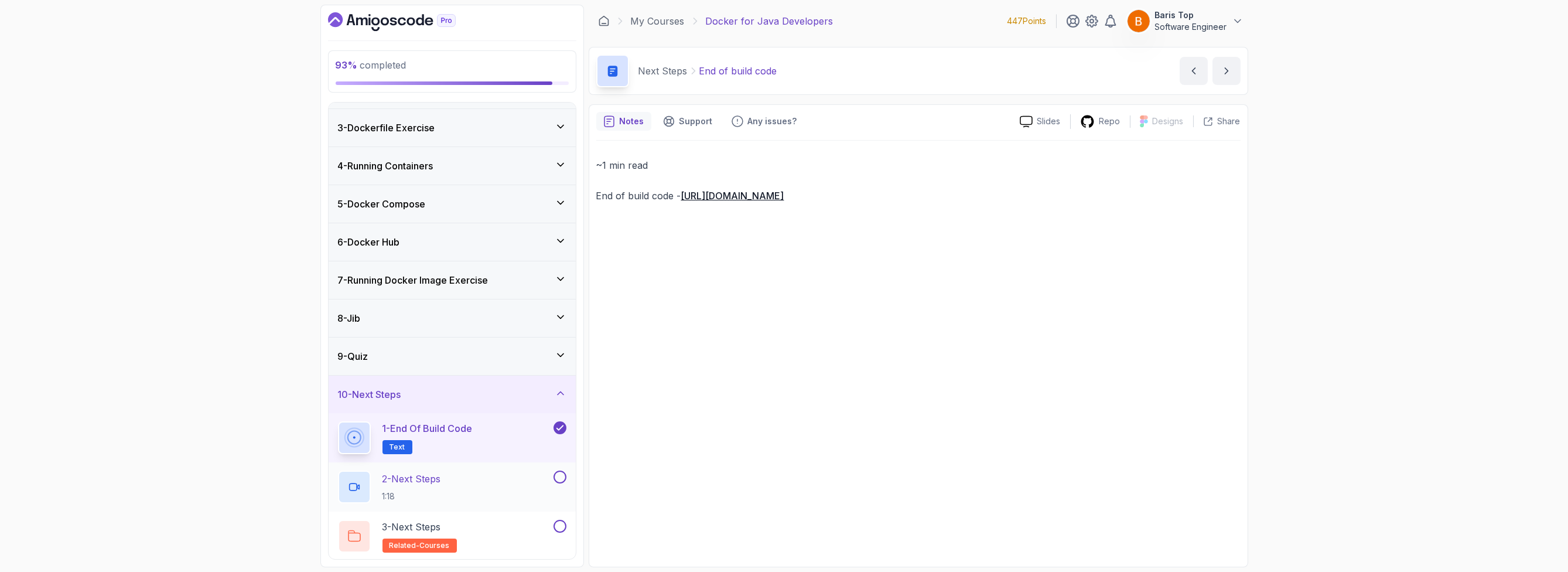
click at [491, 263] on div "2 - Next Steps 1:18" at bounding box center [444, 486] width 213 height 32
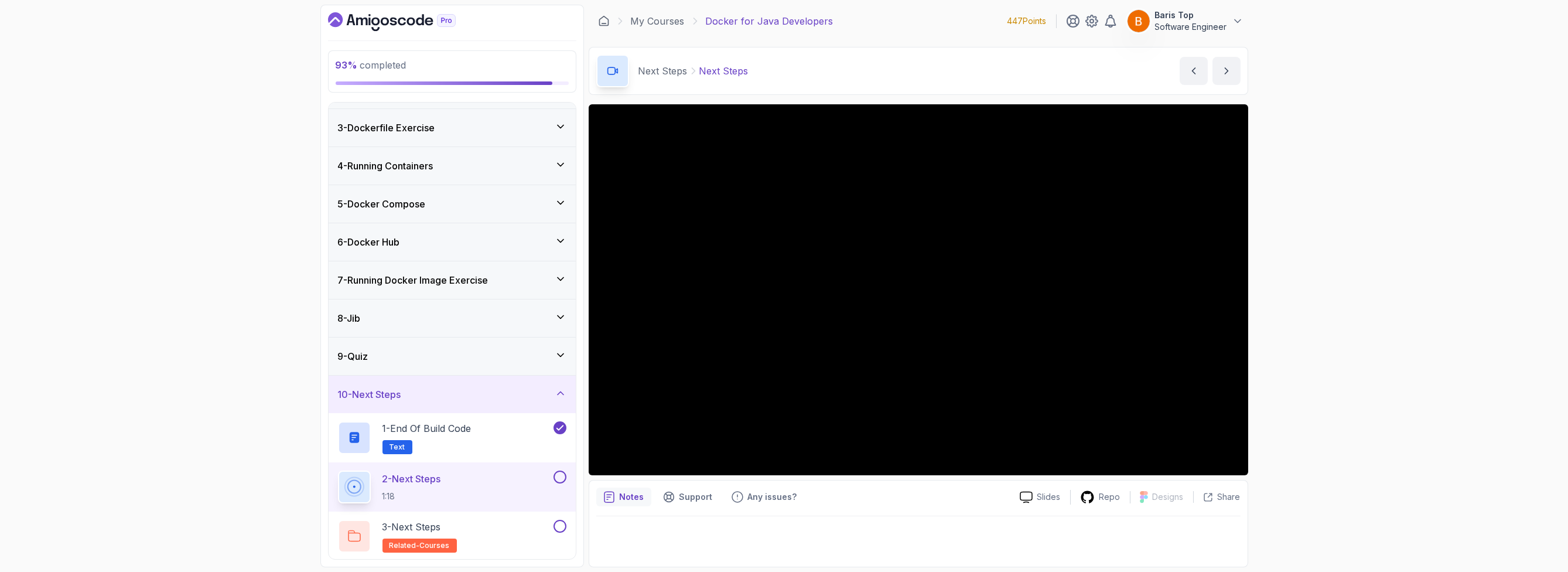
click at [562, 263] on button at bounding box center [560, 477] width 13 height 13
click at [499, 263] on div "3 - Next Steps related-courses" at bounding box center [444, 536] width 213 height 32
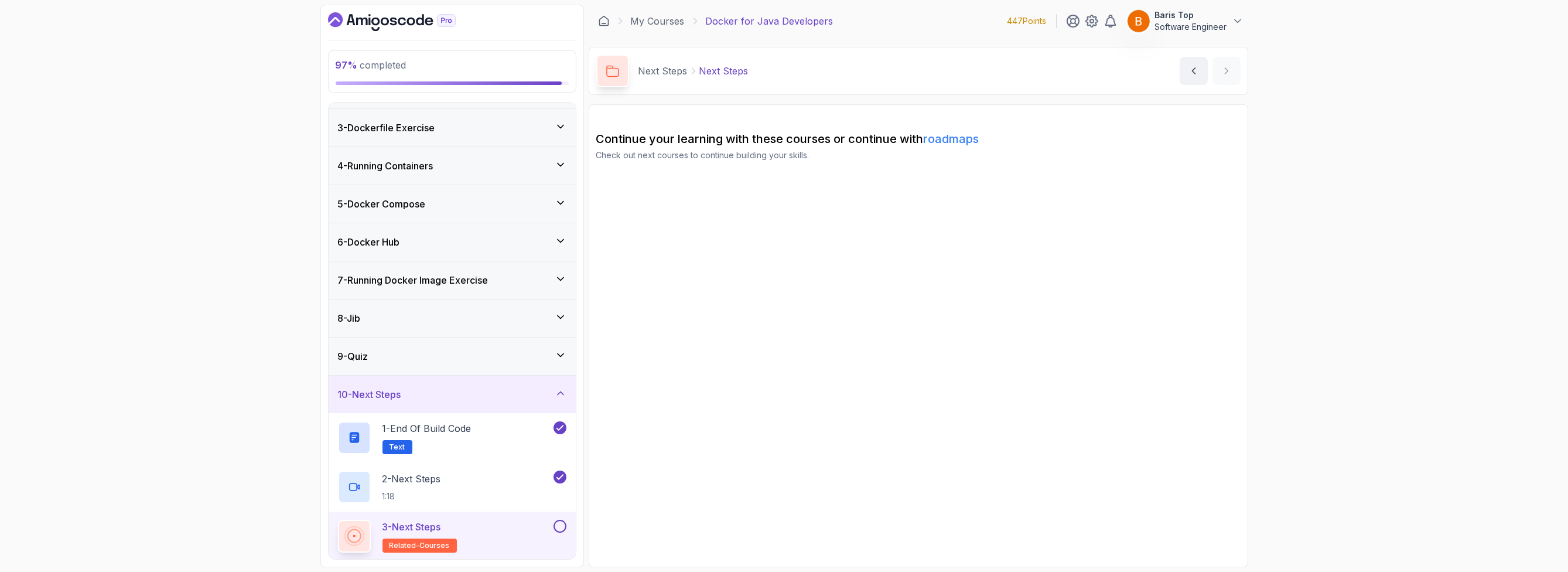
click at [568, 263] on div "3 - Next Steps related-courses" at bounding box center [453, 537] width 248 height 49
click at [559, 263] on button at bounding box center [560, 526] width 13 height 13
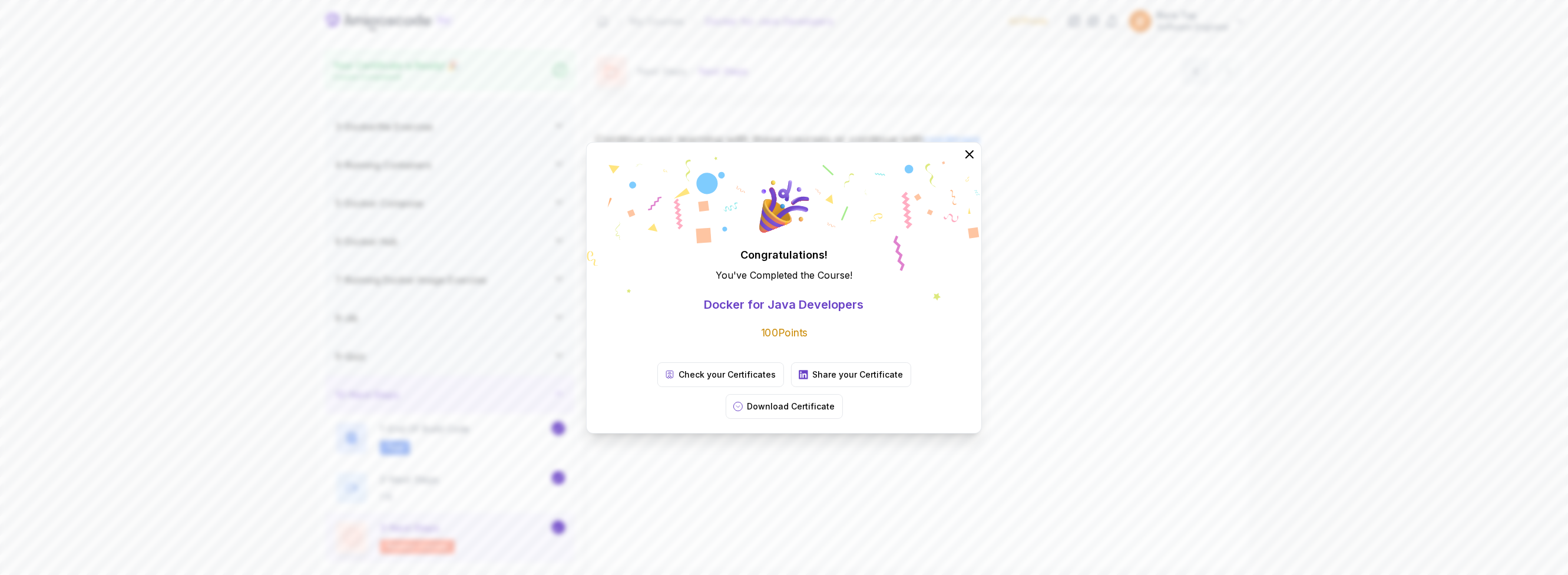
scroll to position [66, 0]
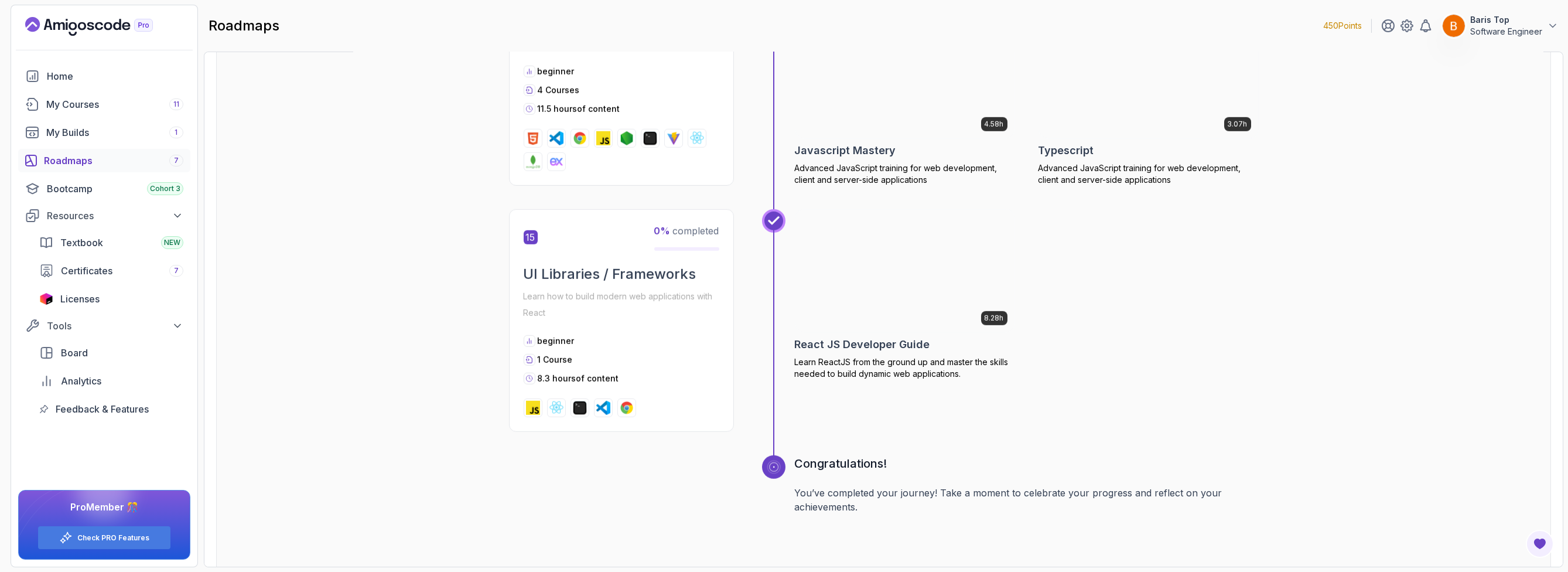
scroll to position [4487, 0]
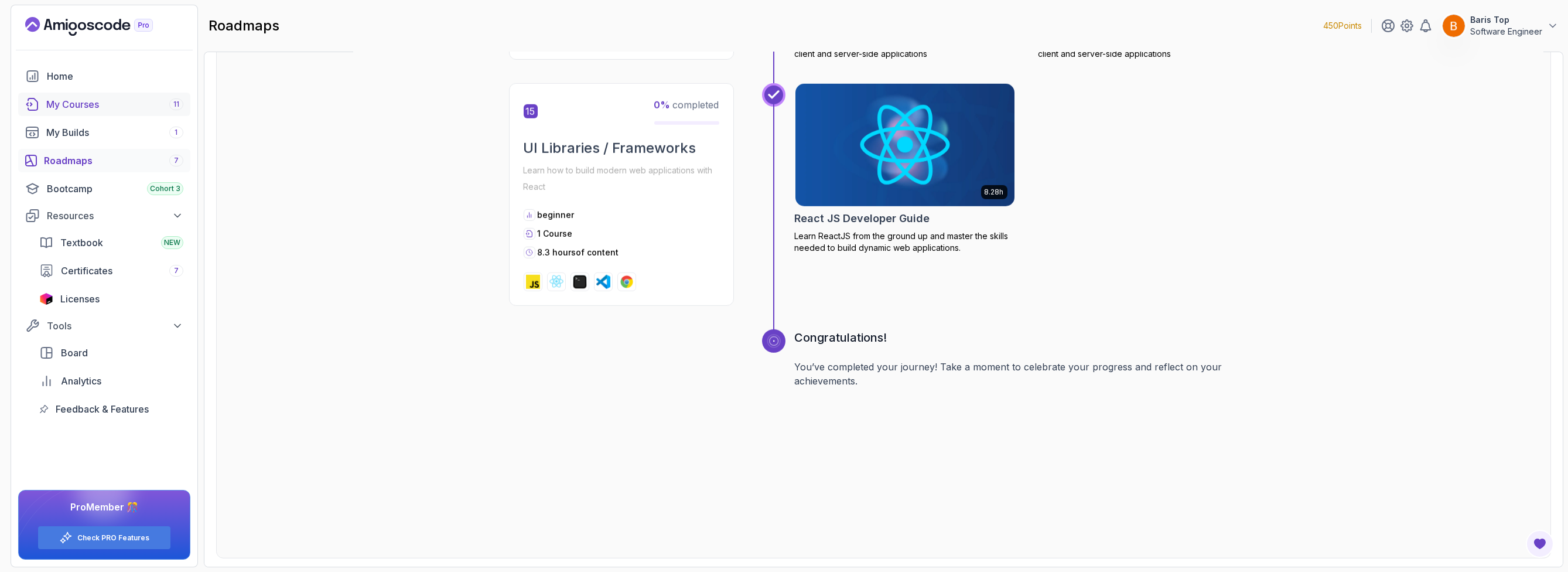
click at [137, 103] on div "My Courses 11" at bounding box center [115, 104] width 138 height 14
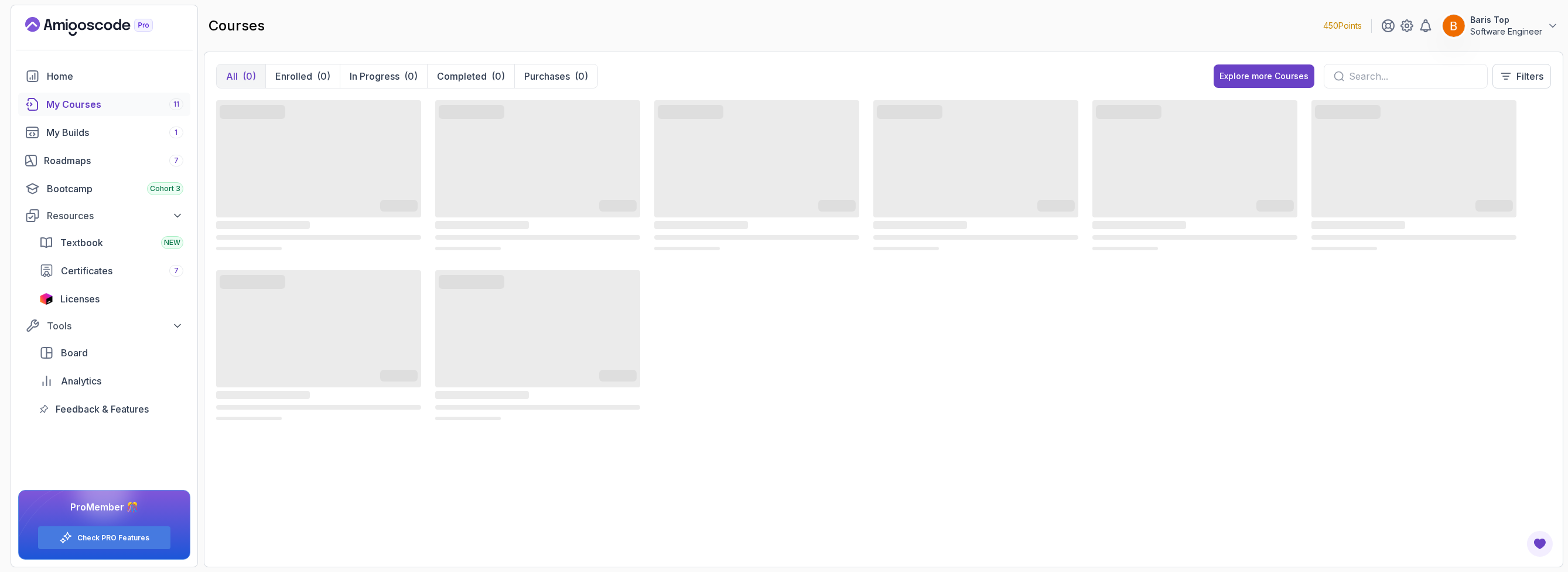
click at [1343, 81] on div at bounding box center [1406, 76] width 164 height 25
click at [1357, 78] on input "text" at bounding box center [1413, 76] width 129 height 14
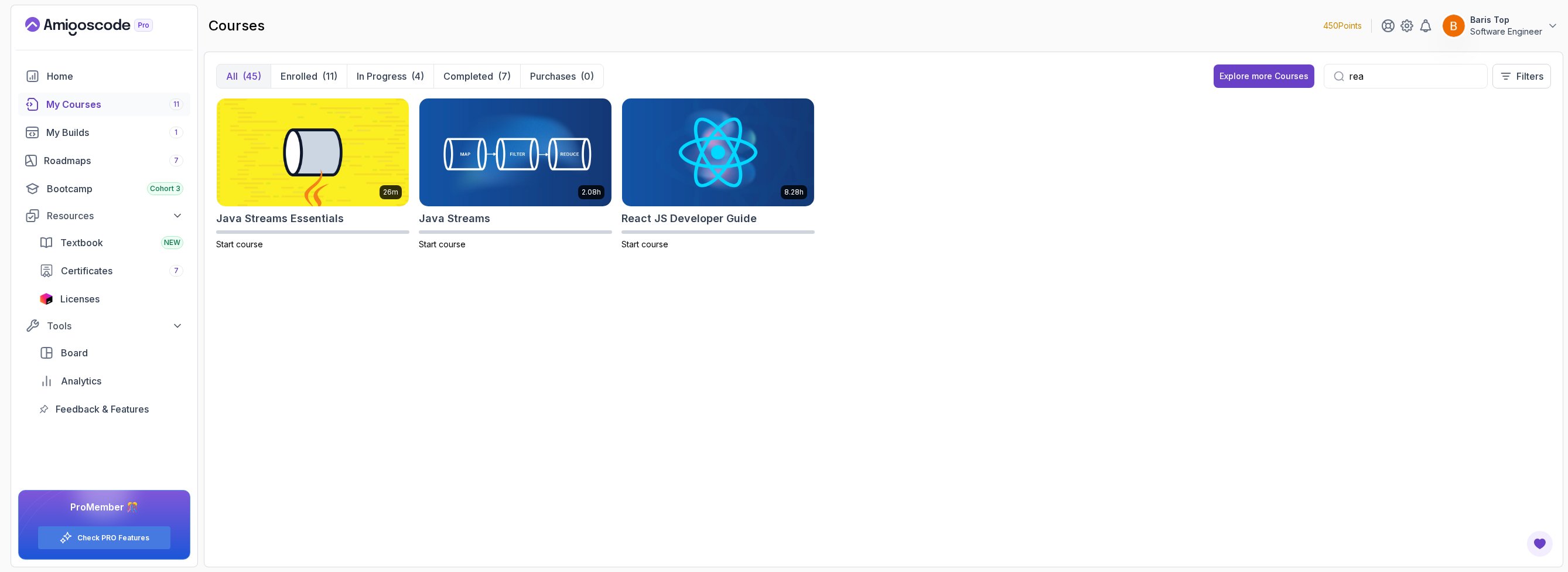
type input "reac"
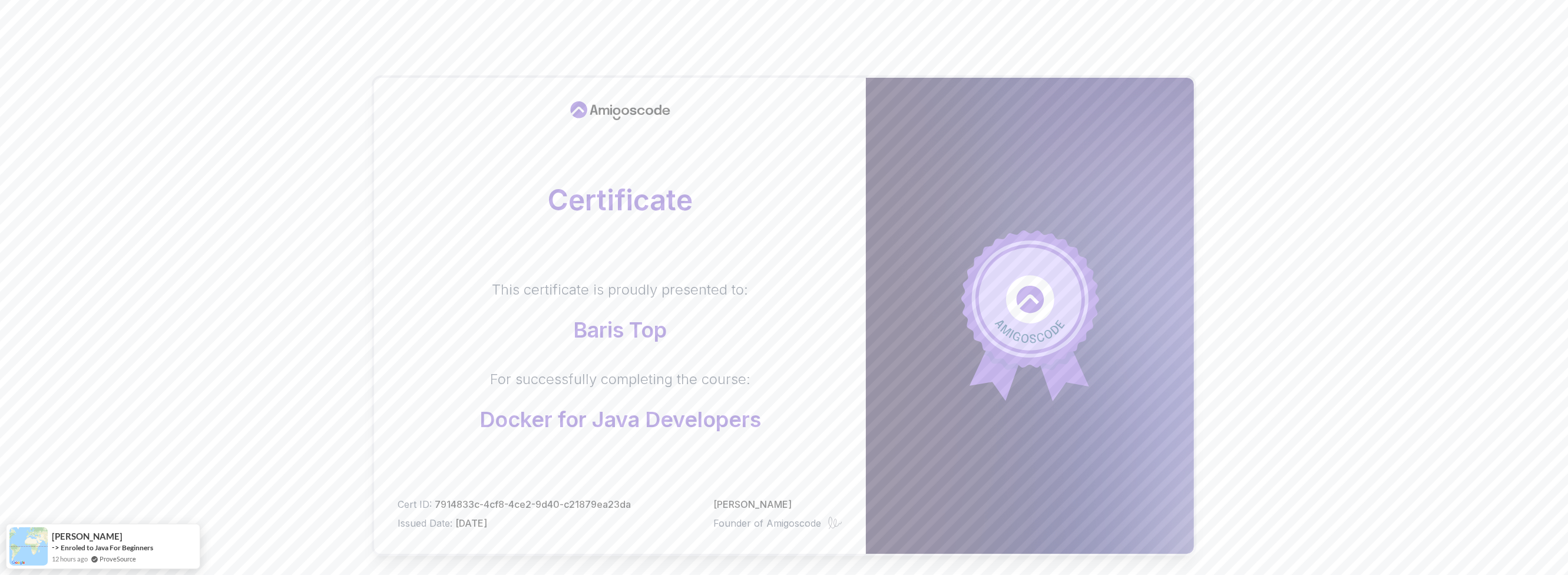
click at [239, 299] on div "Certificate This certificate is proudly presented to: Baris Top For successfull…" at bounding box center [784, 372] width 1568 height 746
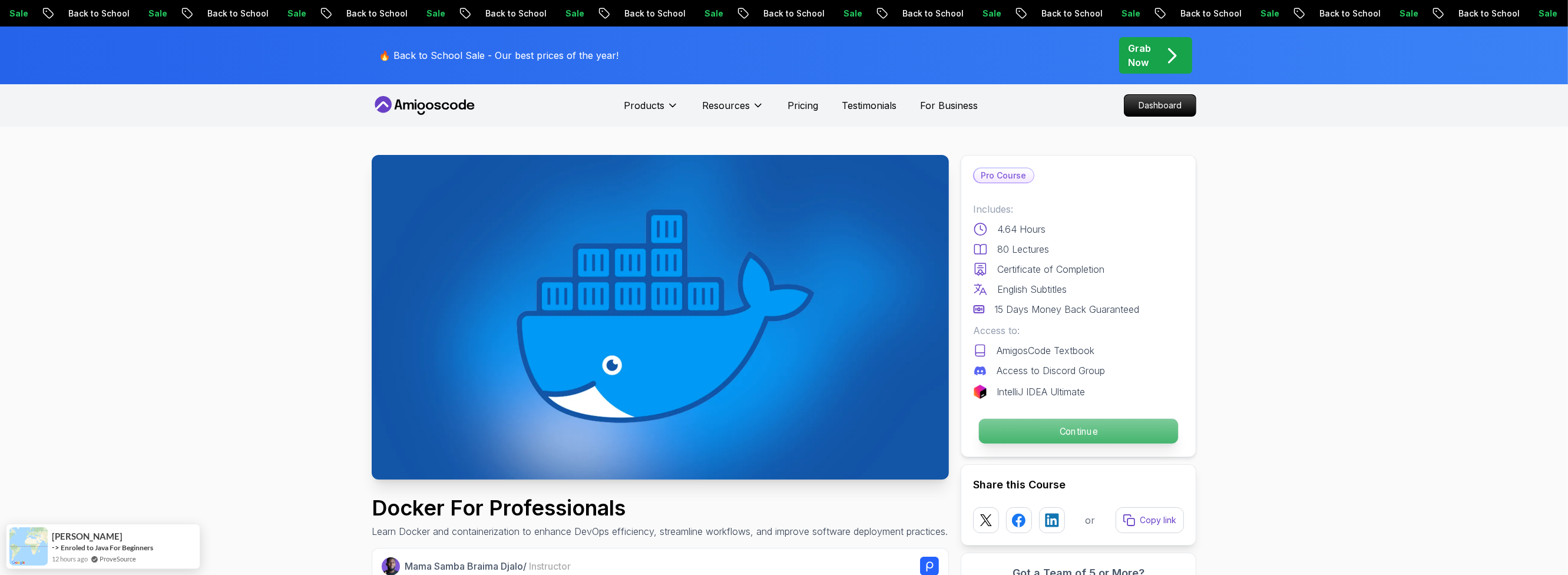
click at [1054, 429] on p "Continue" at bounding box center [1078, 431] width 199 height 25
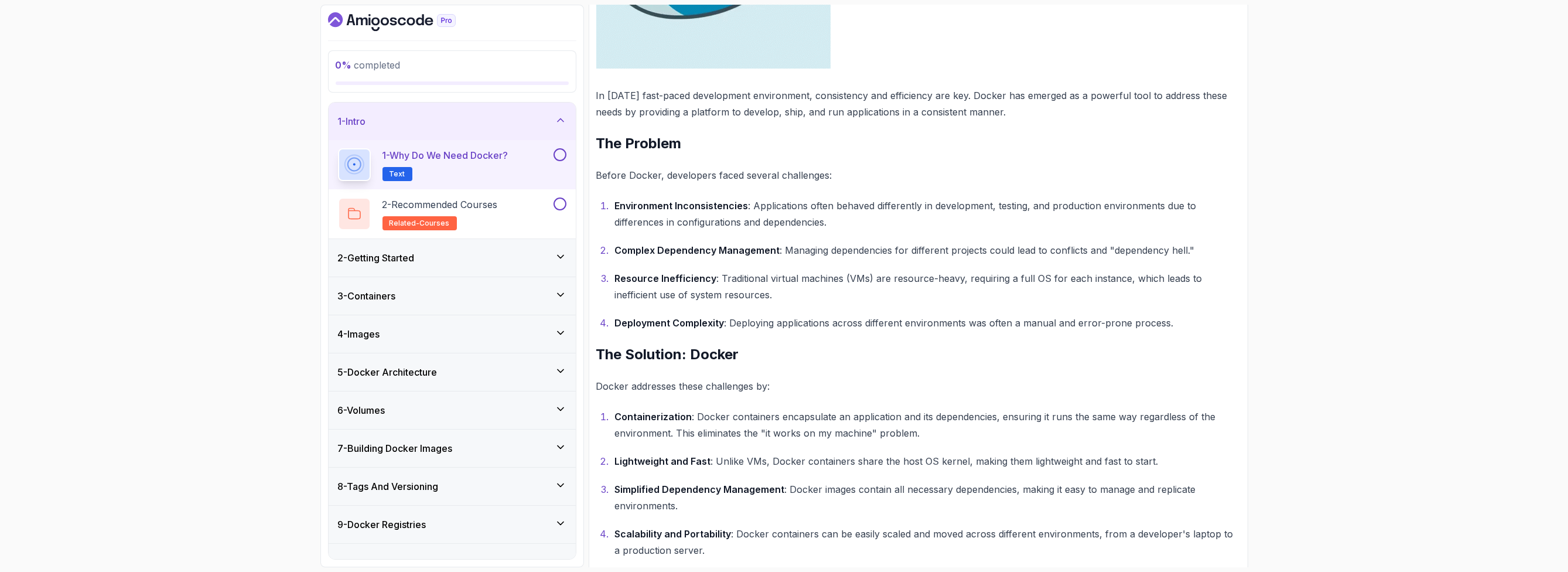
scroll to position [249, 0]
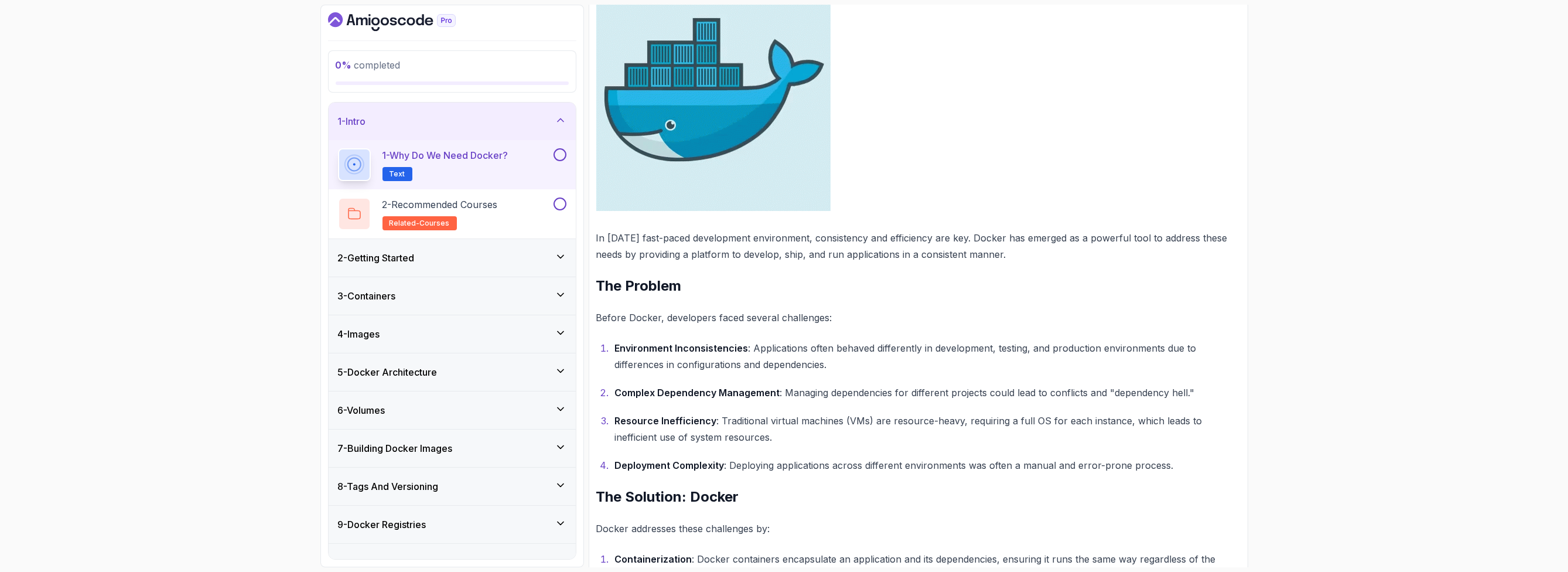
click at [562, 153] on button at bounding box center [560, 154] width 13 height 13
click at [521, 200] on div "2 - Recommended Courses related-courses" at bounding box center [444, 213] width 213 height 32
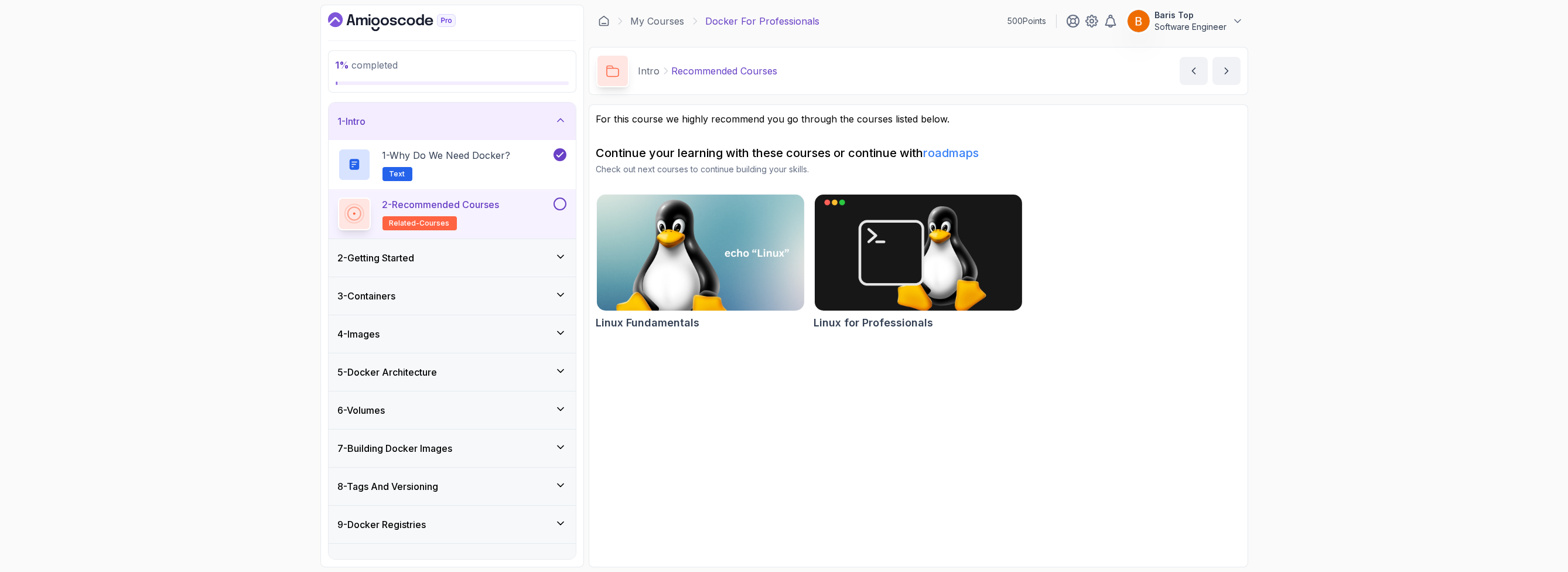
drag, startPoint x: 874, startPoint y: 245, endPoint x: 224, endPoint y: 312, distance: 653.4
click at [558, 203] on button at bounding box center [560, 203] width 13 height 13
click at [513, 257] on div "2 - Getting Started" at bounding box center [452, 257] width 229 height 14
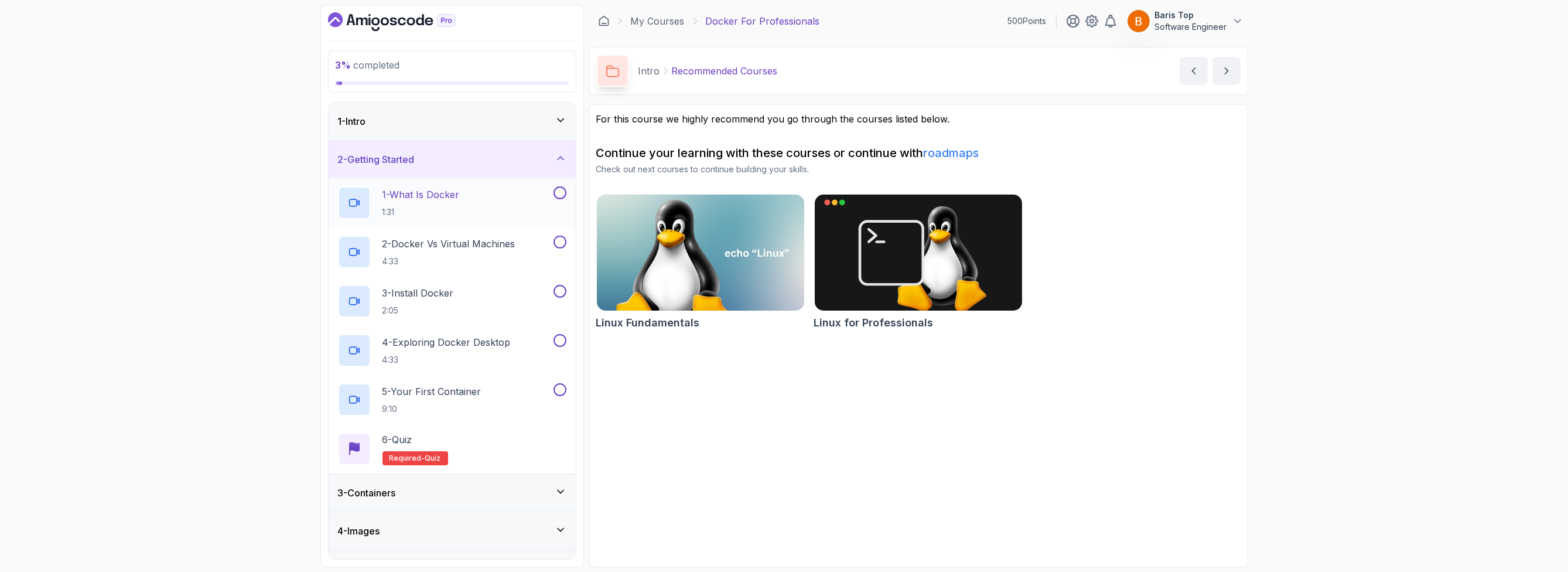
click at [498, 199] on div "1 - What Is Docker 1:31" at bounding box center [444, 202] width 213 height 32
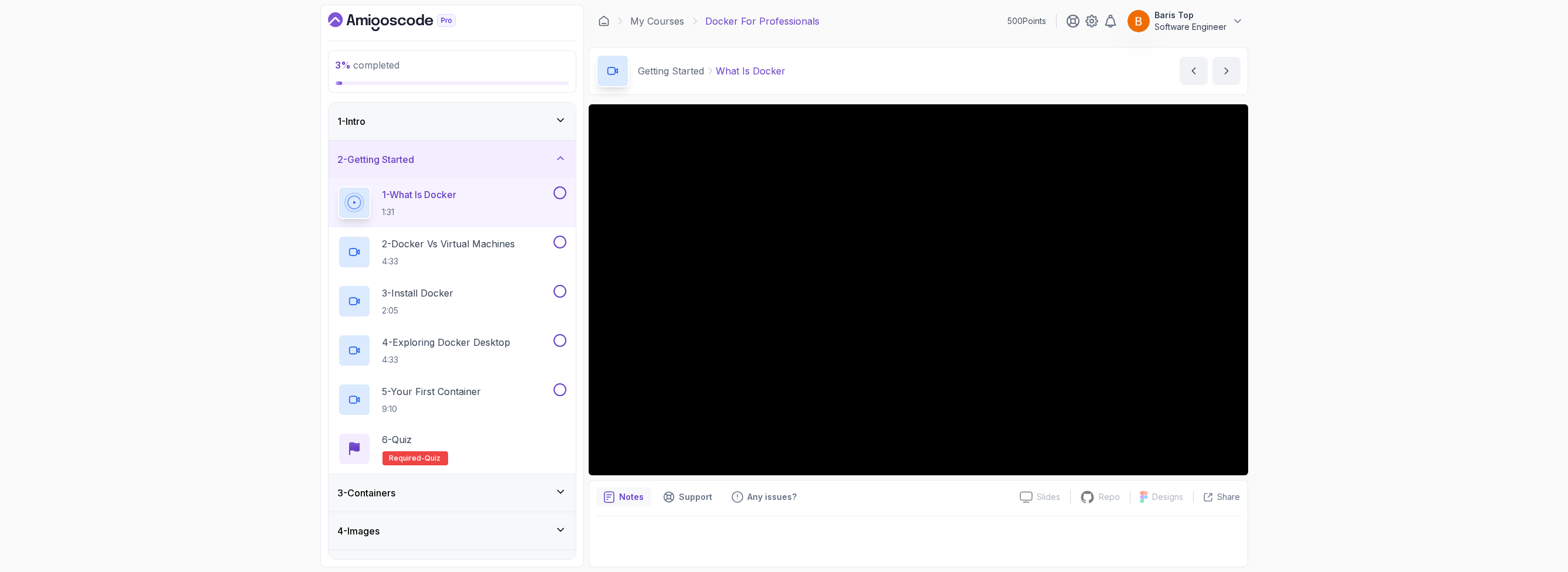
click at [560, 191] on button at bounding box center [560, 193] width 13 height 13
click at [533, 243] on div "2 - Docker vs Virtual Machines 4:33" at bounding box center [444, 252] width 213 height 32
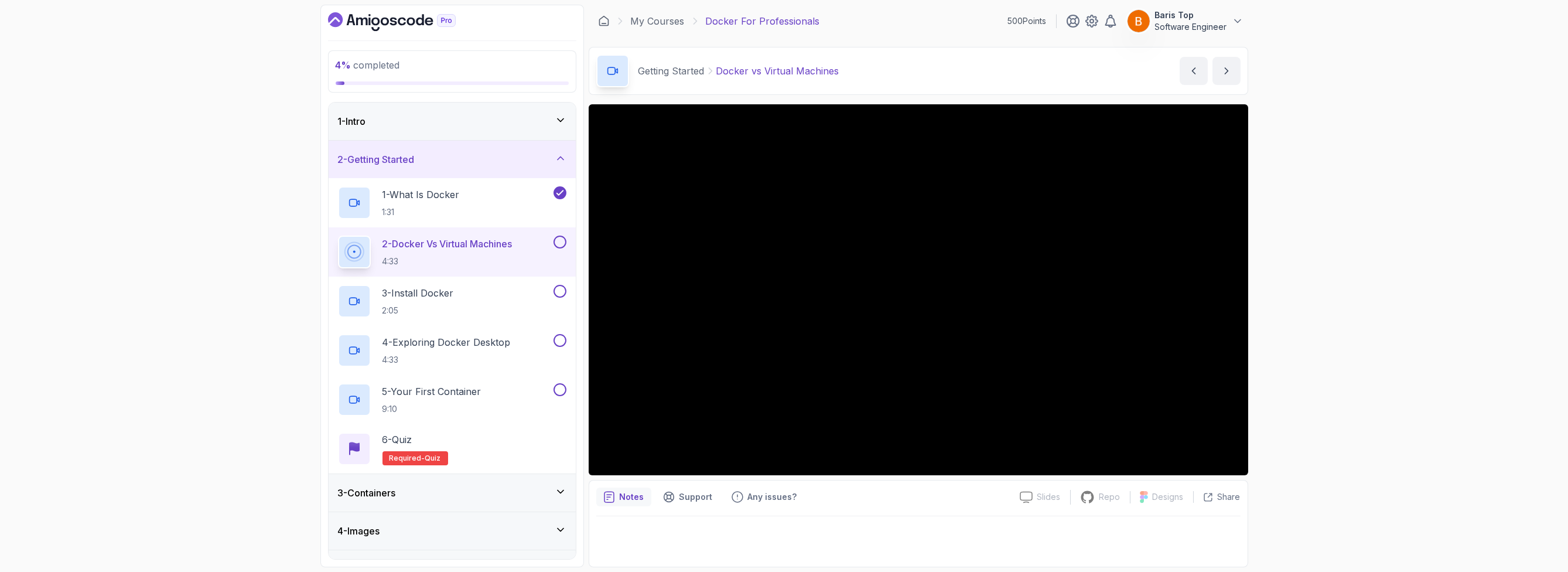
click at [555, 239] on button at bounding box center [560, 242] width 13 height 13
click at [561, 288] on button at bounding box center [560, 291] width 13 height 13
click at [557, 339] on button at bounding box center [560, 340] width 13 height 13
click at [561, 391] on button at bounding box center [560, 389] width 13 height 13
click at [512, 448] on div "6 - Quiz Required- quiz" at bounding box center [452, 448] width 229 height 32
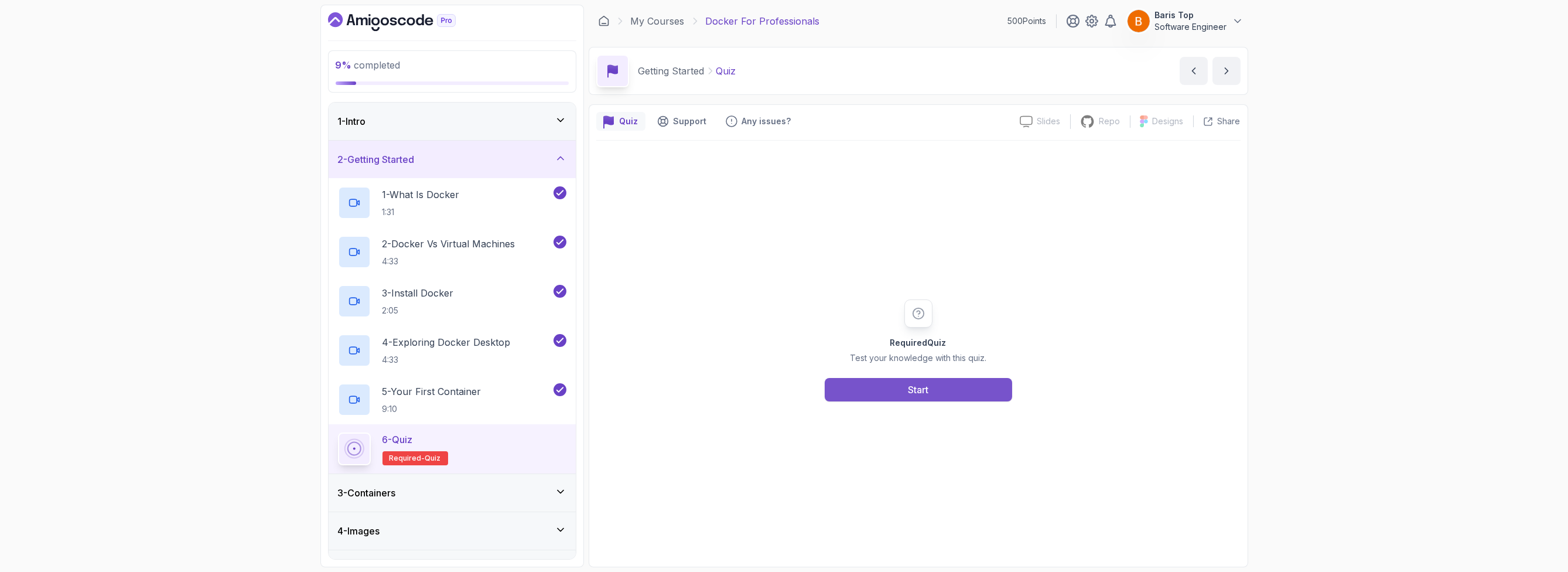
click at [878, 394] on button "Start" at bounding box center [919, 390] width 188 height 24
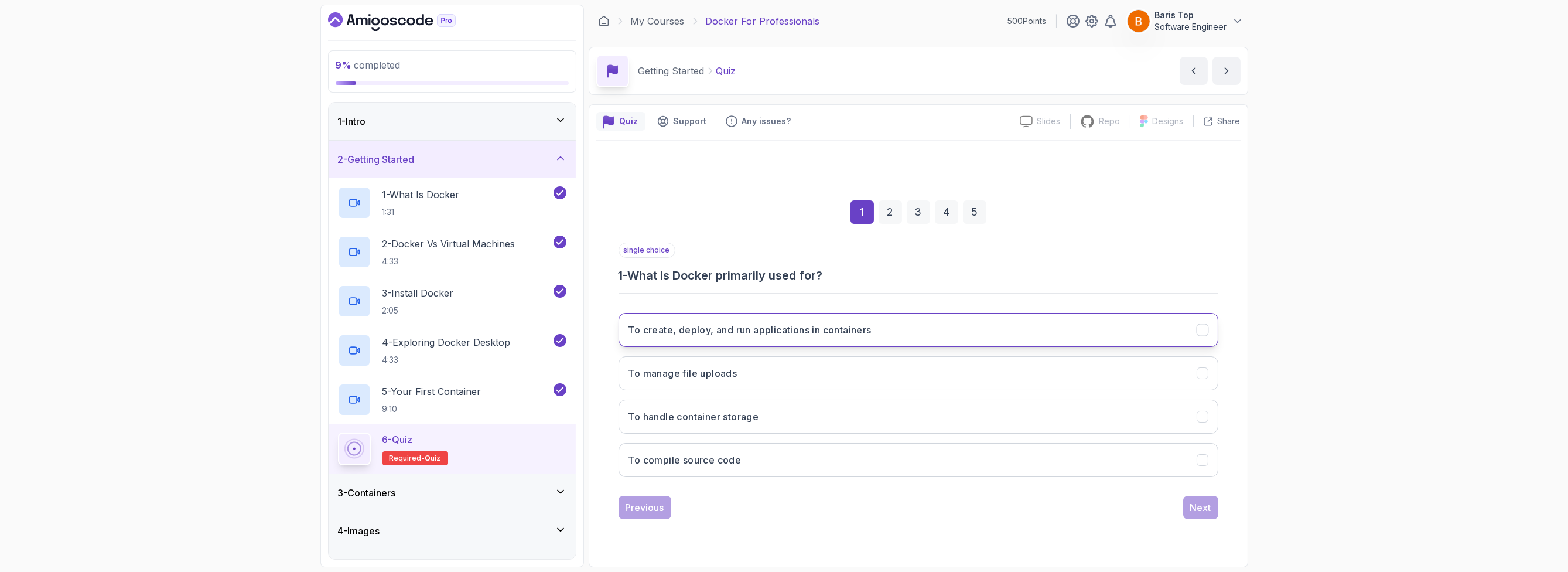
click at [895, 329] on button "To create, deploy, and run applications in containers" at bounding box center [919, 329] width 600 height 34
click at [1195, 505] on div "Next" at bounding box center [1201, 507] width 21 height 14
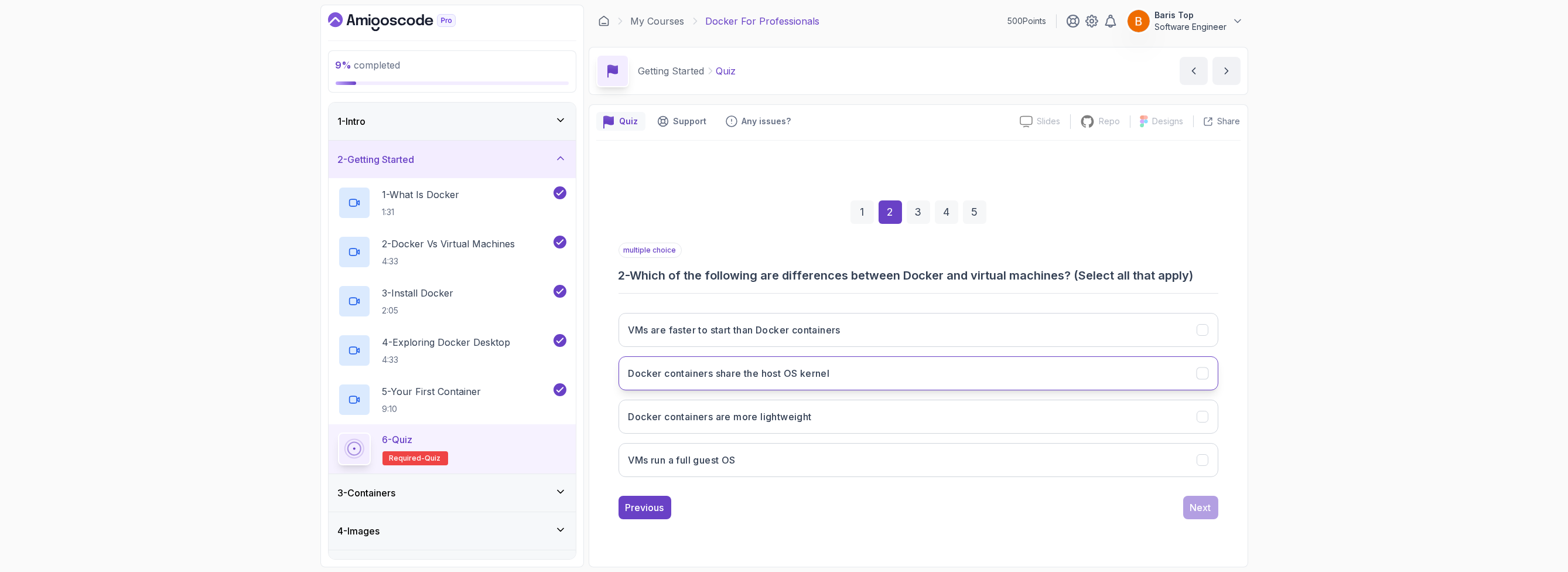
click at [887, 373] on button "Docker containers share the host OS kernel" at bounding box center [919, 373] width 600 height 34
click at [875, 413] on button "Docker containers are more lightweight" at bounding box center [919, 417] width 600 height 34
click at [882, 459] on button "VMs run a full guest OS" at bounding box center [919, 460] width 600 height 34
click at [1190, 505] on button "Next" at bounding box center [1202, 508] width 35 height 24
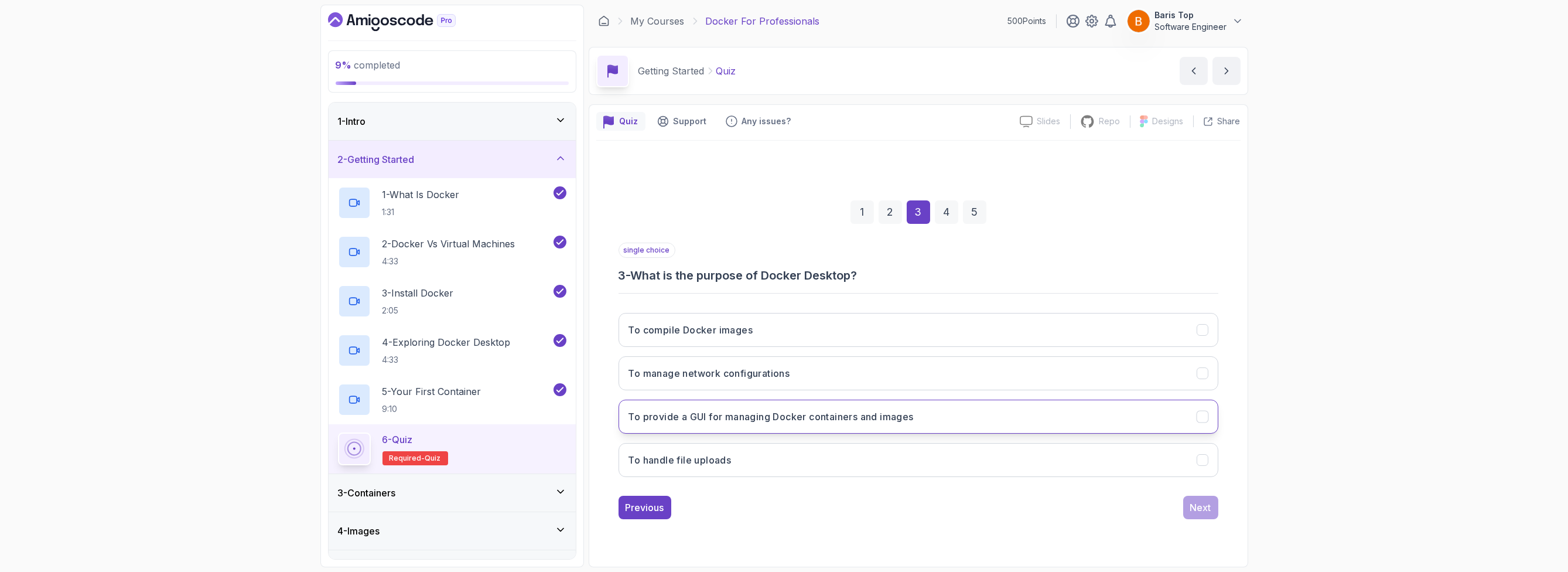
click at [837, 416] on h3 "To provide a GUI for managing Docker containers and images" at bounding box center [771, 417] width 285 height 14
click at [1211, 506] on button "Next" at bounding box center [1202, 508] width 35 height 24
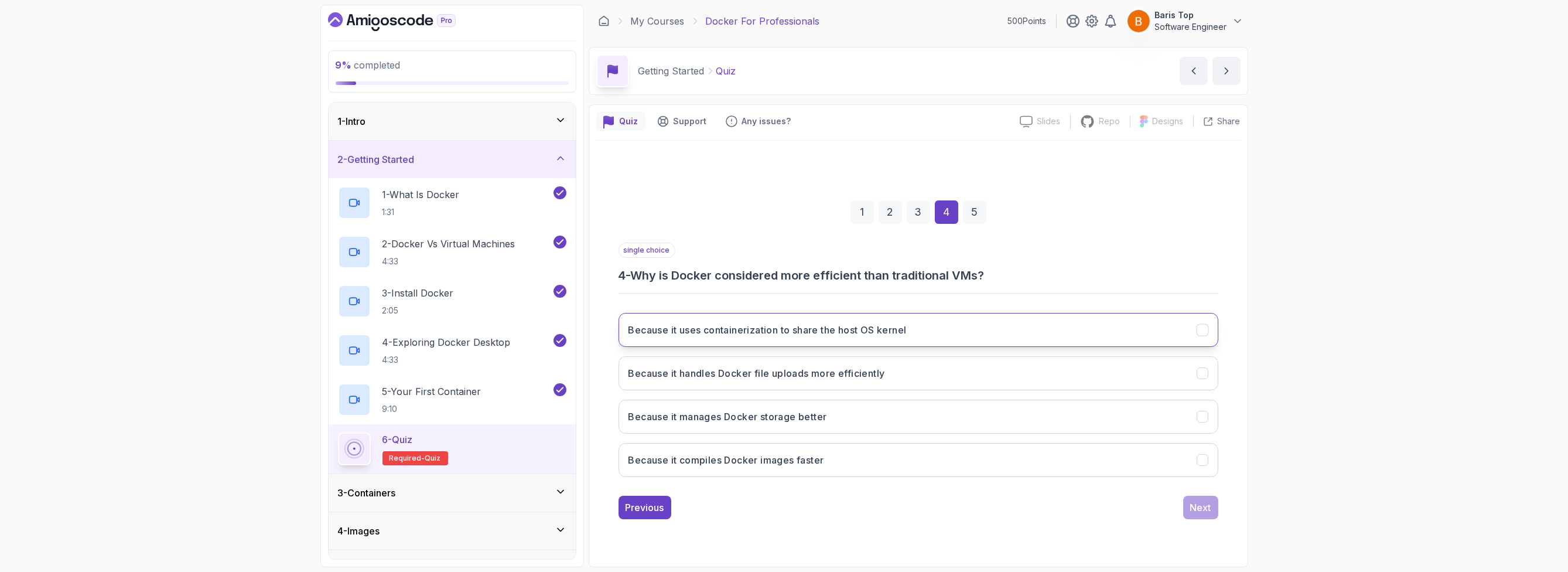
click at [907, 325] on h3 "Because it uses containerization to share the host OS kernel" at bounding box center [767, 330] width 278 height 14
click at [1204, 505] on div "Next" at bounding box center [1201, 507] width 21 height 14
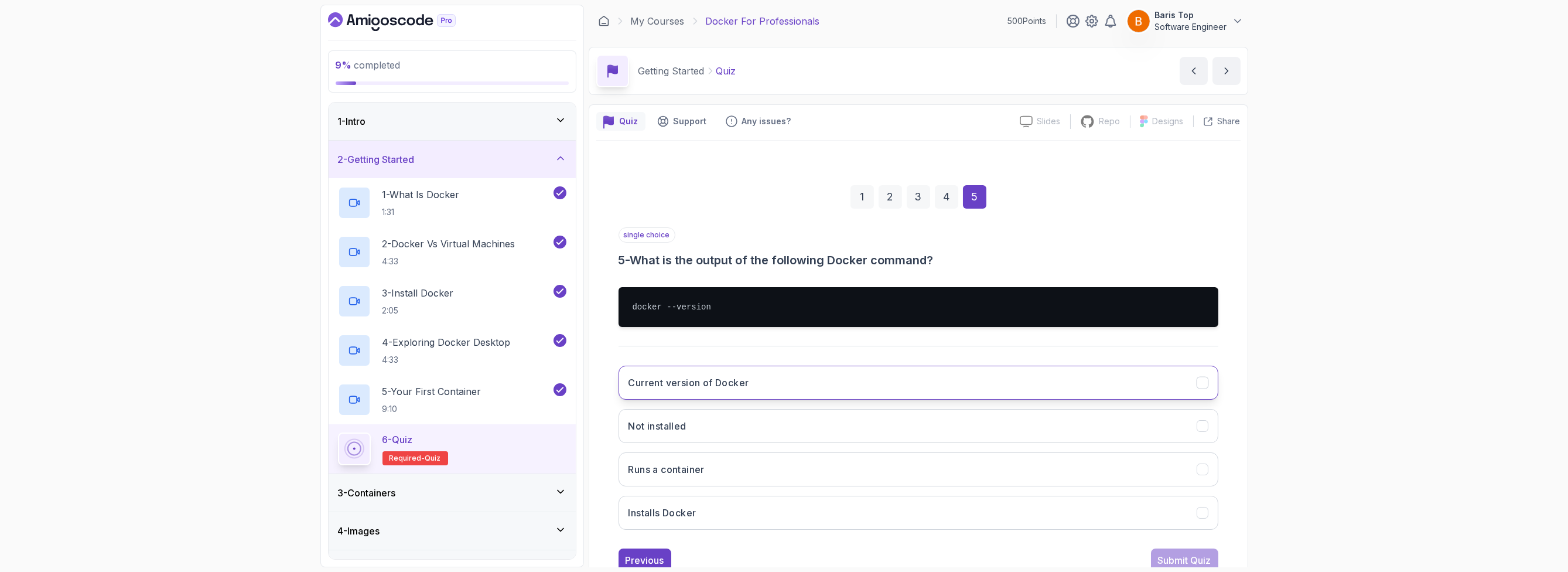
click at [790, 387] on button "Current version of Docker" at bounding box center [919, 382] width 600 height 34
click at [1175, 554] on div "Submit Quiz" at bounding box center [1185, 560] width 53 height 14
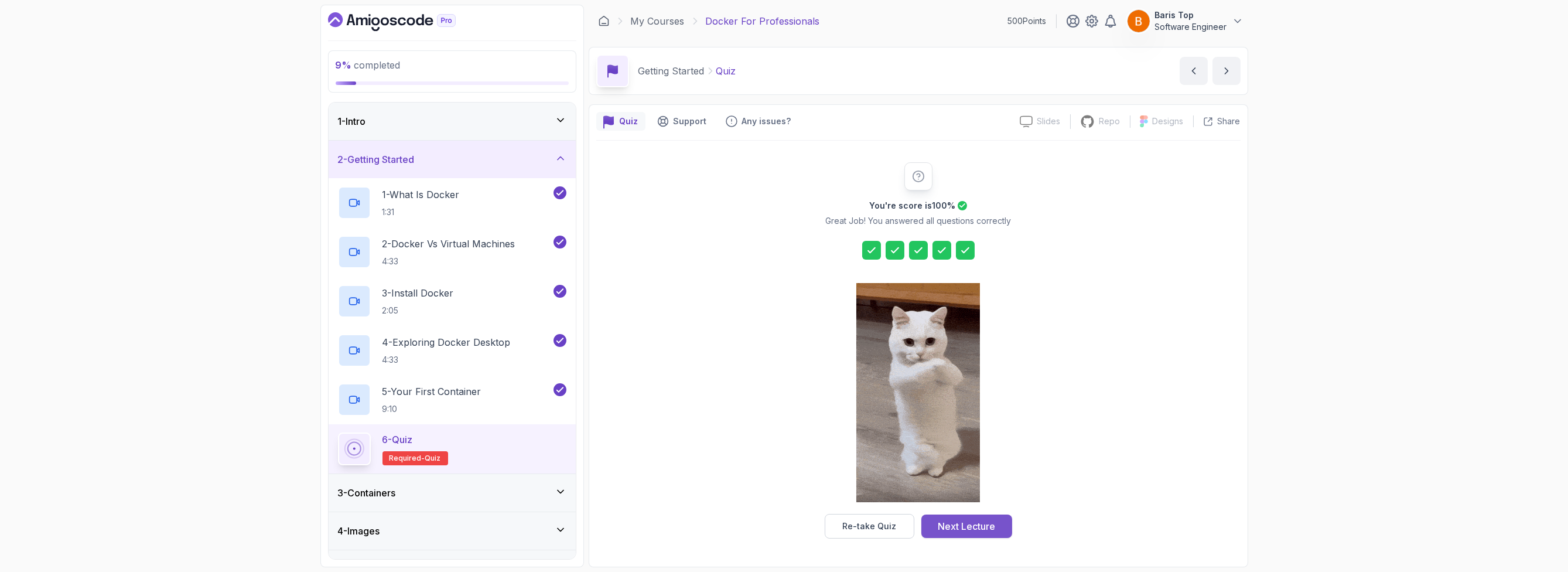
click at [975, 525] on div "Next Lecture" at bounding box center [967, 526] width 57 height 14
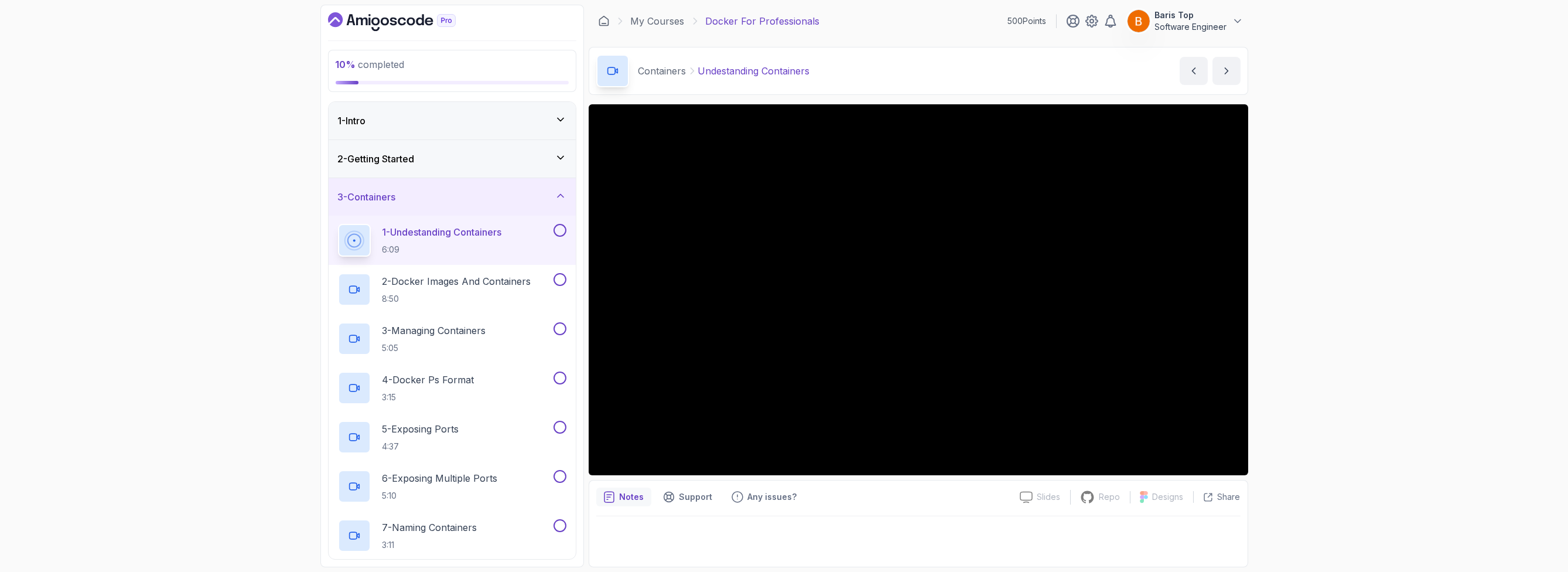
click at [558, 227] on button at bounding box center [560, 230] width 13 height 13
click at [558, 276] on button at bounding box center [560, 279] width 13 height 13
click at [560, 326] on button at bounding box center [560, 328] width 13 height 13
click at [554, 376] on button at bounding box center [560, 377] width 13 height 13
click at [518, 395] on div "4 - Docker Ps Format 3:15" at bounding box center [444, 387] width 213 height 32
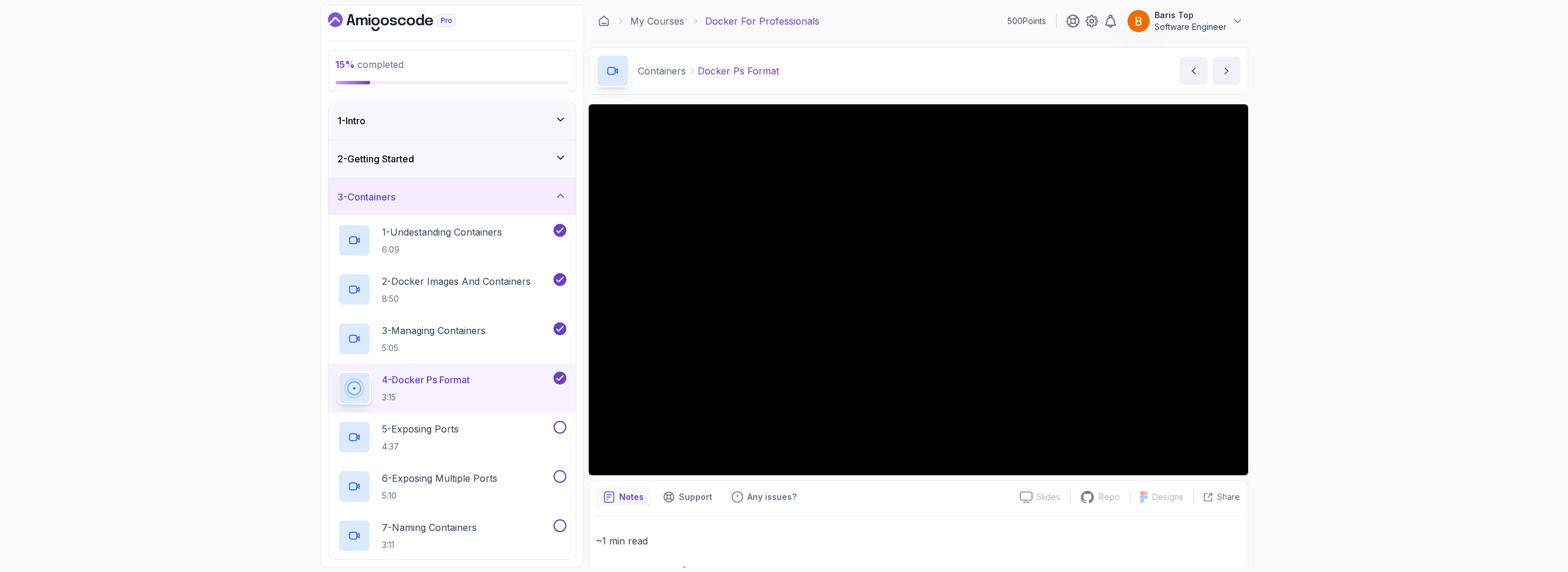
click at [1287, 315] on div "15 % completed 1 - Intro 2 - Getting Started 3 - Containers 1 - Undestanding Co…" at bounding box center [784, 286] width 1568 height 572
click at [1284, 308] on div "15 % completed 1 - Intro 2 - Getting Started 3 - Containers 1 - Undestanding Co…" at bounding box center [784, 286] width 1568 height 572
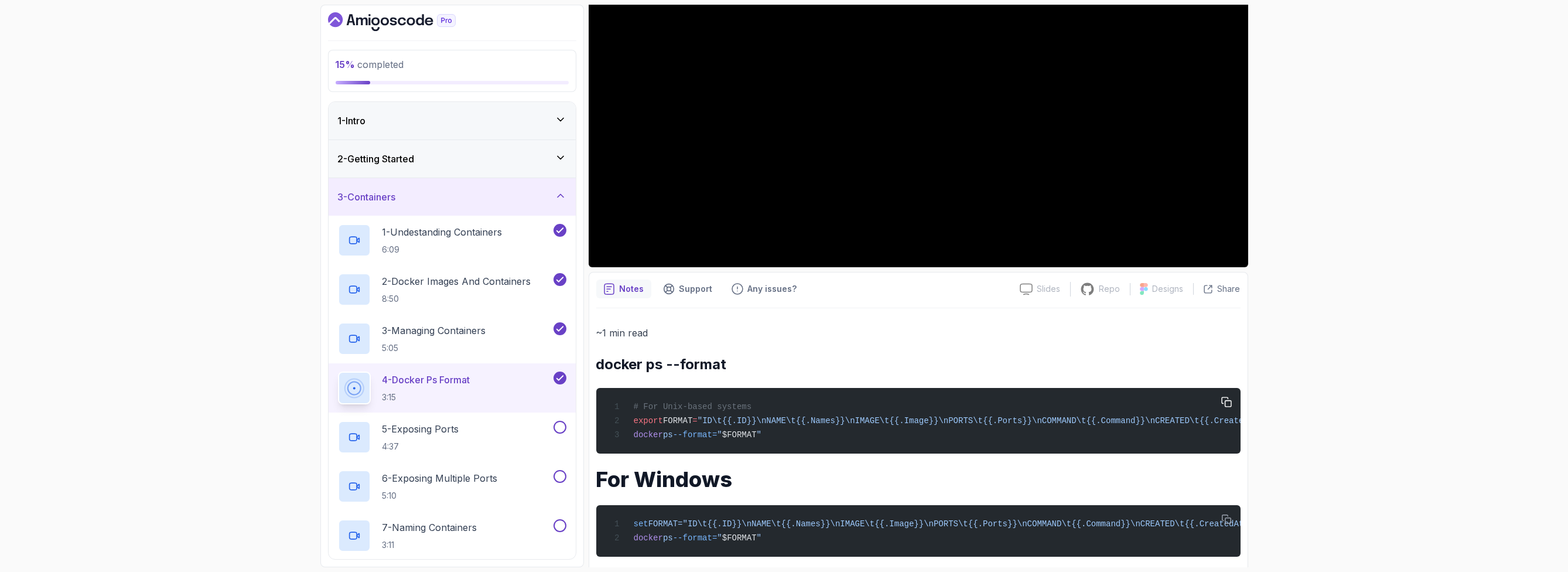
scroll to position [210, 0]
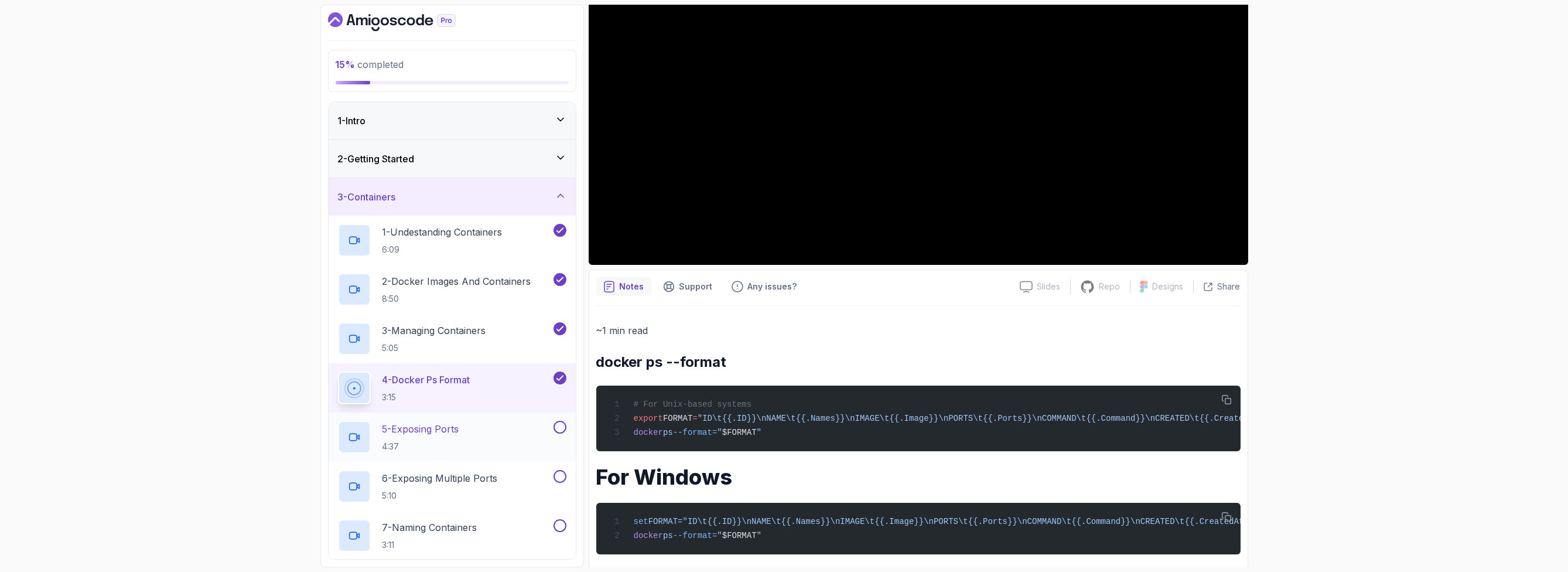
click at [510, 430] on div "5 - Exposing Ports 4:37" at bounding box center [444, 436] width 213 height 32
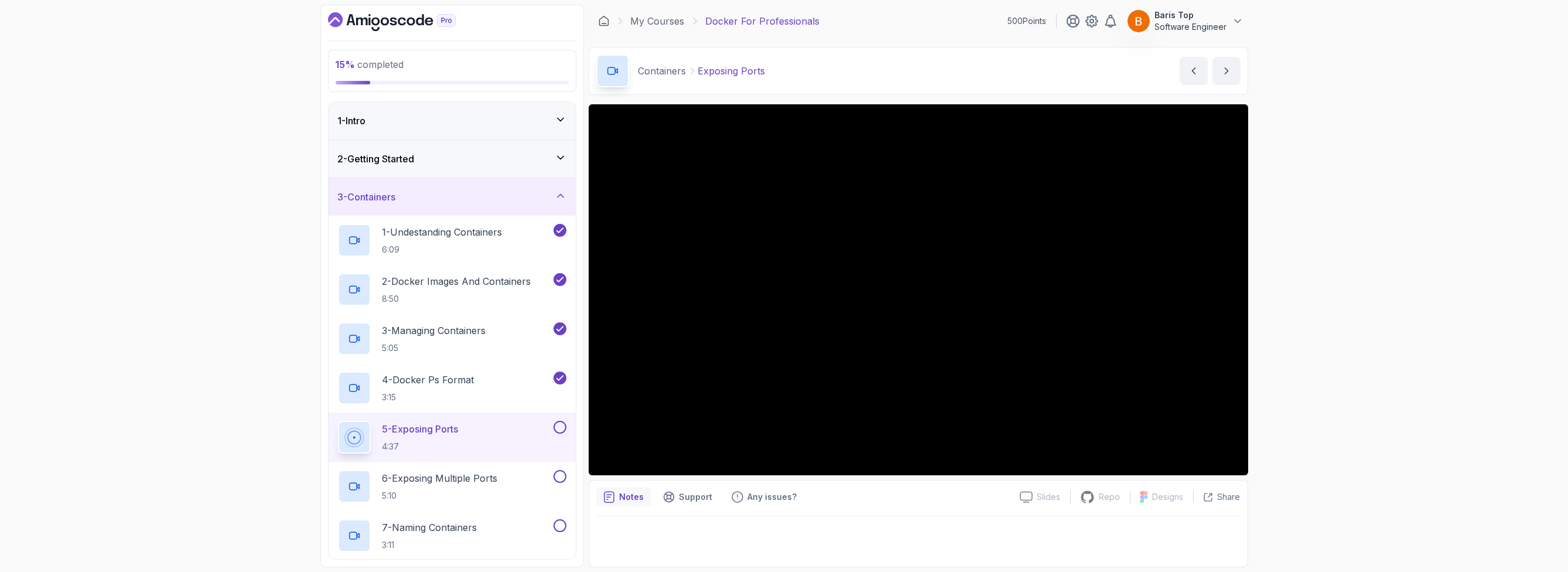
click at [1372, 288] on div "15 % completed 1 - Intro 2 - Getting Started 3 - Containers 1 - Undestanding Co…" at bounding box center [784, 286] width 1568 height 572
click at [1272, 296] on div "15 % completed 1 - Intro 2 - Getting Started 3 - Containers 1 - Undestanding Co…" at bounding box center [784, 286] width 1568 height 572
click at [1360, 278] on div "15 % completed 1 - Intro 2 - Getting Started 3 - Containers 1 - Undestanding Co…" at bounding box center [784, 286] width 1568 height 572
click at [1302, 241] on div "15 % completed 1 - Intro 2 - Getting Started 3 - Containers 1 - Undestanding Co…" at bounding box center [784, 286] width 1568 height 572
click at [1317, 302] on div "15 % completed 1 - Intro 2 - Getting Started 3 - Containers 1 - Undestanding Co…" at bounding box center [784, 286] width 1568 height 572
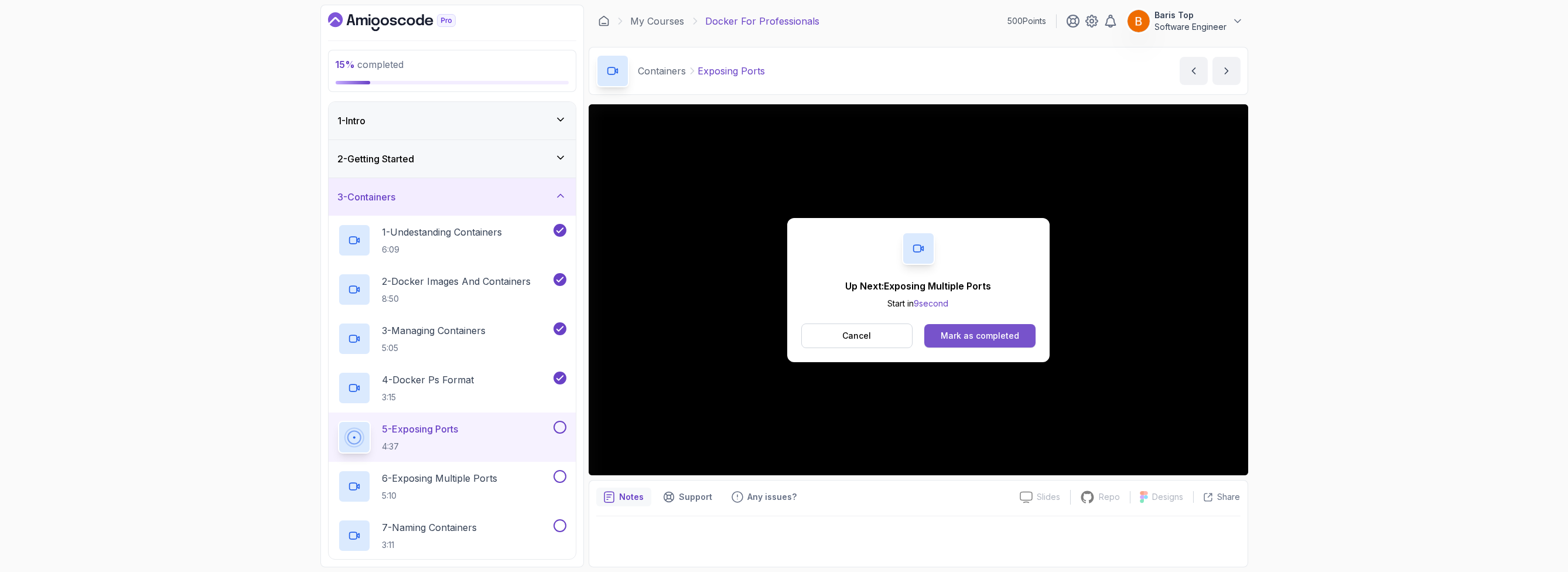
click at [965, 331] on div "Mark as completed" at bounding box center [980, 336] width 79 height 12
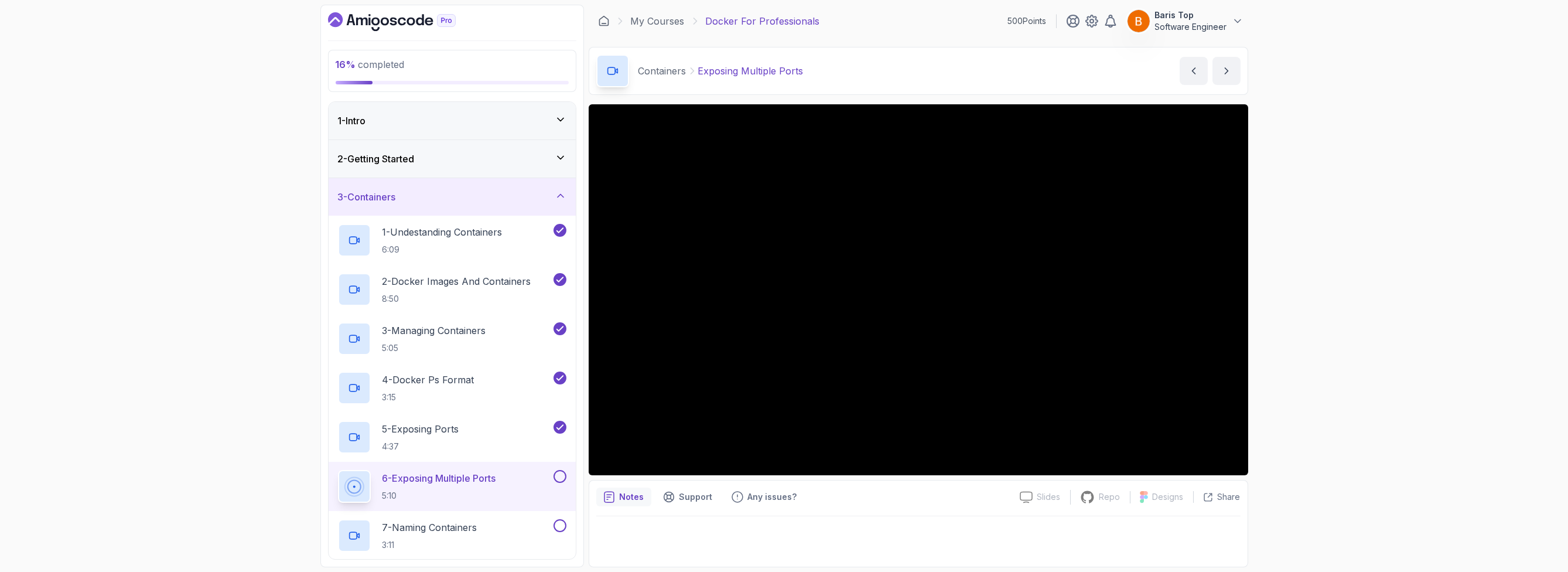
click at [563, 478] on button at bounding box center [560, 476] width 13 height 13
click at [515, 537] on div "7 - Naming Containers 3:11" at bounding box center [444, 535] width 213 height 32
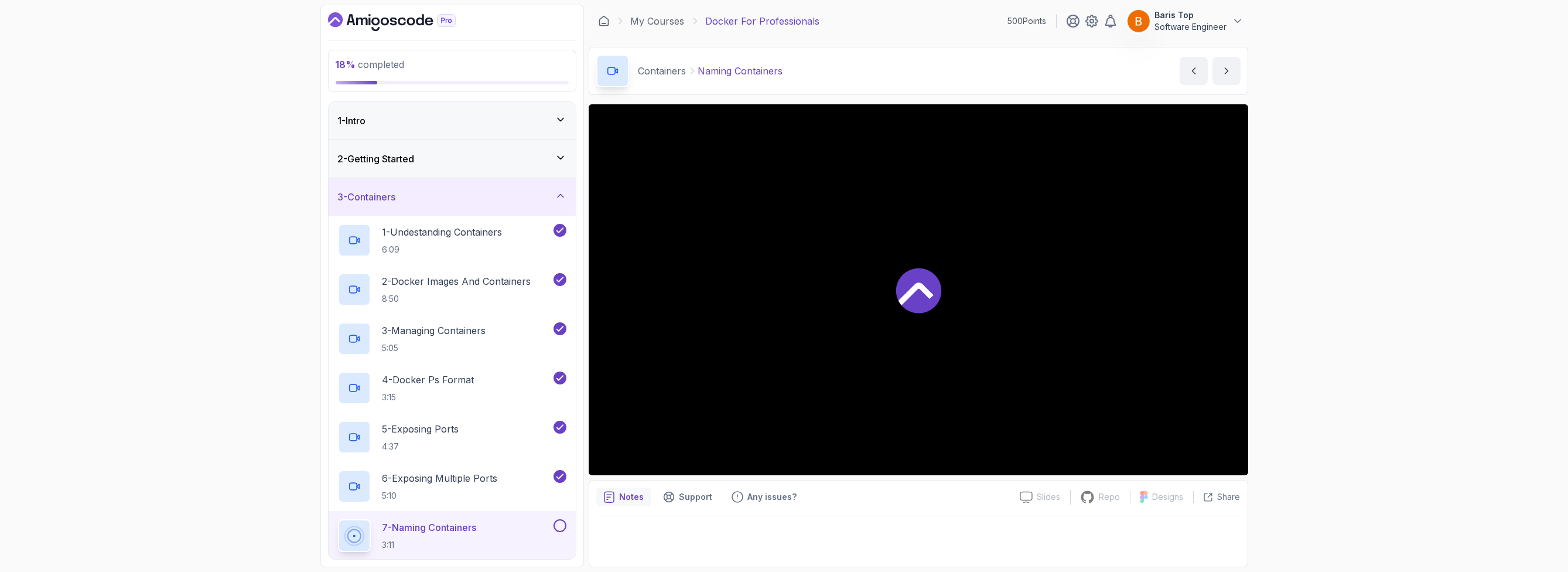
click at [560, 526] on button at bounding box center [560, 525] width 13 height 13
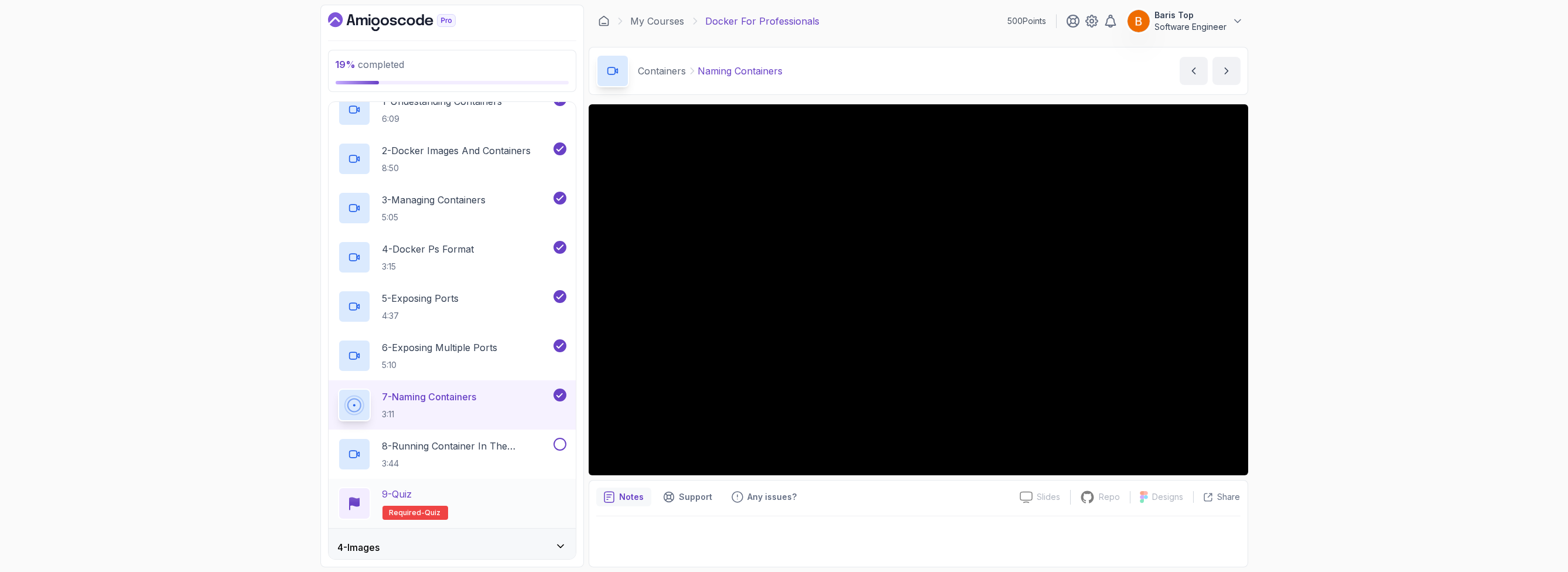
scroll to position [141, 0]
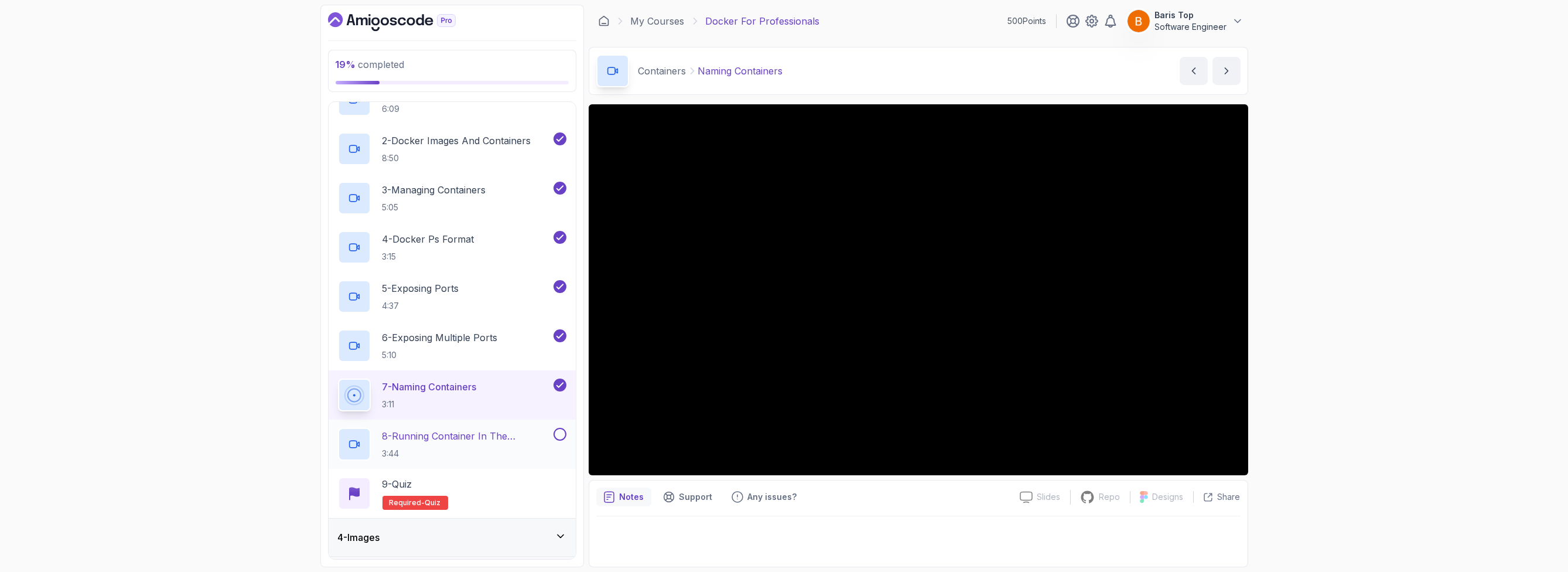
click at [528, 430] on p "8 - Running Container In The Background" at bounding box center [467, 436] width 169 height 14
click at [560, 434] on button at bounding box center [560, 433] width 13 height 13
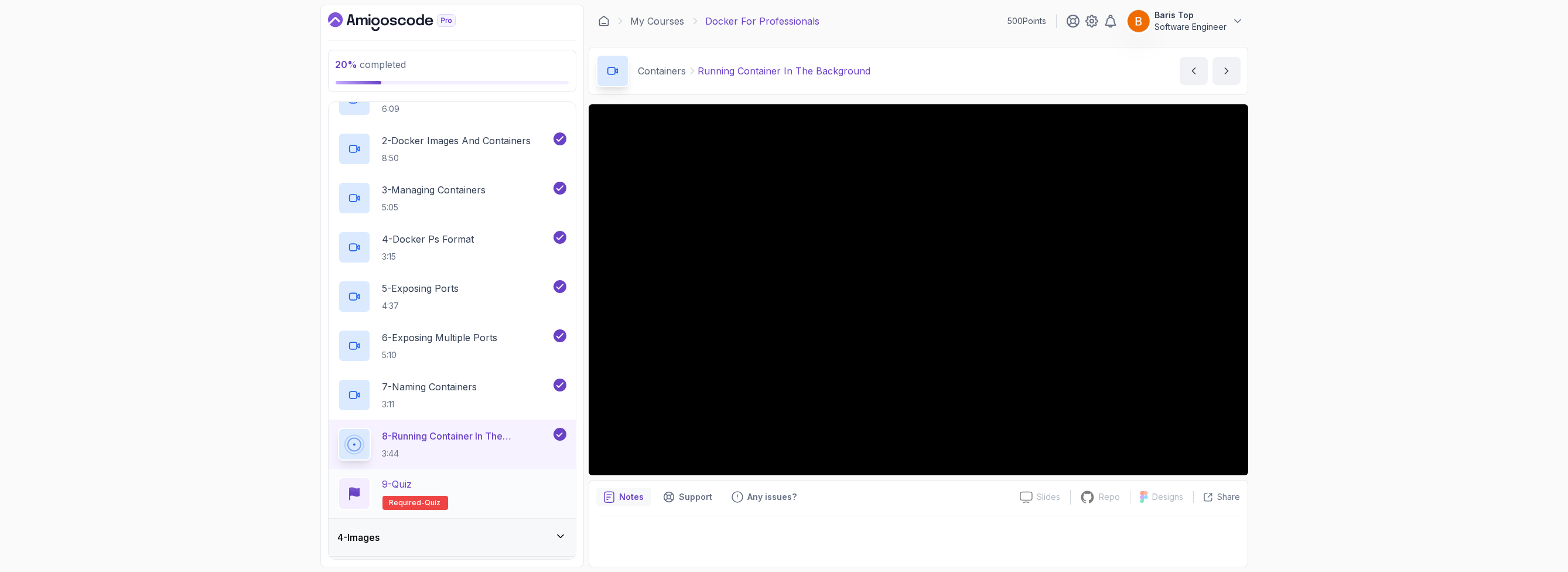
click at [514, 493] on div "9 - Quiz Required- quiz" at bounding box center [452, 492] width 229 height 32
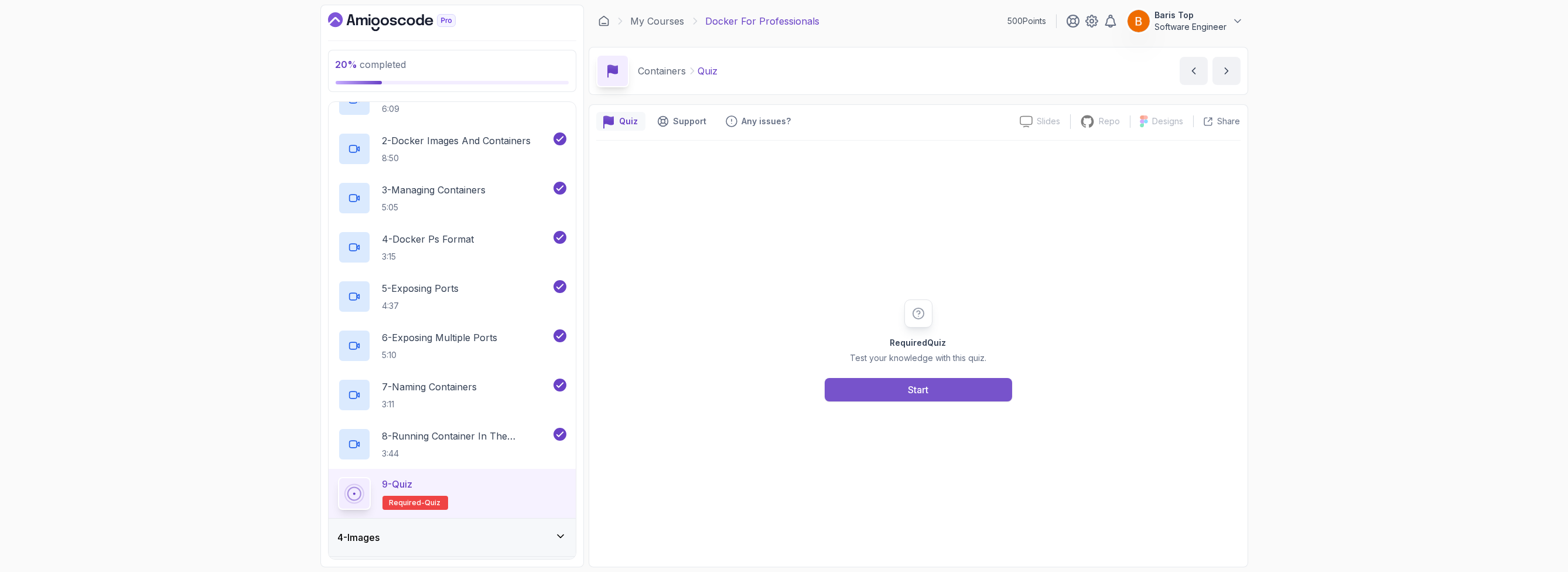
click at [871, 387] on button "Start" at bounding box center [919, 390] width 188 height 24
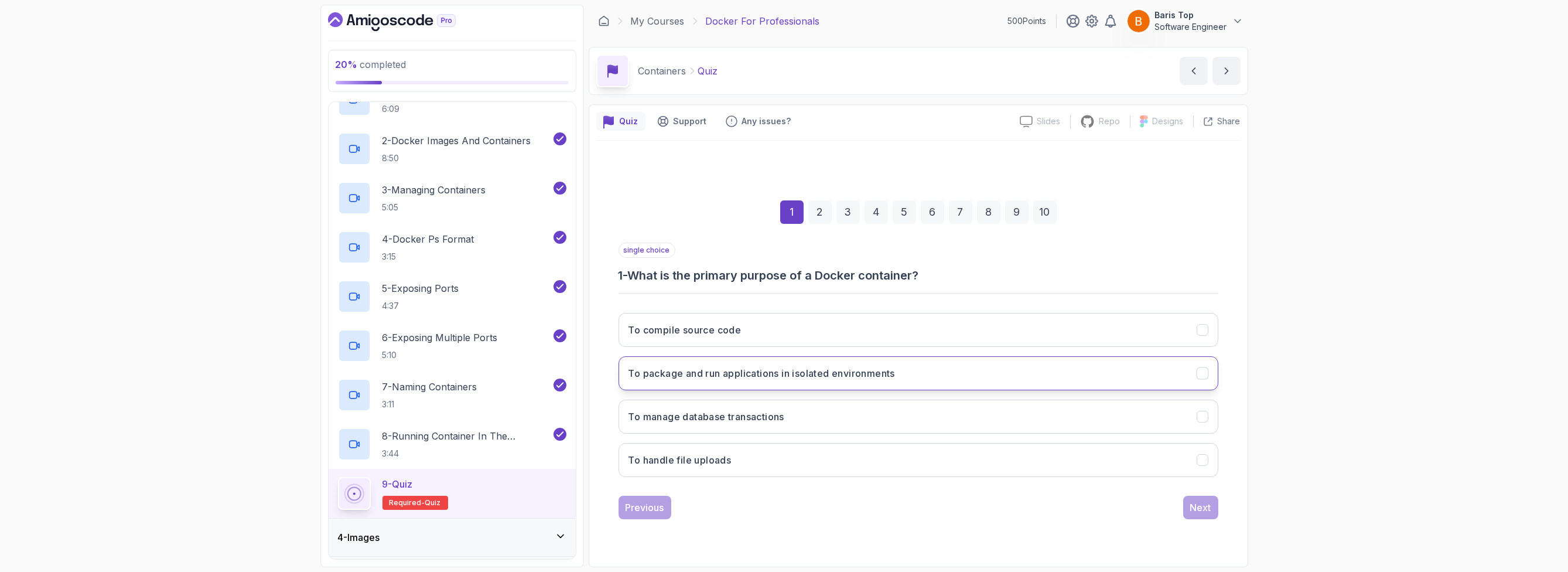
click at [940, 370] on button "To package and run applications in isolated environments" at bounding box center [919, 373] width 600 height 34
click at [1202, 505] on div "Next" at bounding box center [1201, 507] width 21 height 14
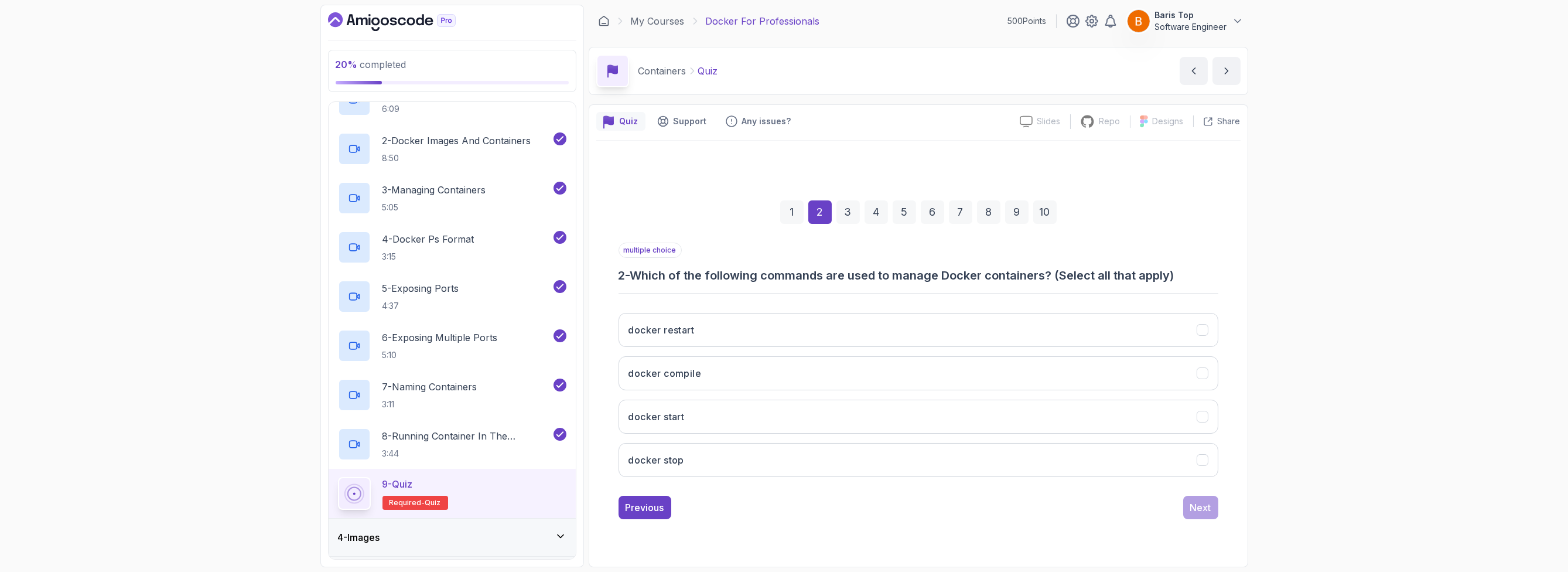
click at [899, 251] on div "multiple choice 2 - Which of the following commands are used to manage Docker c…" at bounding box center [919, 263] width 600 height 41
click at [817, 328] on button "docker restart" at bounding box center [919, 329] width 600 height 34
click at [772, 418] on button "docker start" at bounding box center [919, 417] width 600 height 34
click at [763, 456] on button "docker stop" at bounding box center [919, 460] width 600 height 34
click at [1197, 509] on div "Next" at bounding box center [1201, 507] width 21 height 14
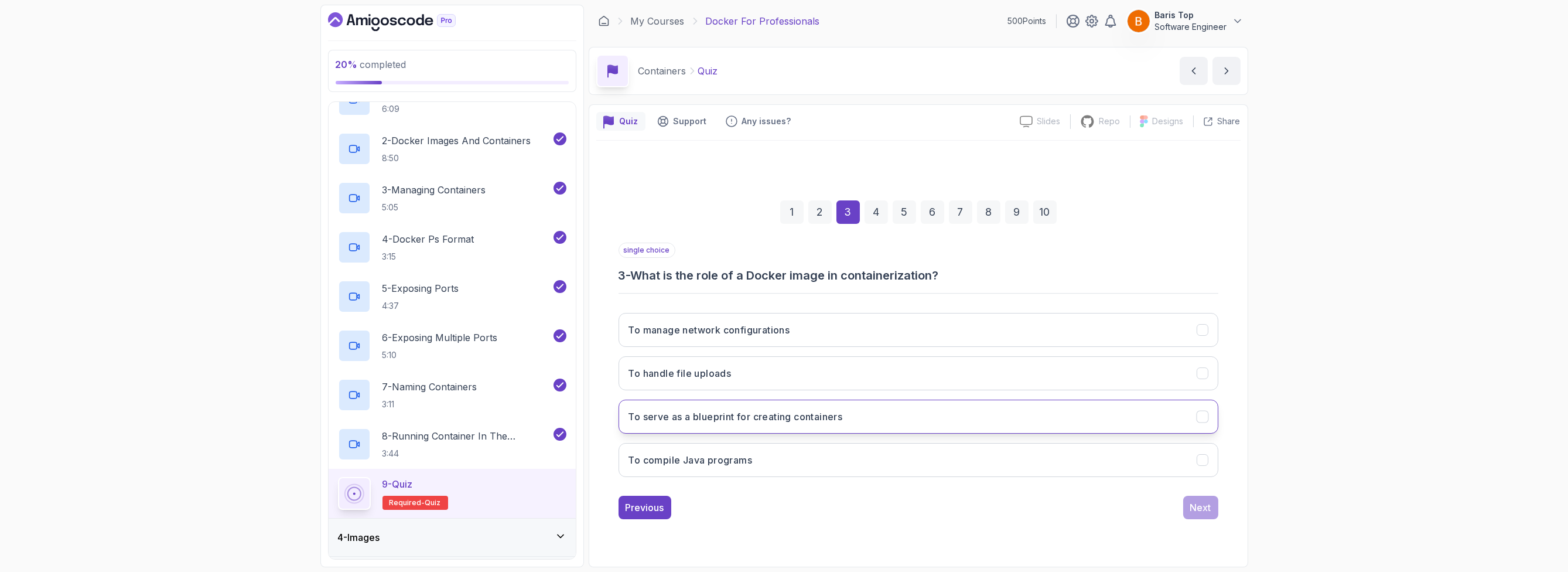
click at [902, 414] on button "To serve as a blueprint for creating containers" at bounding box center [919, 417] width 600 height 34
click at [1193, 505] on div "Next" at bounding box center [1201, 507] width 21 height 14
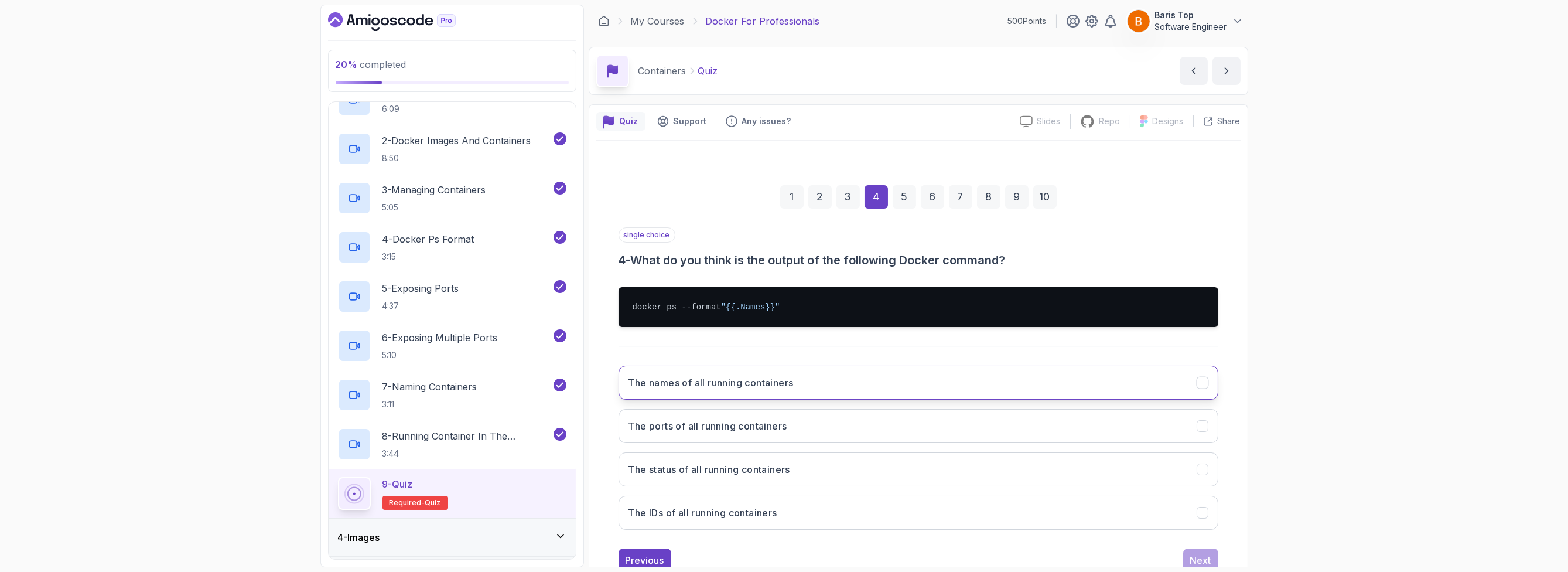
click at [968, 373] on button "The names of all running containers" at bounding box center [919, 382] width 600 height 34
click at [1198, 555] on div "Next" at bounding box center [1201, 560] width 21 height 14
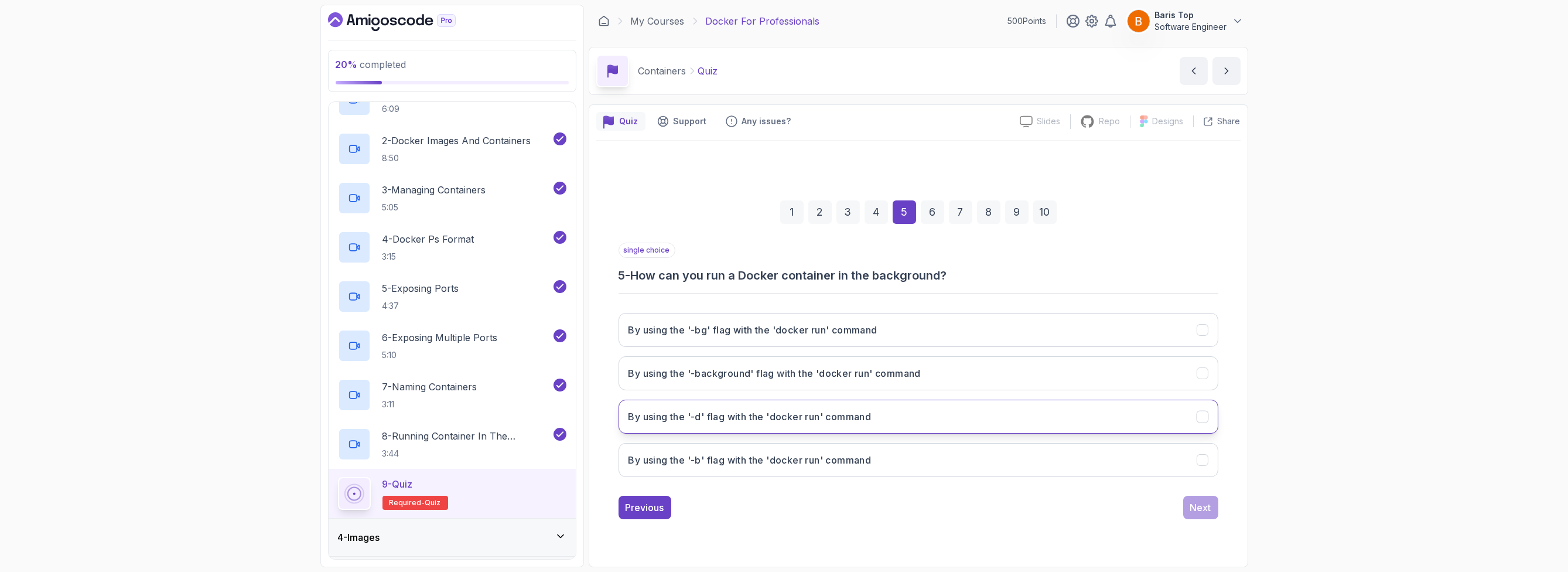
click at [935, 402] on button "By using the '-d' flag with the 'docker run' command" at bounding box center [919, 417] width 600 height 34
click at [1197, 511] on div "Next" at bounding box center [1201, 507] width 21 height 14
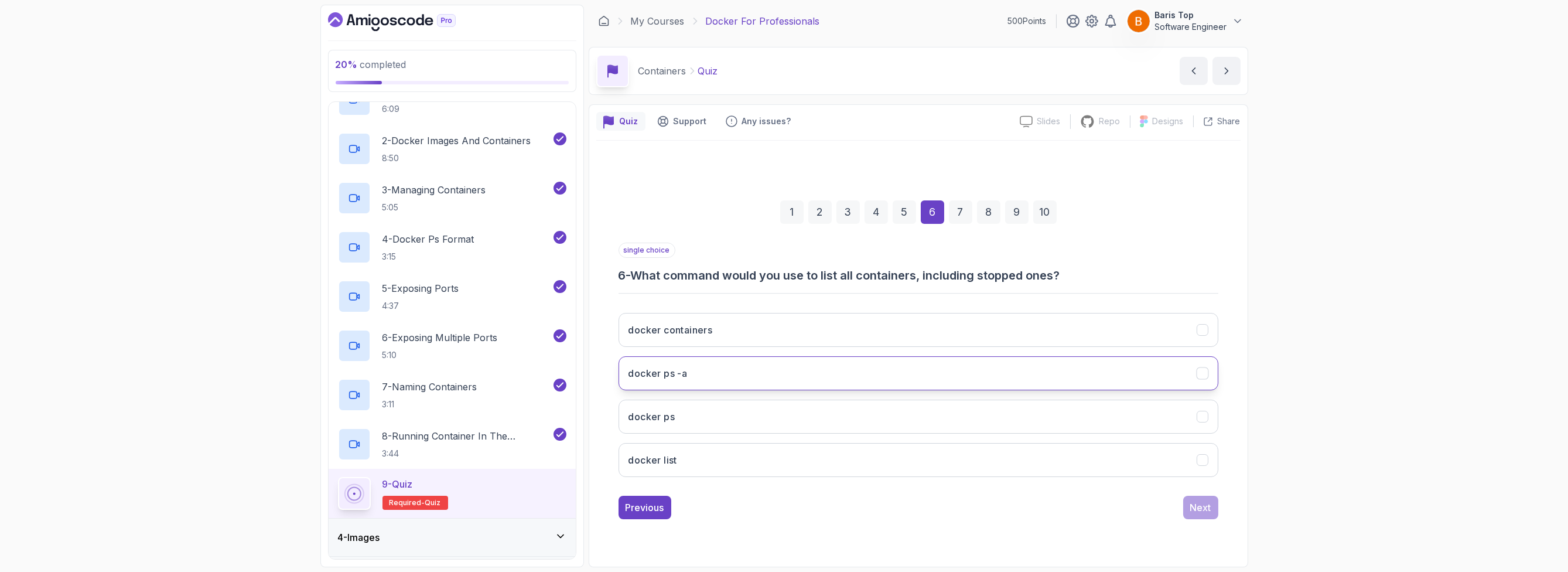
click at [847, 365] on button "docker ps -a" at bounding box center [919, 373] width 600 height 34
click at [1202, 506] on div "Next" at bounding box center [1201, 507] width 21 height 14
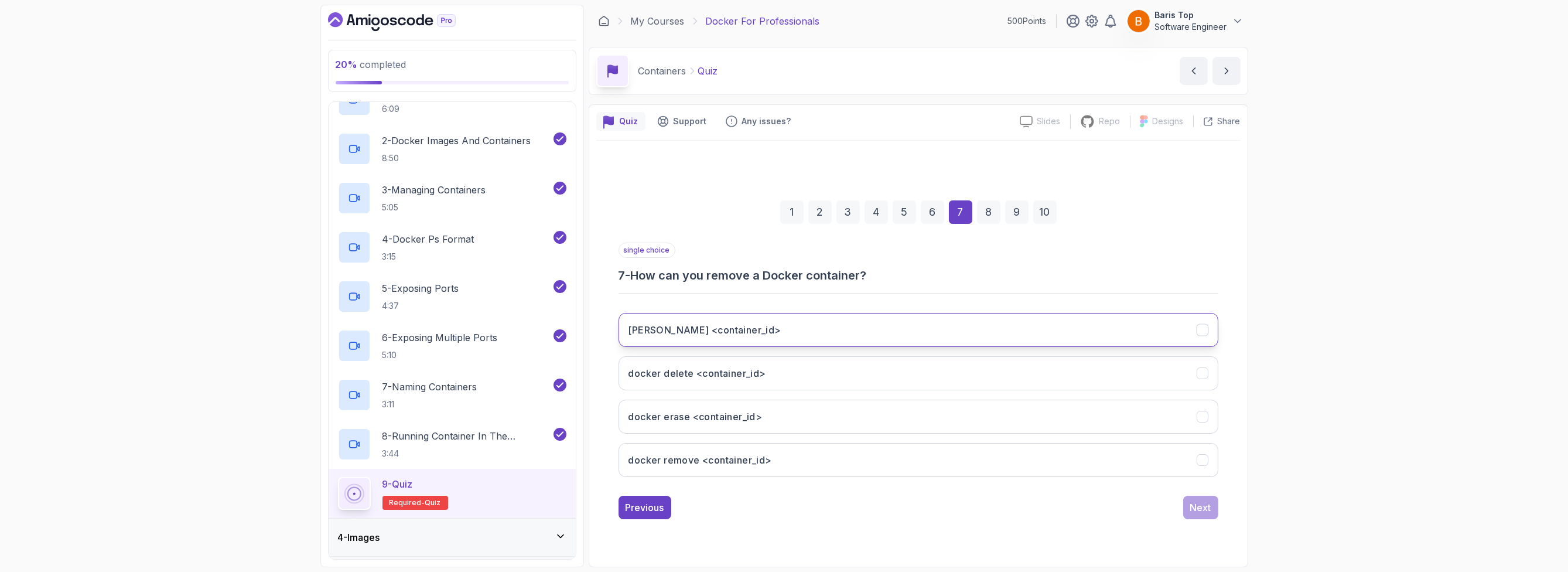
click at [805, 326] on button "[PERSON_NAME] <container_id>" at bounding box center [919, 329] width 600 height 34
click at [1209, 508] on div "Next" at bounding box center [1201, 507] width 21 height 14
click at [866, 324] on button "Gracefully stops a running container" at bounding box center [919, 329] width 600 height 34
click at [1204, 505] on div "Next" at bounding box center [1201, 507] width 21 height 14
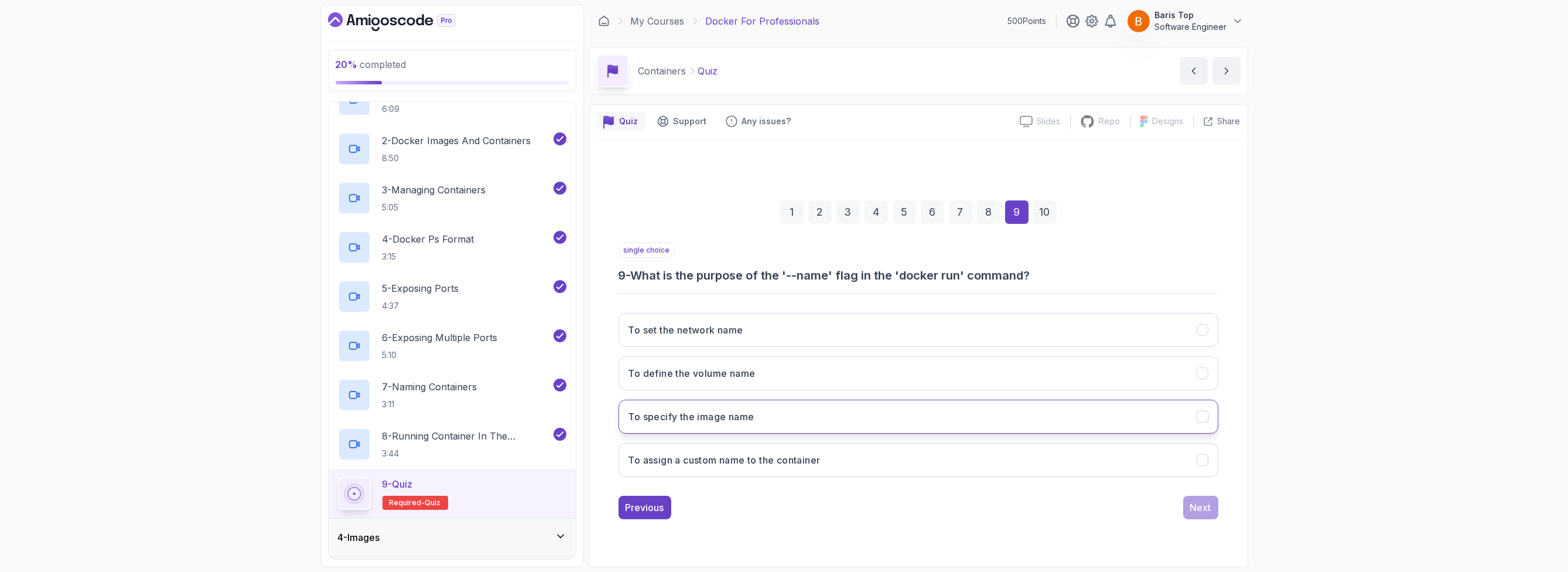
click at [850, 415] on button "To specify the image name" at bounding box center [919, 417] width 600 height 34
click at [855, 454] on button "To assign a custom name to the container" at bounding box center [919, 460] width 600 height 34
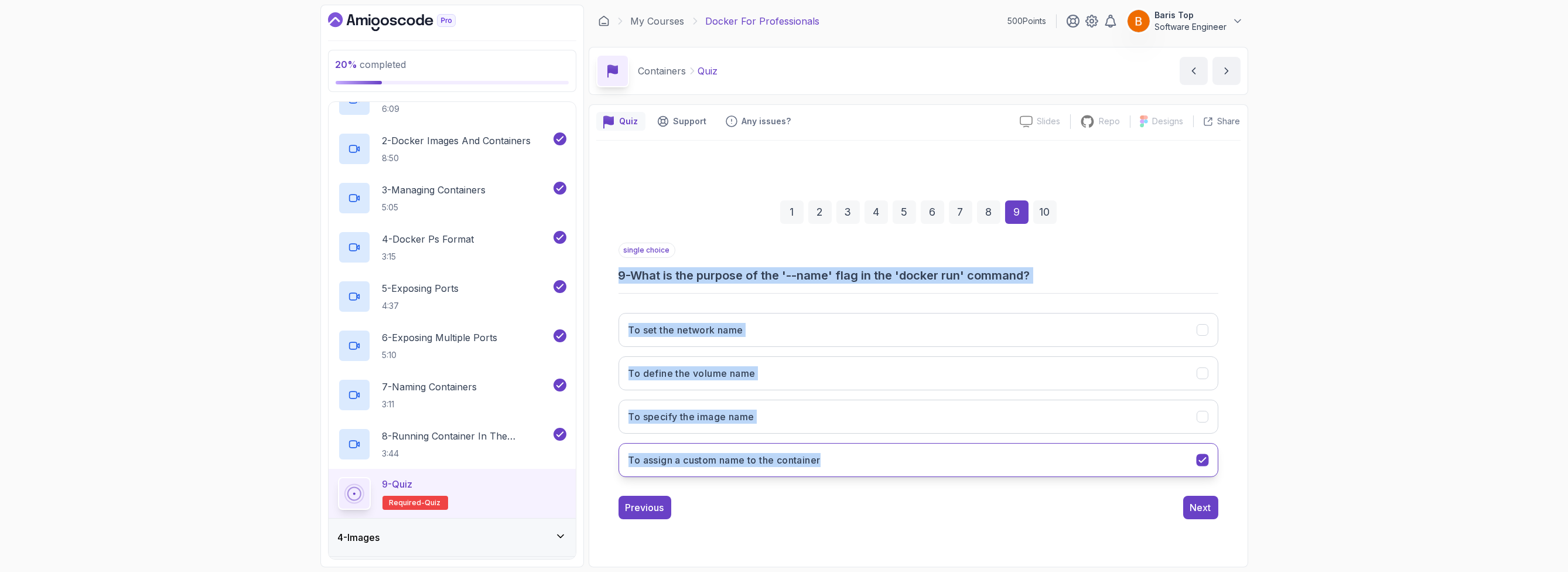
drag, startPoint x: 616, startPoint y: 270, endPoint x: 837, endPoint y: 460, distance: 291.4
click at [837, 460] on div "1 2 3 4 5 6 7 8 9 10 single choice 9 - What is the purpose of the '--name' flag…" at bounding box center [919, 350] width 644 height 357
copy div "9 - What is the purpose of the '--name' flag in the 'docker run' command? To se…"
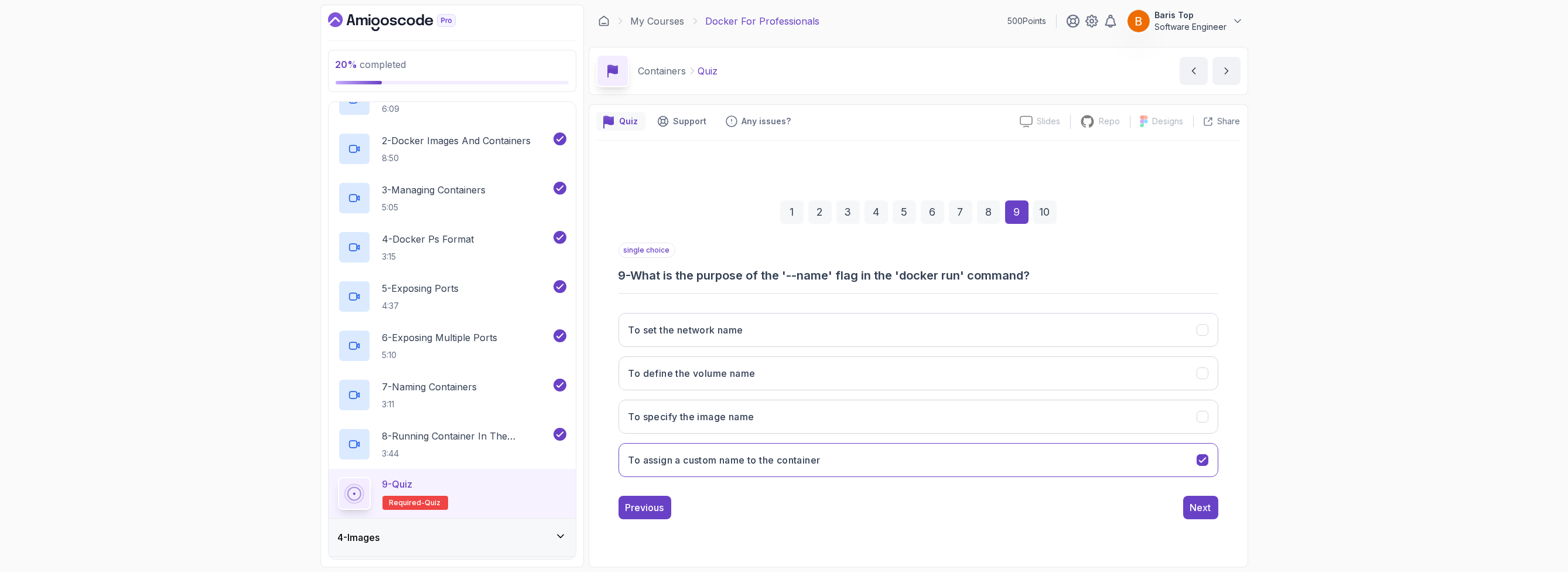
click at [835, 507] on div "Previous Next" at bounding box center [919, 508] width 600 height 24
click at [1211, 502] on button "Next" at bounding box center [1202, 508] width 35 height 24
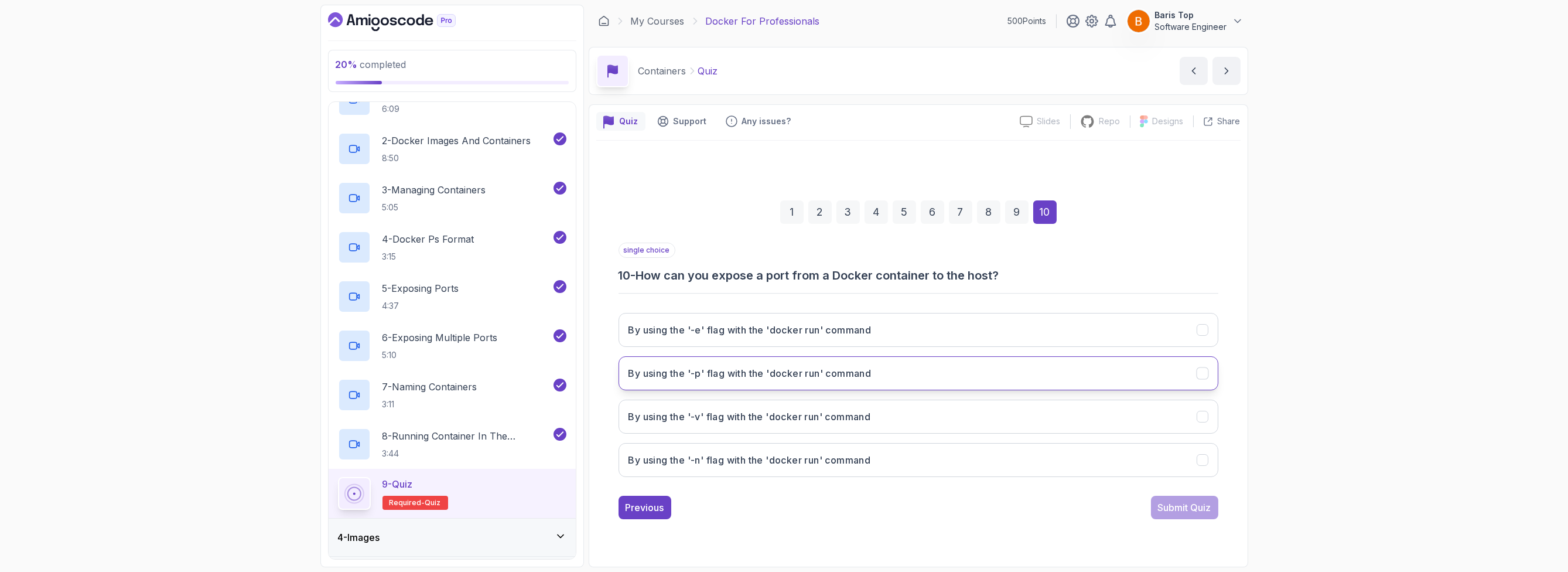
click at [851, 382] on button "By using the '-p' flag with the 'docker run' command" at bounding box center [919, 373] width 600 height 34
click at [1175, 522] on div "1 2 3 4 5 6 7 8 9 10 single choice 10 - How can you expose a port from a Docker…" at bounding box center [919, 350] width 644 height 357
click at [1175, 513] on div "Submit Quiz" at bounding box center [1185, 507] width 53 height 14
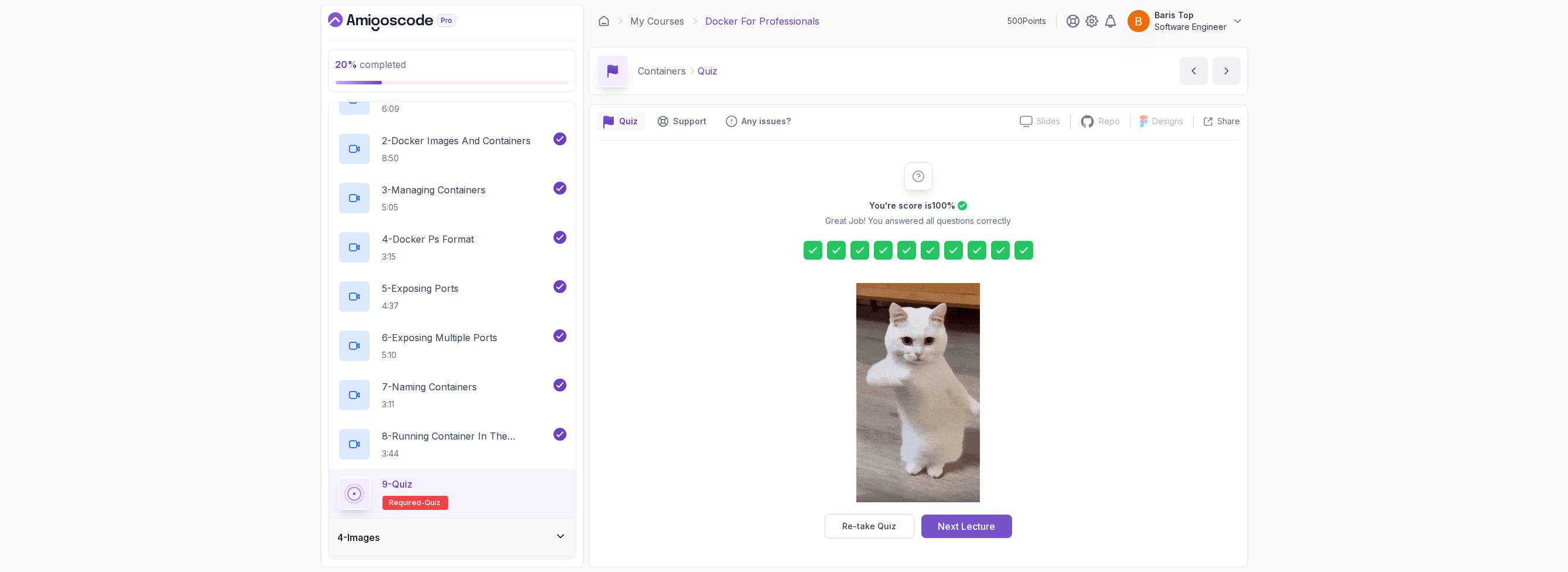
click at [985, 528] on div "Next Lecture" at bounding box center [967, 526] width 57 height 14
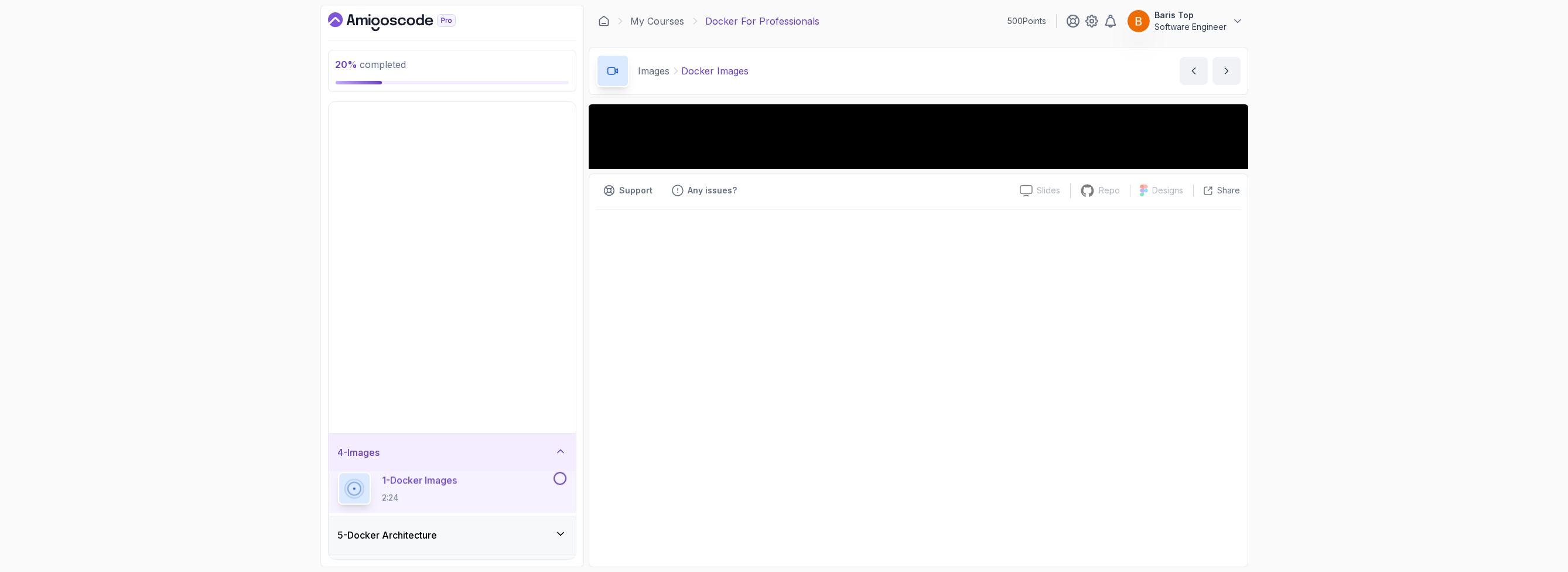
scroll to position [74, 0]
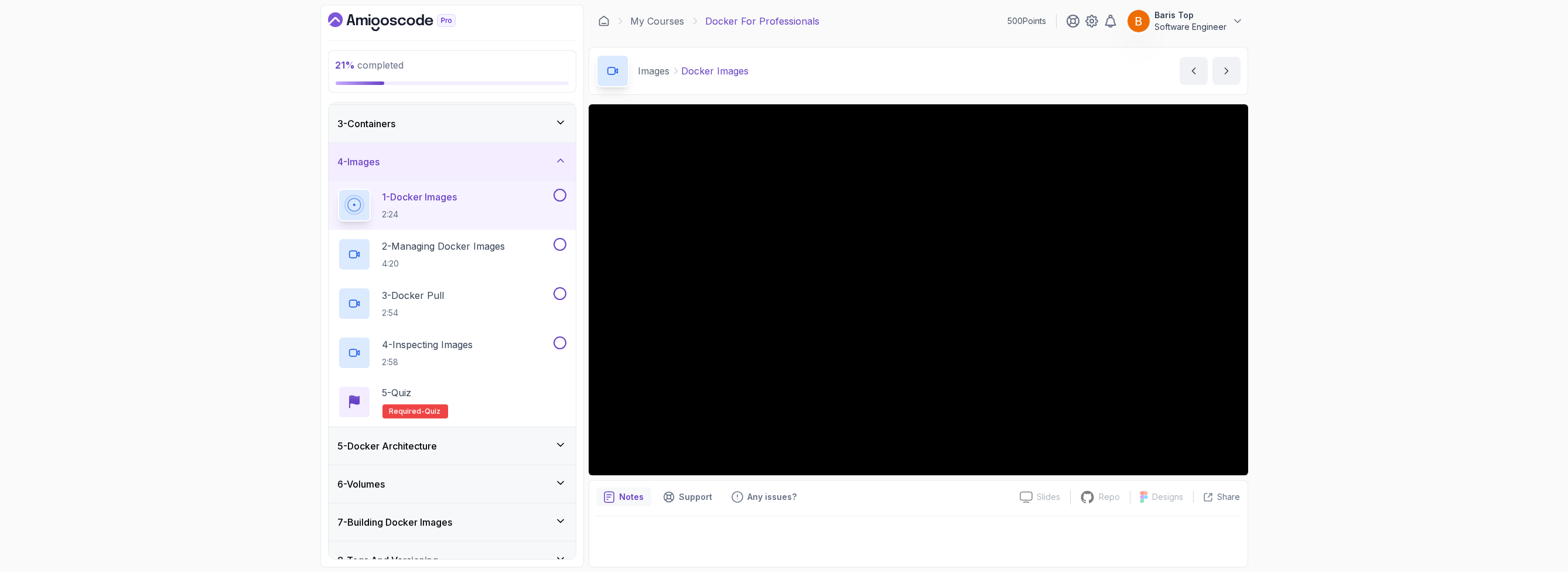
click at [560, 197] on button at bounding box center [560, 195] width 13 height 13
click at [560, 243] on button at bounding box center [560, 244] width 13 height 13
click at [560, 288] on button at bounding box center [560, 293] width 13 height 13
click at [523, 345] on div "4 - Inspecting Images 2:58" at bounding box center [444, 352] width 213 height 32
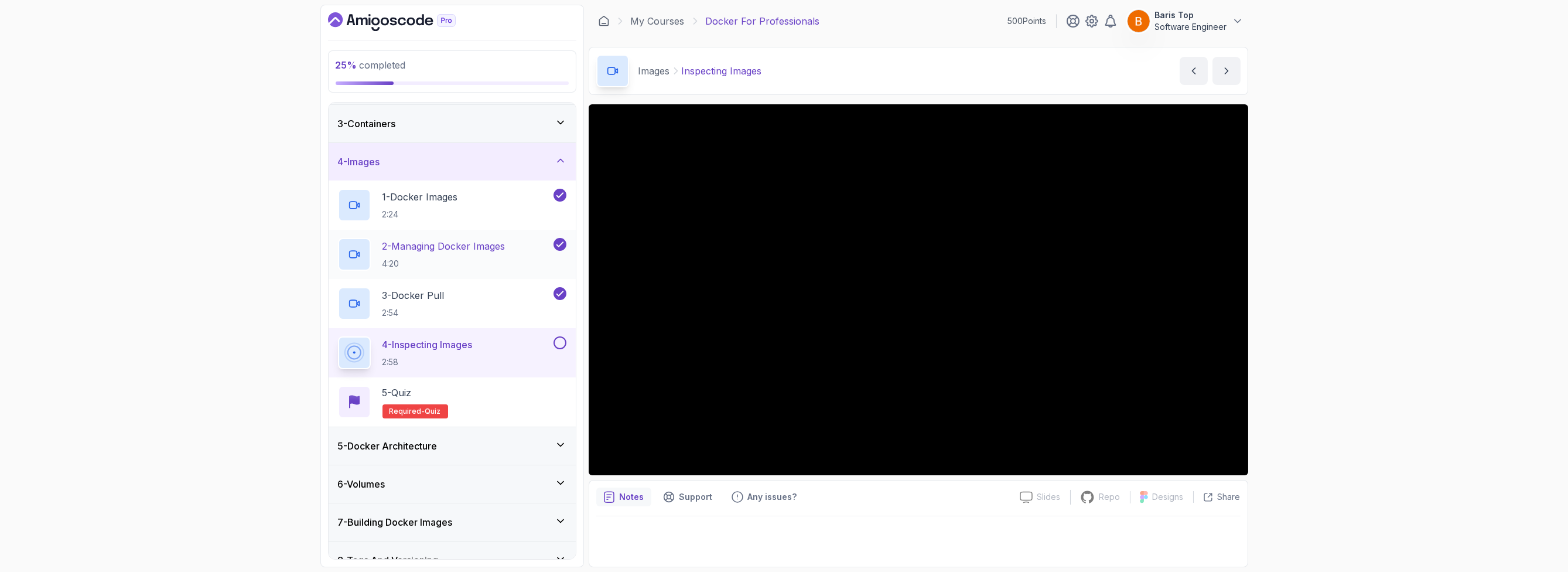
click at [499, 262] on p "4:20" at bounding box center [443, 263] width 123 height 12
click at [532, 368] on div "4 - Inspecting Images 2:58" at bounding box center [444, 352] width 213 height 32
click at [558, 342] on button at bounding box center [560, 342] width 13 height 13
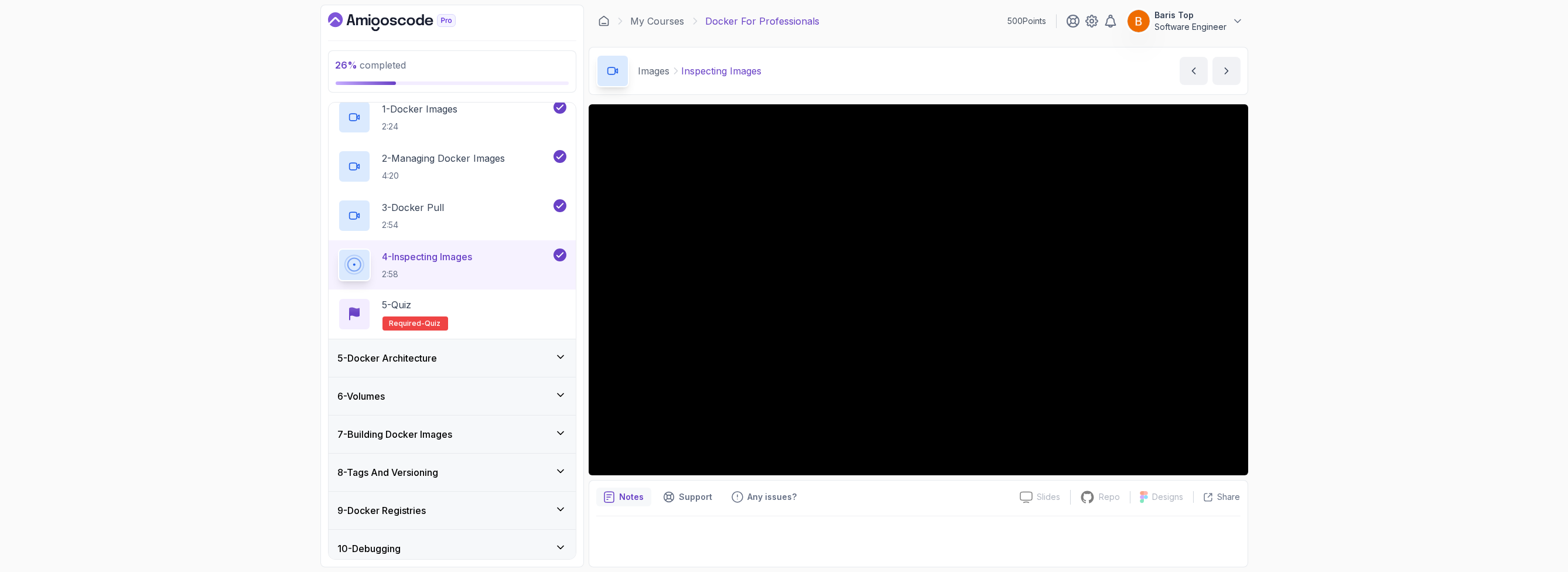
scroll to position [38, 0]
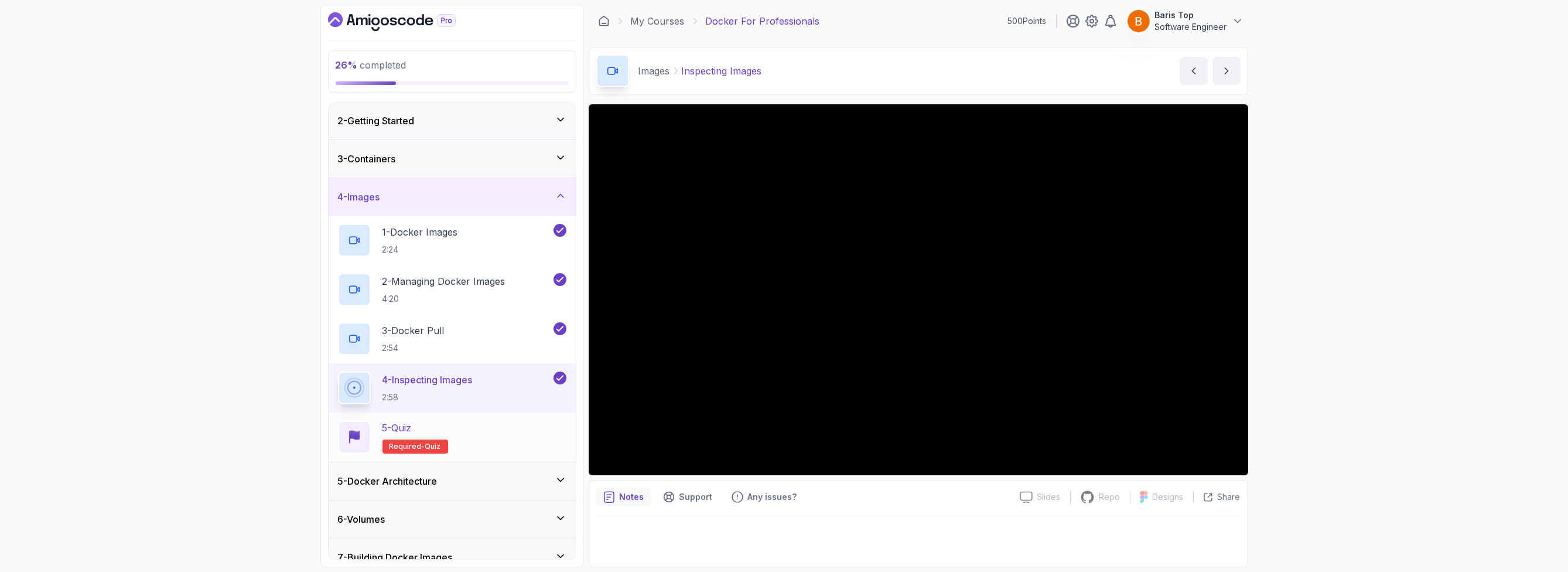
click at [510, 442] on div "5 - Quiz Required- quiz" at bounding box center [452, 436] width 229 height 32
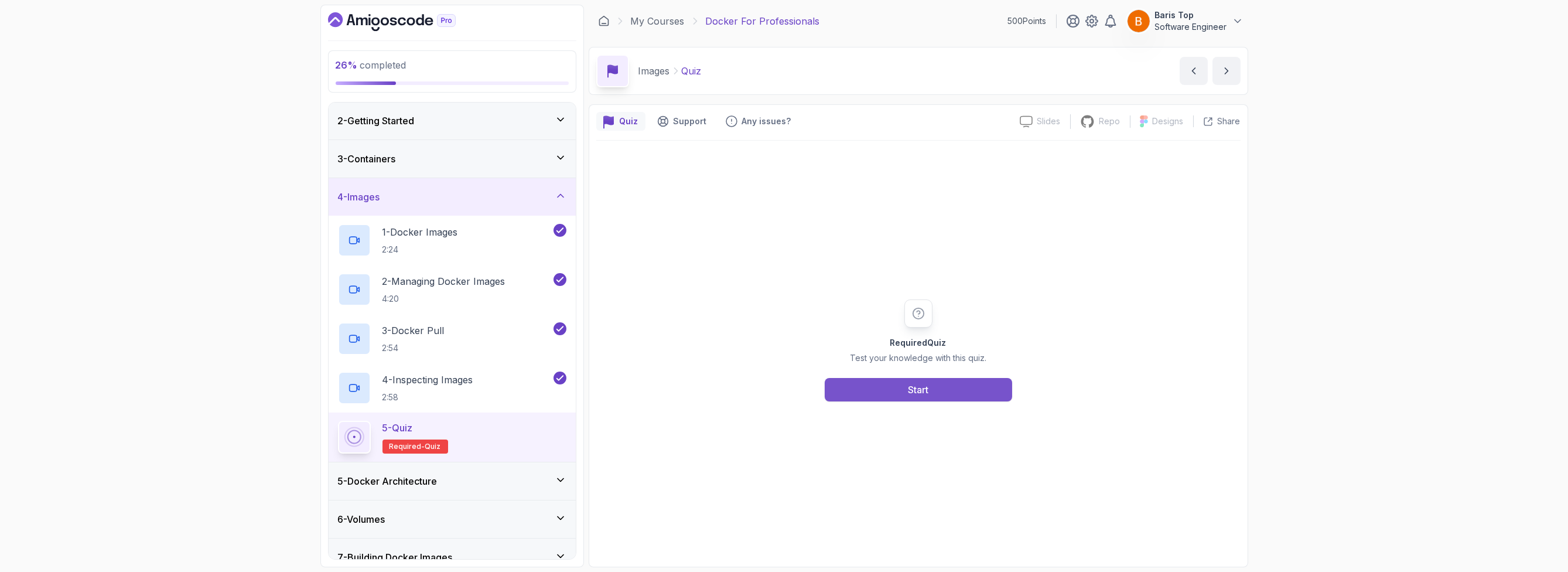
click at [853, 380] on button "Start" at bounding box center [919, 390] width 188 height 24
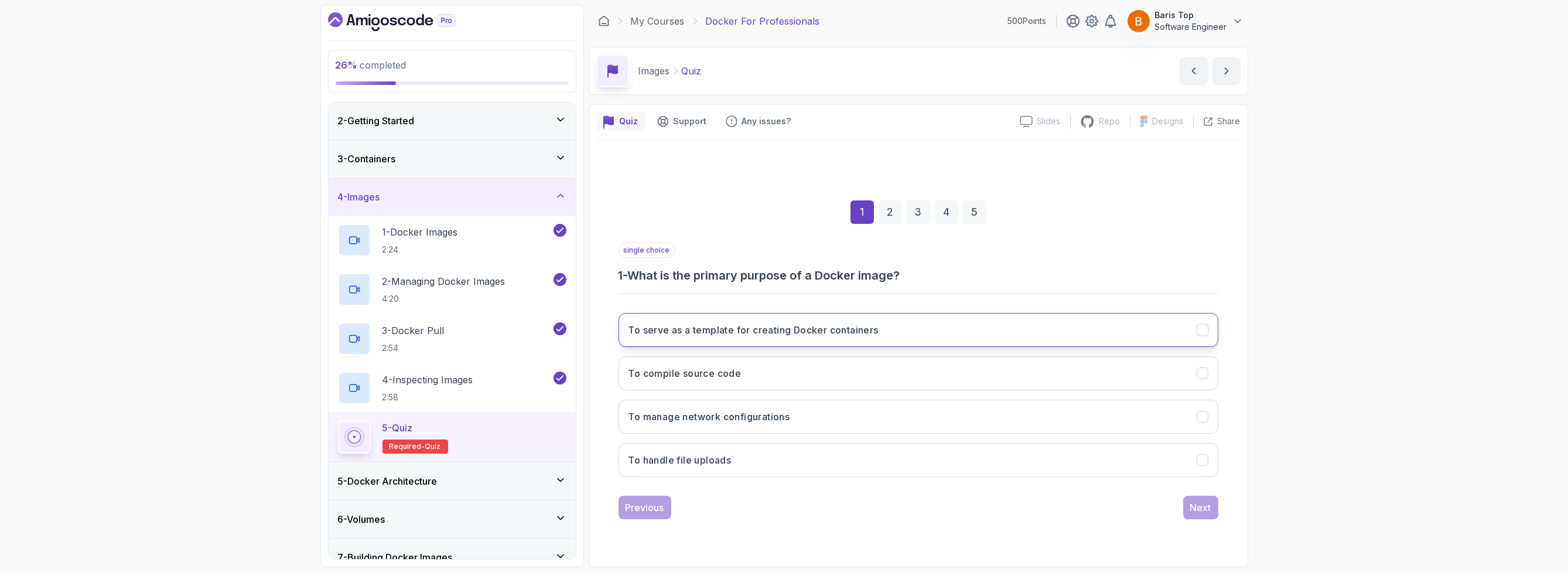
click at [924, 332] on button "To serve as a template for creating Docker containers" at bounding box center [919, 329] width 600 height 34
click at [1204, 510] on div "Next" at bounding box center [1201, 507] width 21 height 14
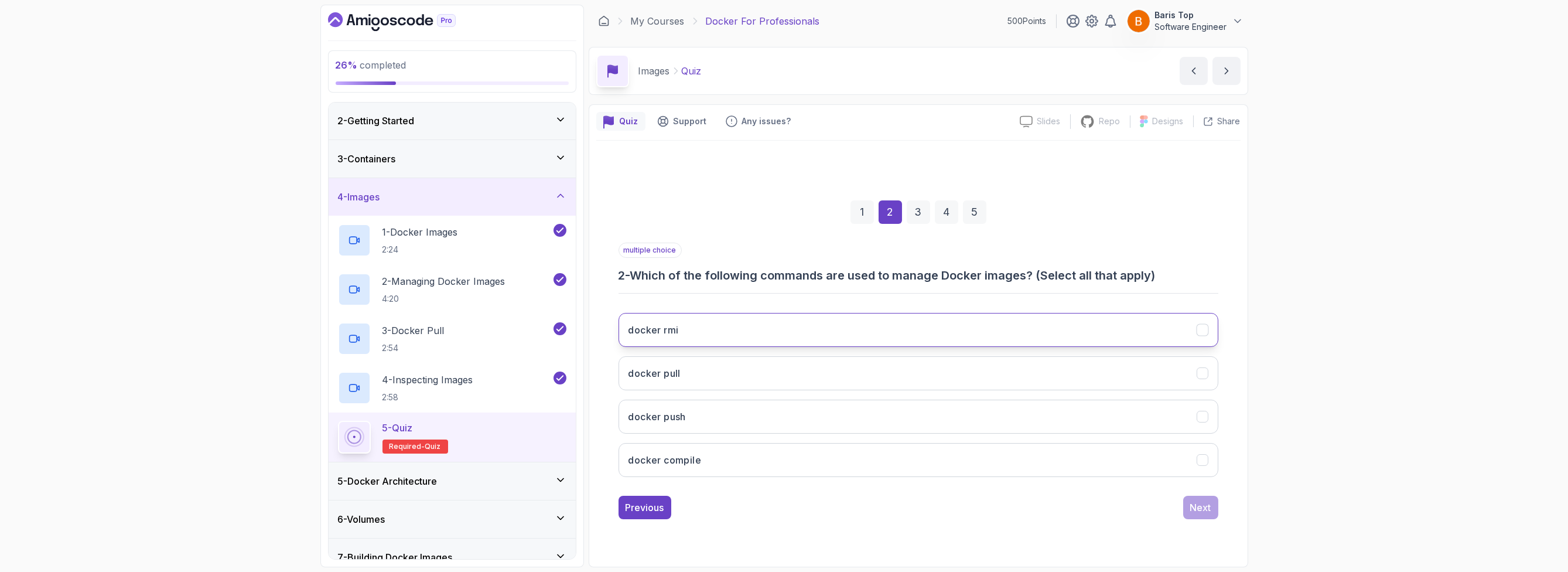
click at [768, 328] on button "docker rmi" at bounding box center [919, 329] width 600 height 34
click at [765, 378] on button "docker pull" at bounding box center [919, 373] width 600 height 34
click at [757, 410] on button "docker push" at bounding box center [919, 417] width 600 height 34
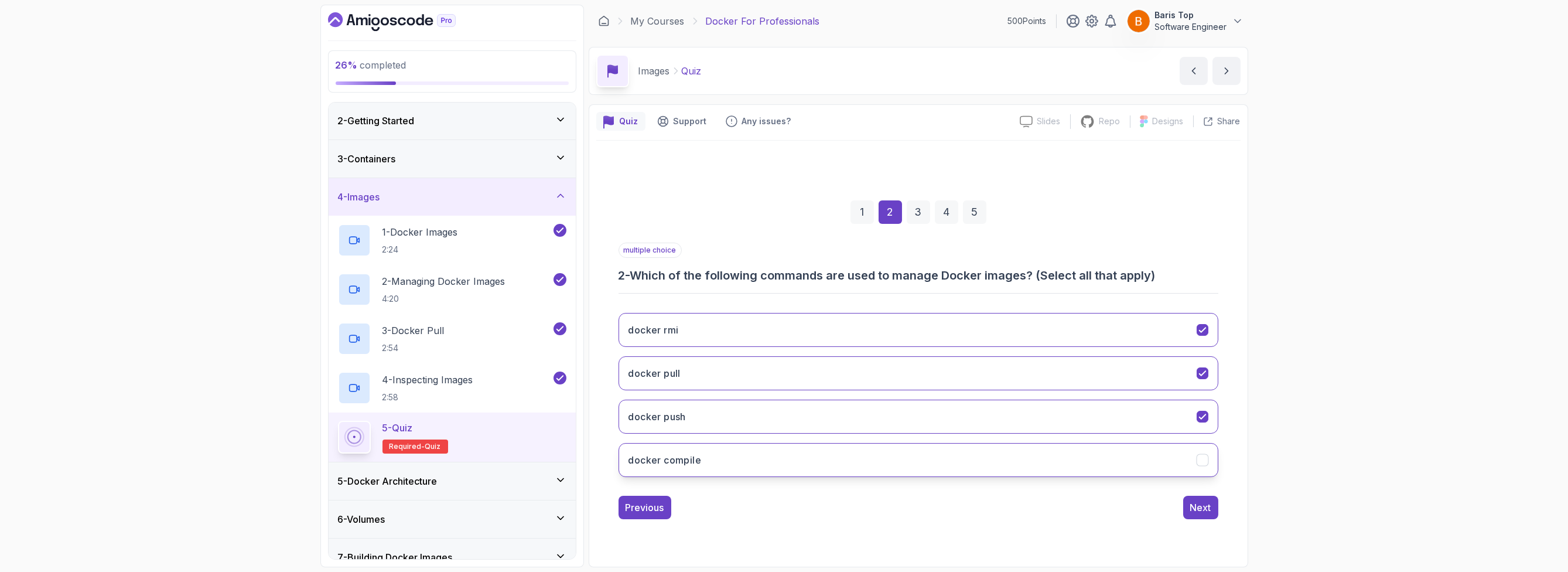
click at [744, 466] on button "docker compile" at bounding box center [919, 460] width 600 height 34
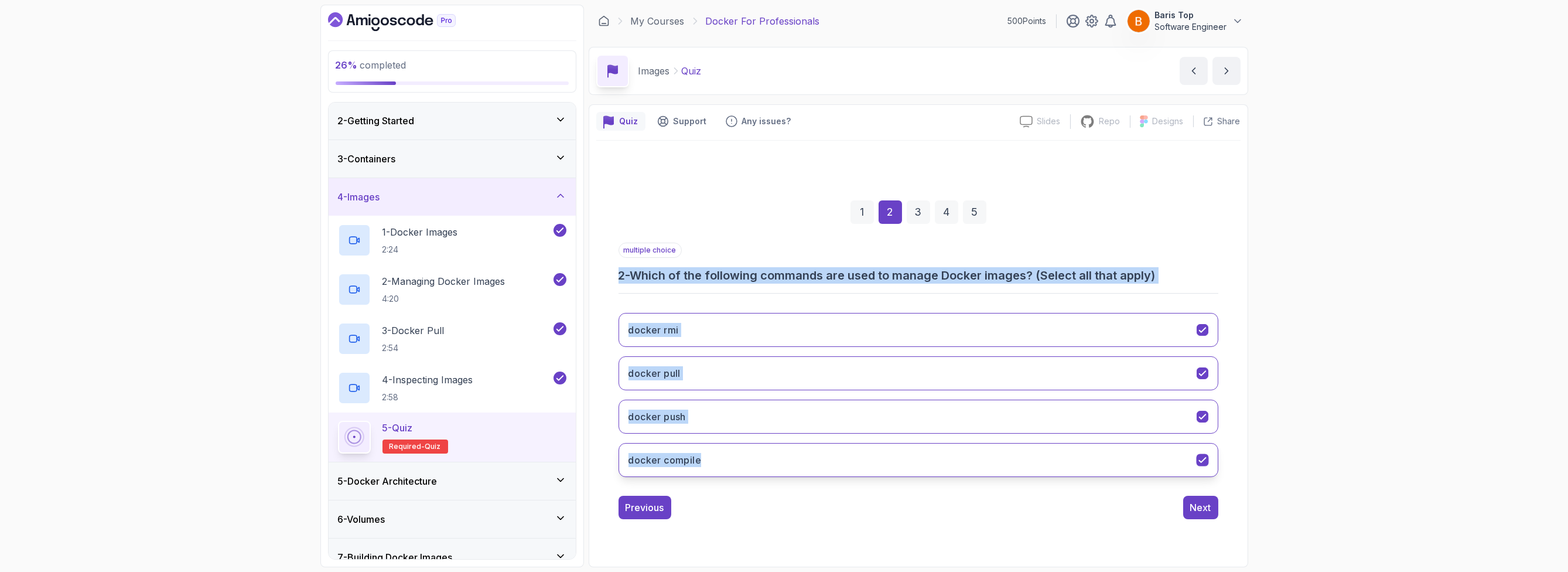
drag, startPoint x: 624, startPoint y: 288, endPoint x: 776, endPoint y: 457, distance: 227.3
click at [776, 457] on div "1 2 3 4 5 multiple choice 2 - Which of the following commands are used to manag…" at bounding box center [919, 350] width 644 height 357
copy div "2 - Which of the following commands are used to manage Docker images? (Select a…"
click at [771, 452] on button "docker compile" at bounding box center [919, 460] width 600 height 34
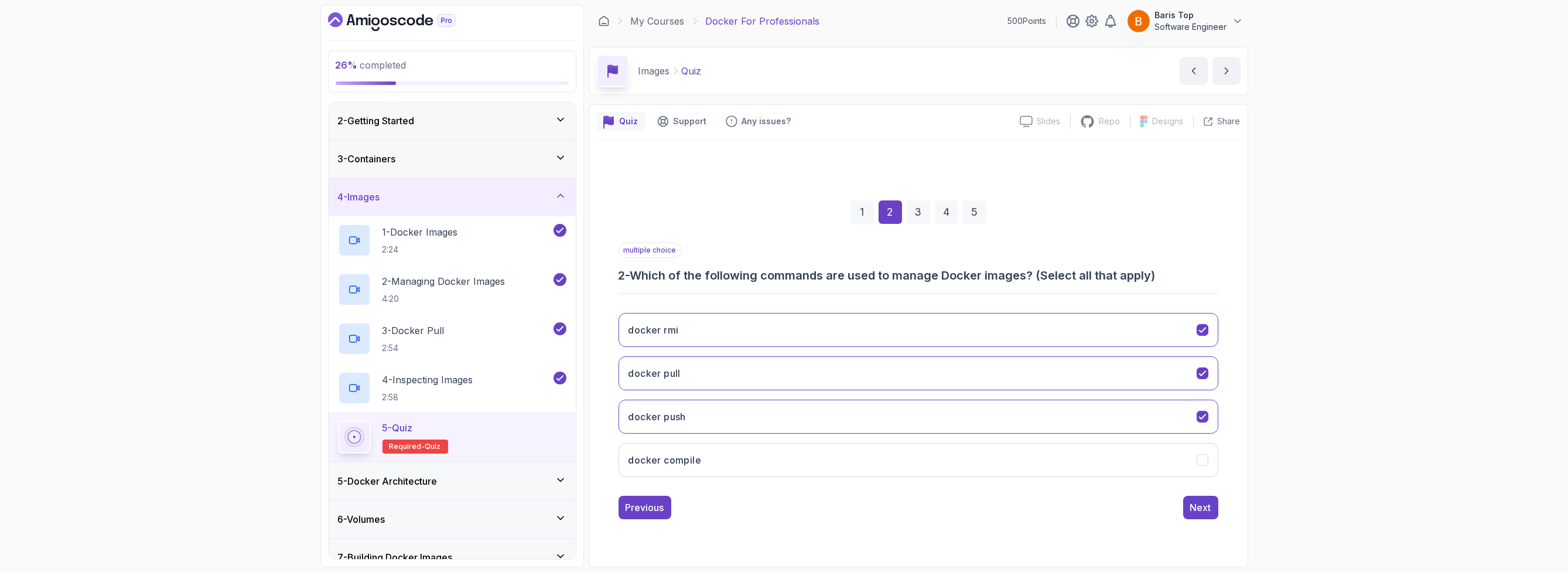
click at [768, 543] on div "1 2 3 4 5 multiple choice 2 - Which of the following commands are used to manag…" at bounding box center [919, 350] width 644 height 419
click at [1205, 509] on div "Next" at bounding box center [1201, 507] width 21 height 14
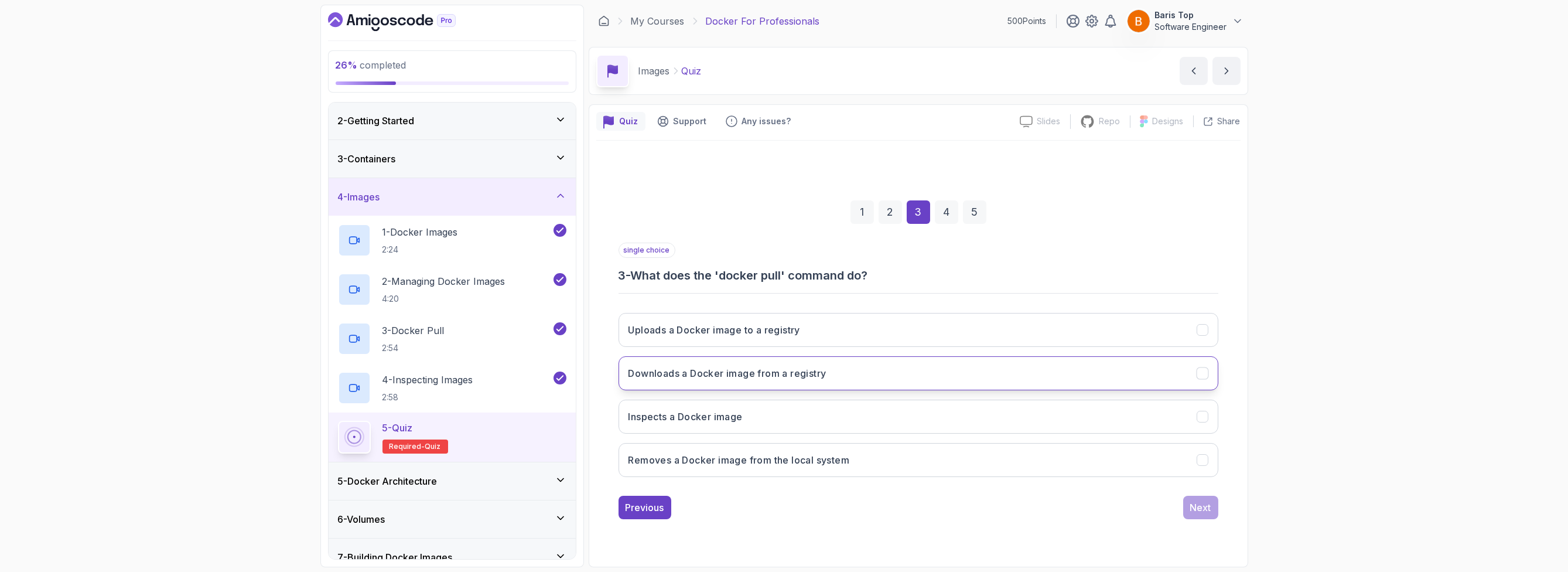
click at [887, 376] on button "Downloads a Docker image from a registry" at bounding box center [919, 373] width 600 height 34
click at [1197, 504] on div "Next" at bounding box center [1201, 507] width 21 height 14
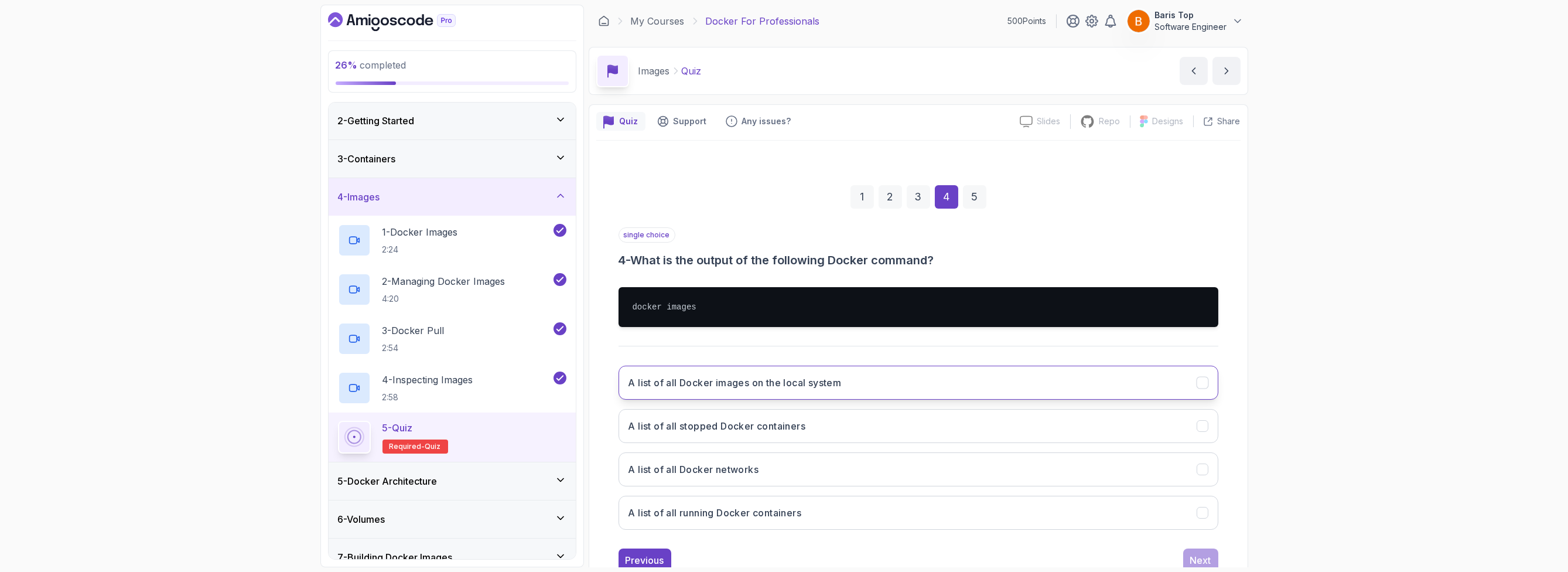
click at [880, 382] on button "A list of all Docker images on the local system" at bounding box center [919, 382] width 600 height 34
click at [1192, 557] on div "Next" at bounding box center [1201, 560] width 21 height 14
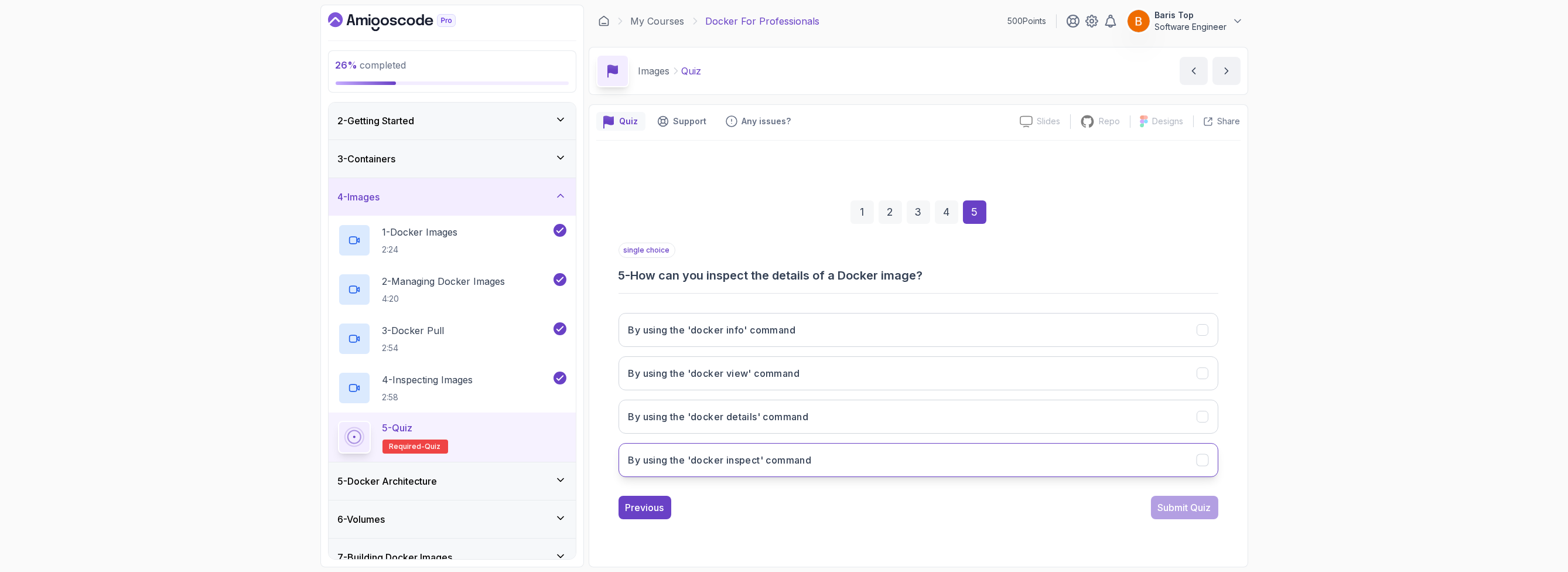
click at [840, 460] on button "By using the 'docker inspect' command" at bounding box center [919, 460] width 600 height 34
click at [1169, 507] on div "Submit Quiz" at bounding box center [1185, 507] width 53 height 14
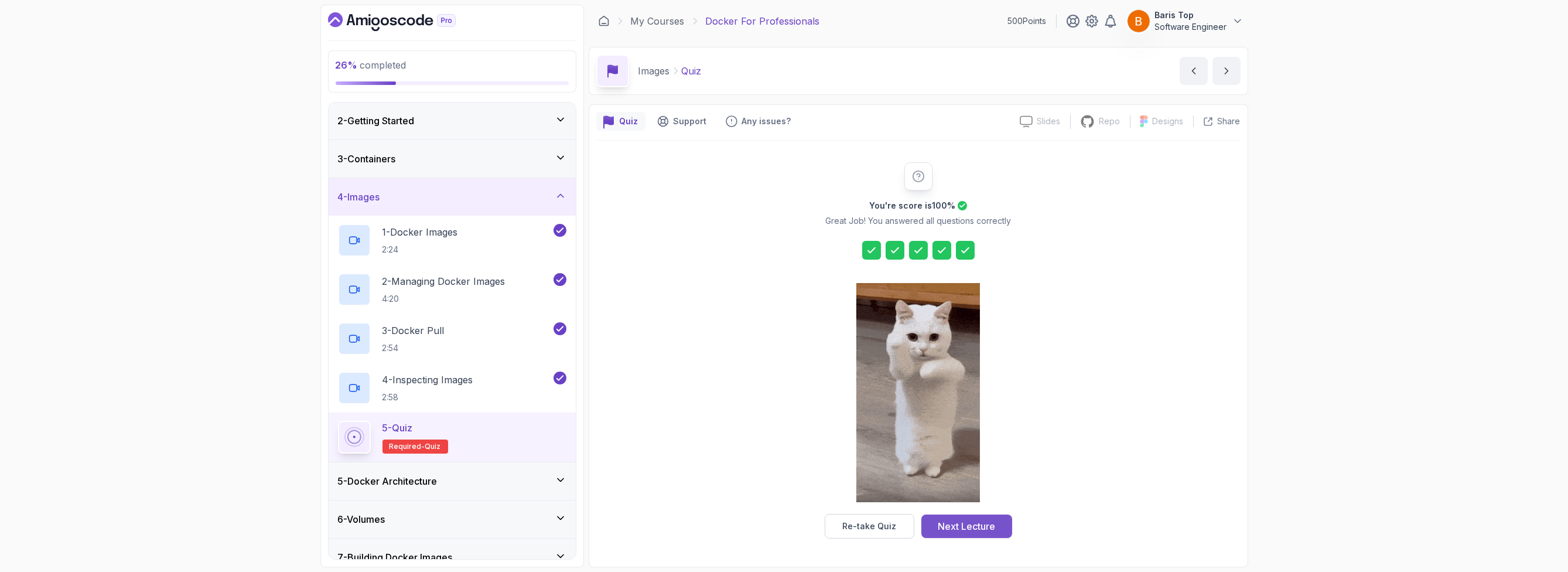
click at [990, 517] on button "Next Lecture" at bounding box center [967, 527] width 90 height 24
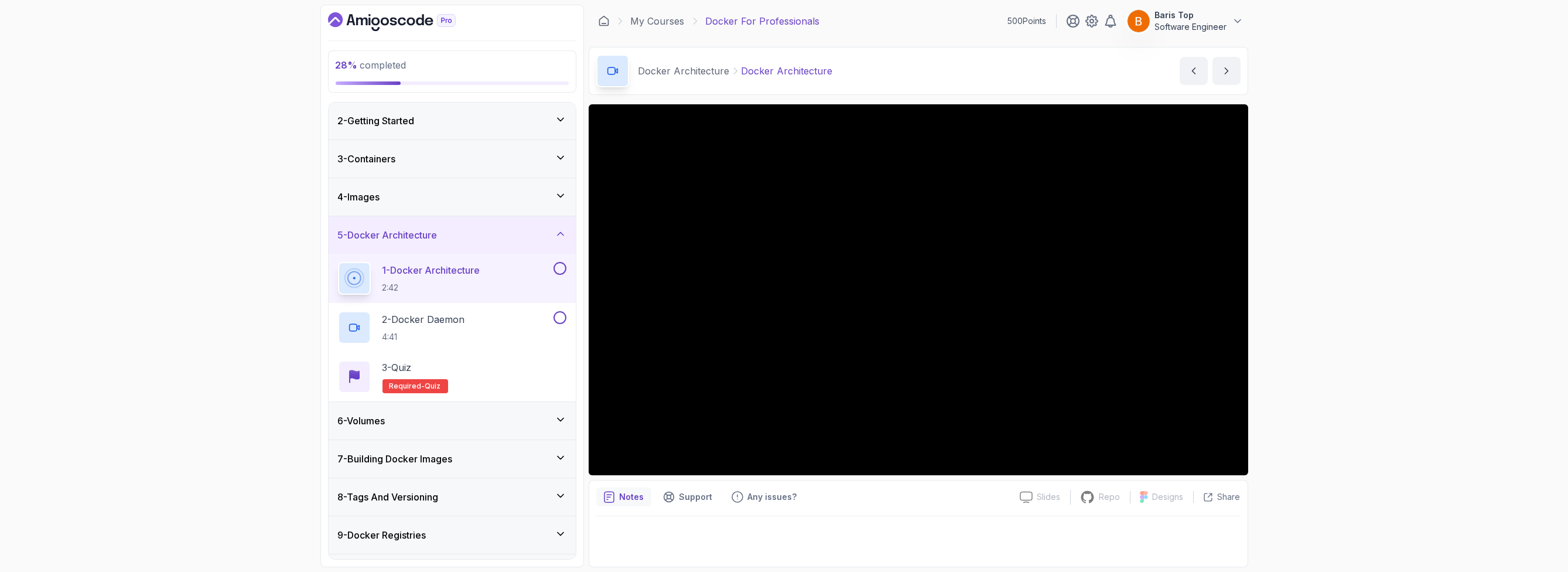
click at [558, 262] on button at bounding box center [560, 268] width 13 height 13
click at [514, 326] on div "2 - Docker Daemon 4:41" at bounding box center [444, 327] width 213 height 32
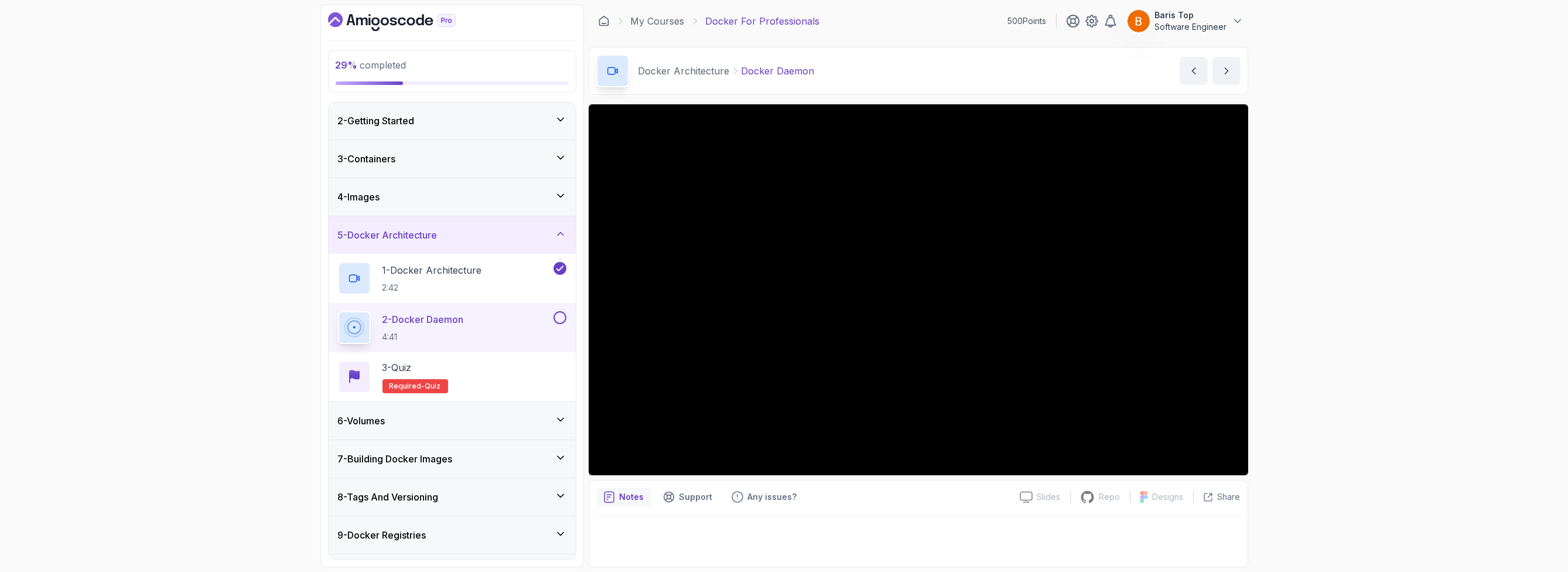
drag, startPoint x: 558, startPoint y: 315, endPoint x: 558, endPoint y: 320, distance: 5.0
click at [559, 315] on button at bounding box center [560, 317] width 13 height 13
click at [535, 366] on div "3 - Quiz Required- quiz" at bounding box center [452, 376] width 229 height 32
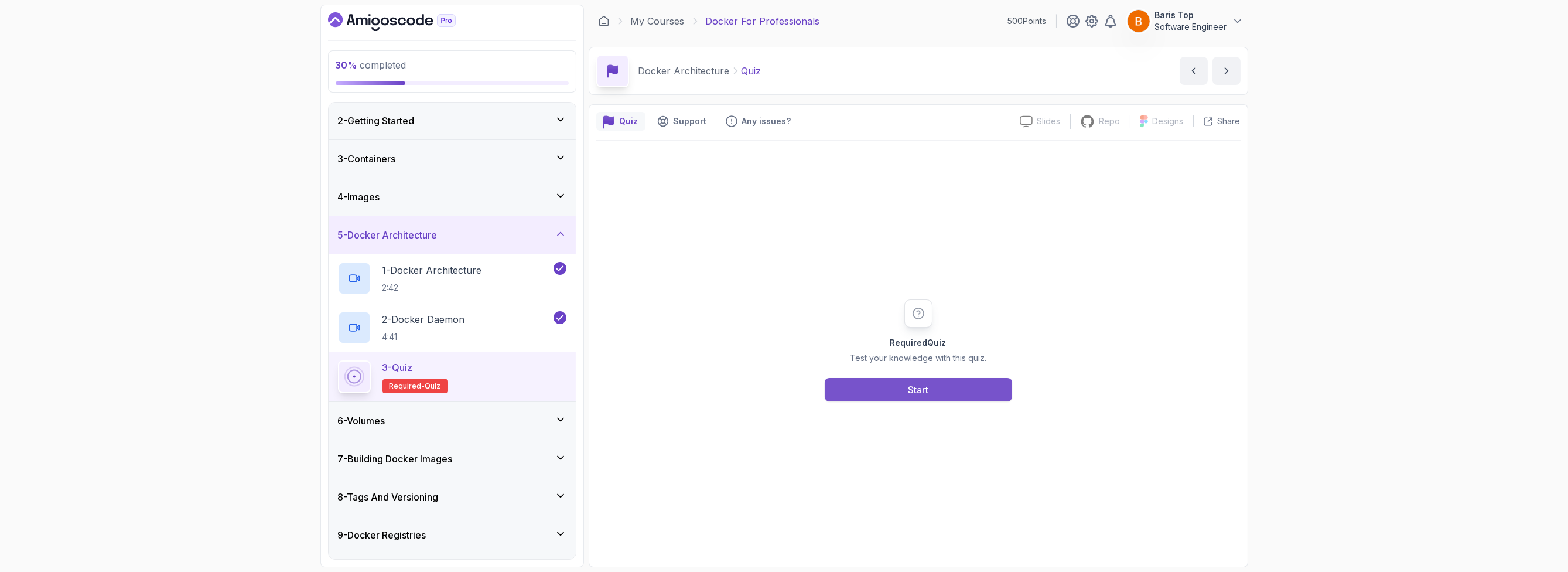
click at [921, 390] on div "Start" at bounding box center [918, 389] width 21 height 14
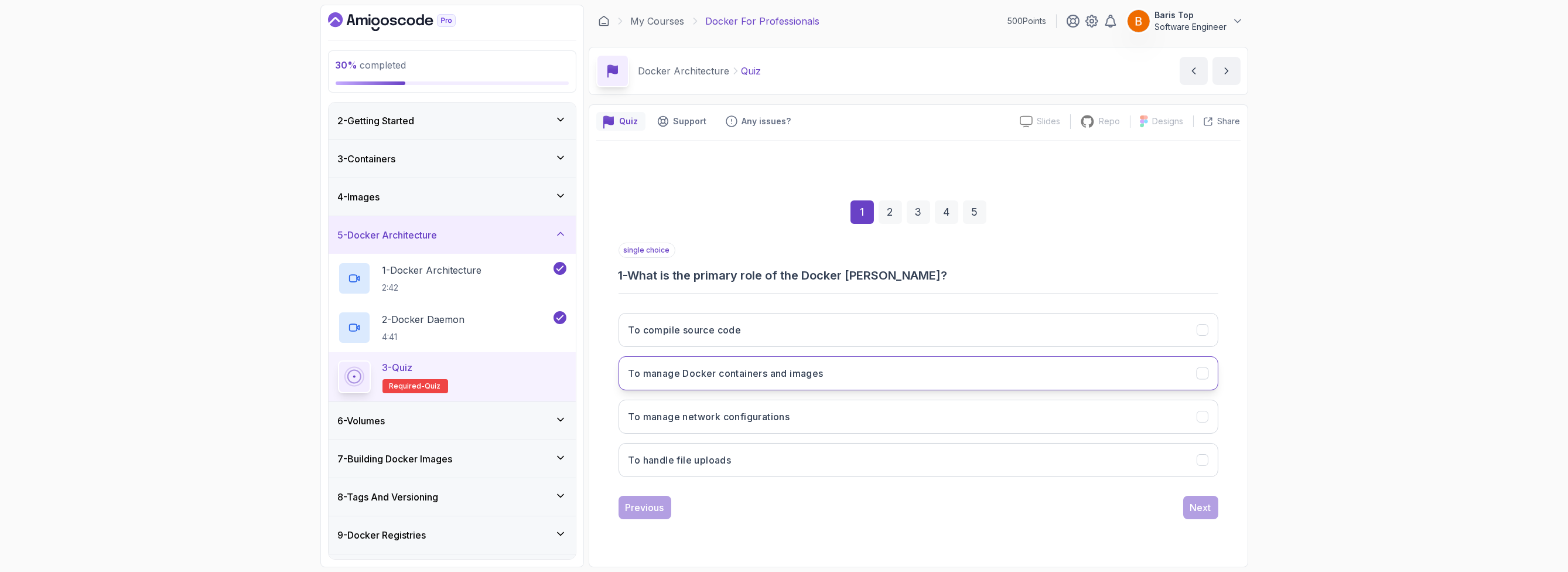
click at [868, 374] on button "To manage Docker containers and images" at bounding box center [919, 373] width 600 height 34
click at [1194, 507] on div "Next" at bounding box center [1201, 507] width 21 height 14
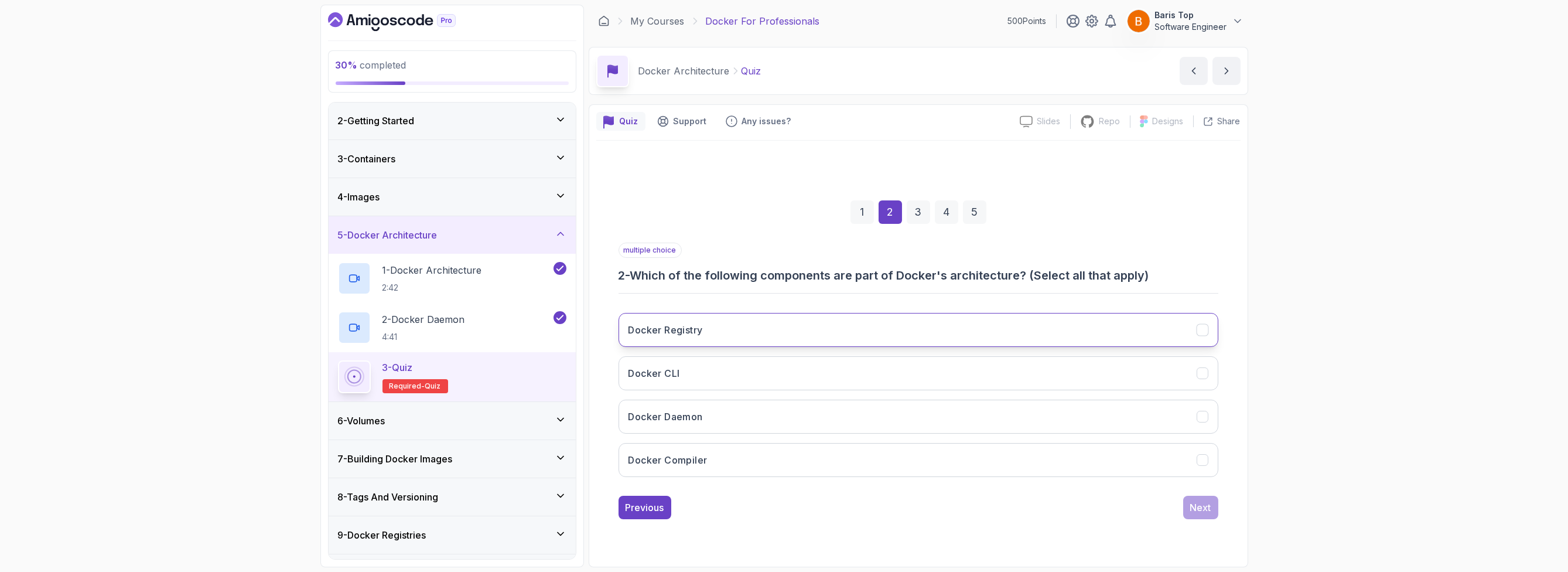
click at [782, 337] on button "Docker Registry" at bounding box center [919, 329] width 600 height 34
click at [767, 372] on button "Docker CLI" at bounding box center [919, 373] width 600 height 34
click at [756, 416] on button "Docker Daemon" at bounding box center [919, 417] width 600 height 34
click at [1205, 507] on div "Next" at bounding box center [1201, 507] width 21 height 14
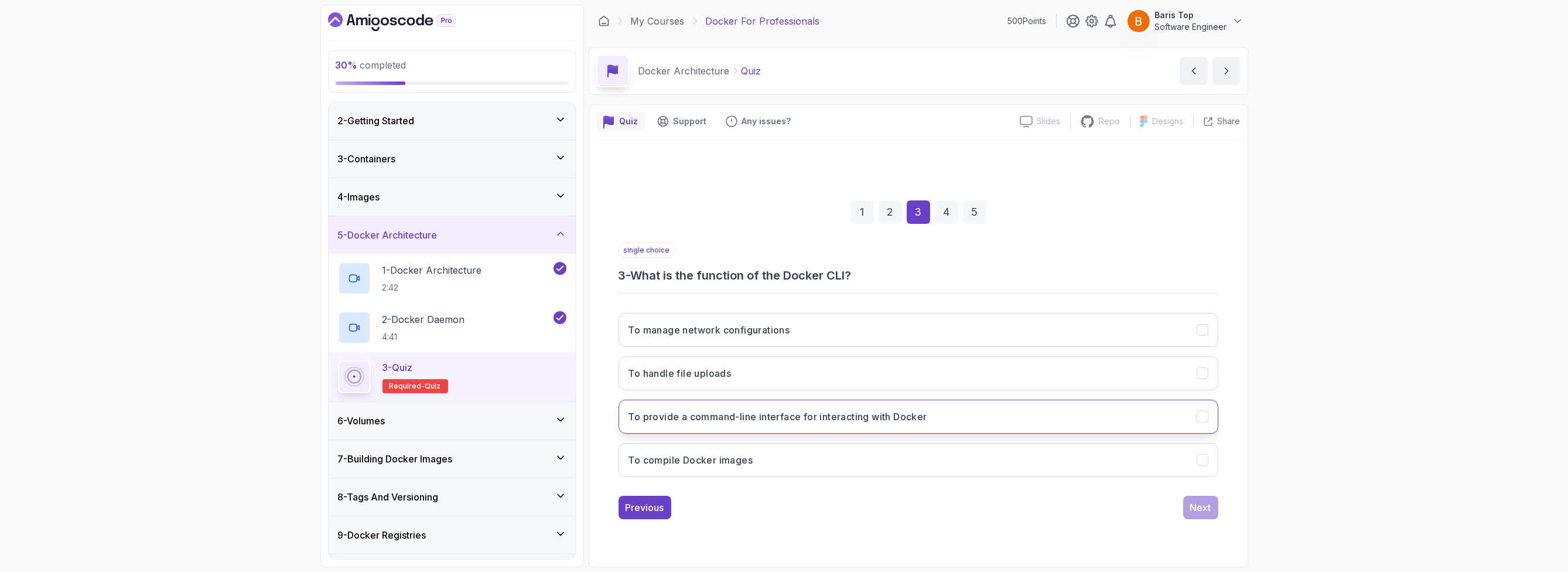
click at [916, 418] on h3 "To provide a command-line interface for interacting with Docker" at bounding box center [778, 417] width 299 height 14
click at [1204, 509] on div "Next" at bounding box center [1201, 507] width 21 height 14
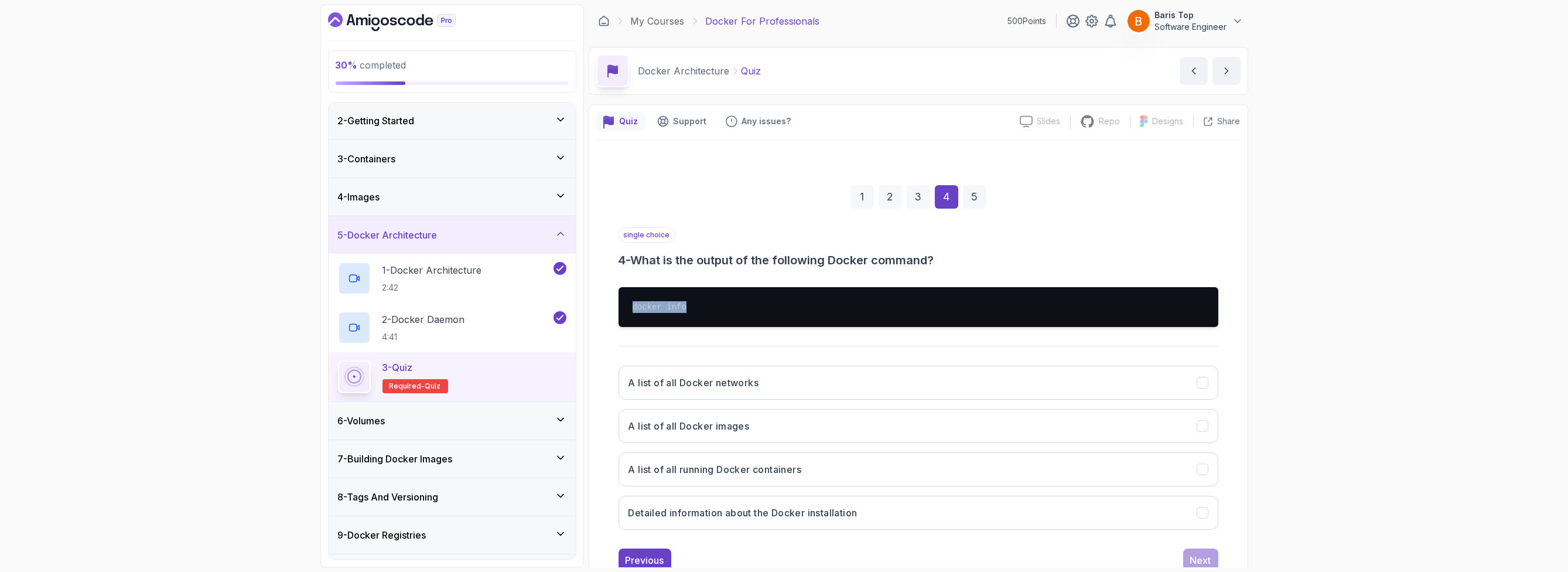
drag, startPoint x: 698, startPoint y: 300, endPoint x: 685, endPoint y: 315, distance: 19.8
click at [681, 318] on pre "docker info" at bounding box center [919, 307] width 600 height 40
copy pre "docker info"
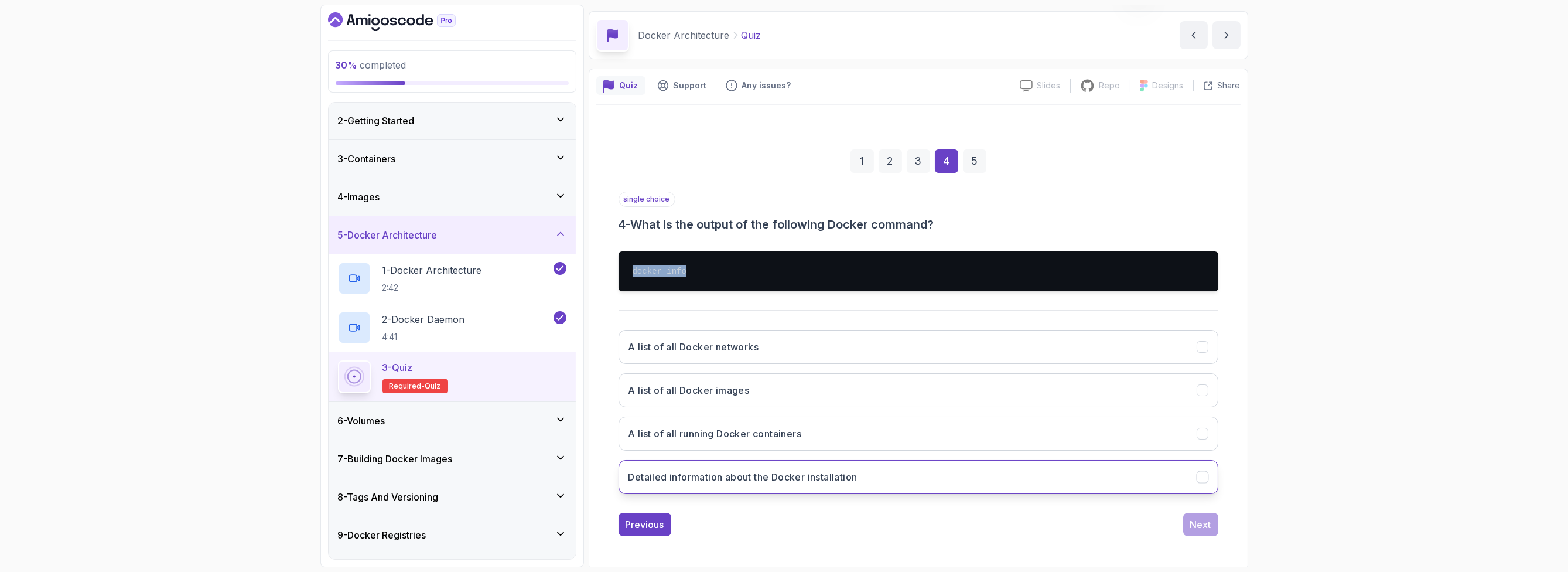
click at [865, 476] on button "Detailed information about the Docker installation" at bounding box center [919, 477] width 600 height 34
click at [1194, 521] on div "Next" at bounding box center [1201, 525] width 21 height 14
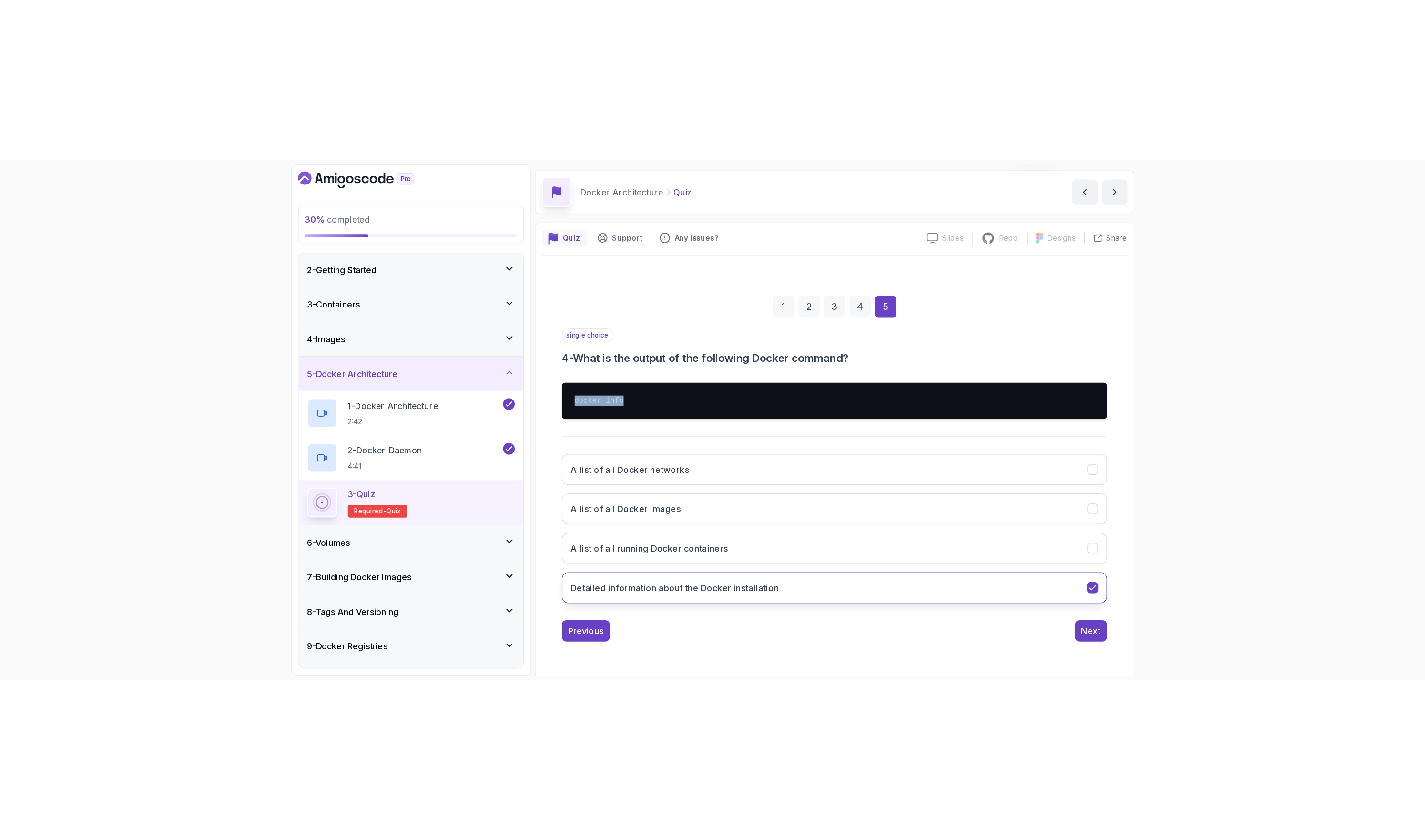
scroll to position [0, 0]
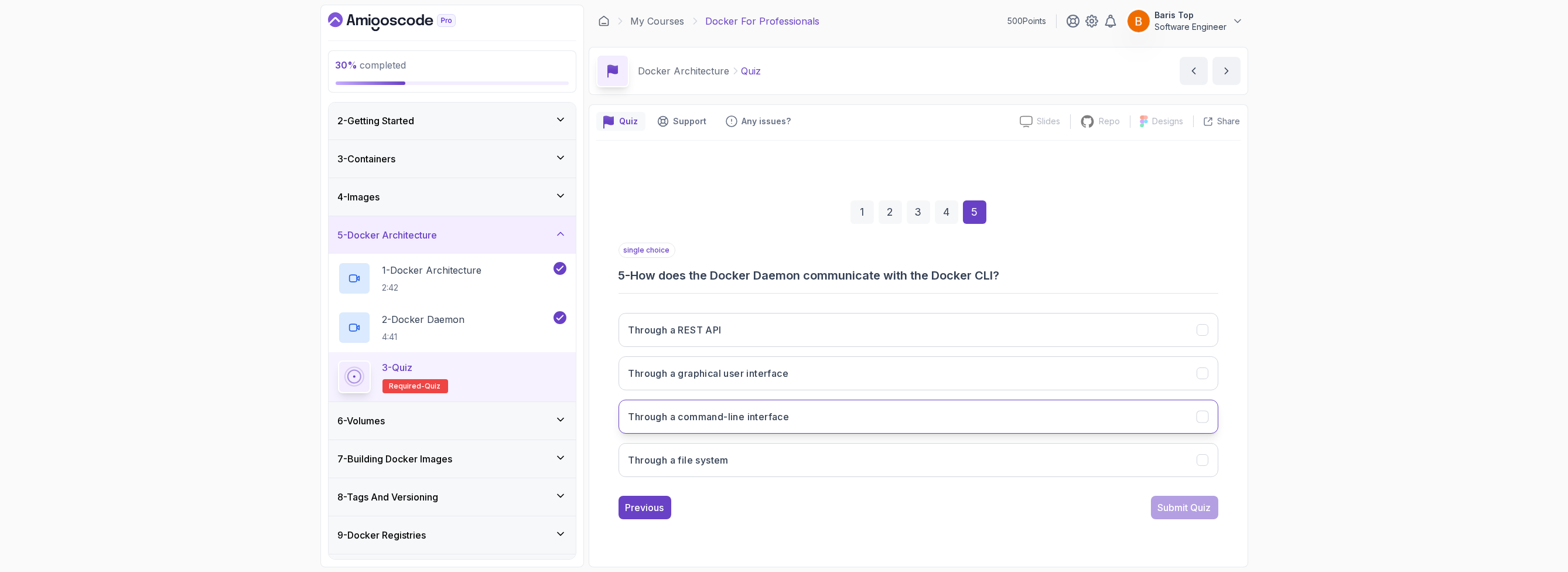
click at [861, 410] on button "Through a command-line interface" at bounding box center [919, 417] width 600 height 34
click at [1177, 507] on div "Submit Quiz" at bounding box center [1185, 507] width 53 height 14
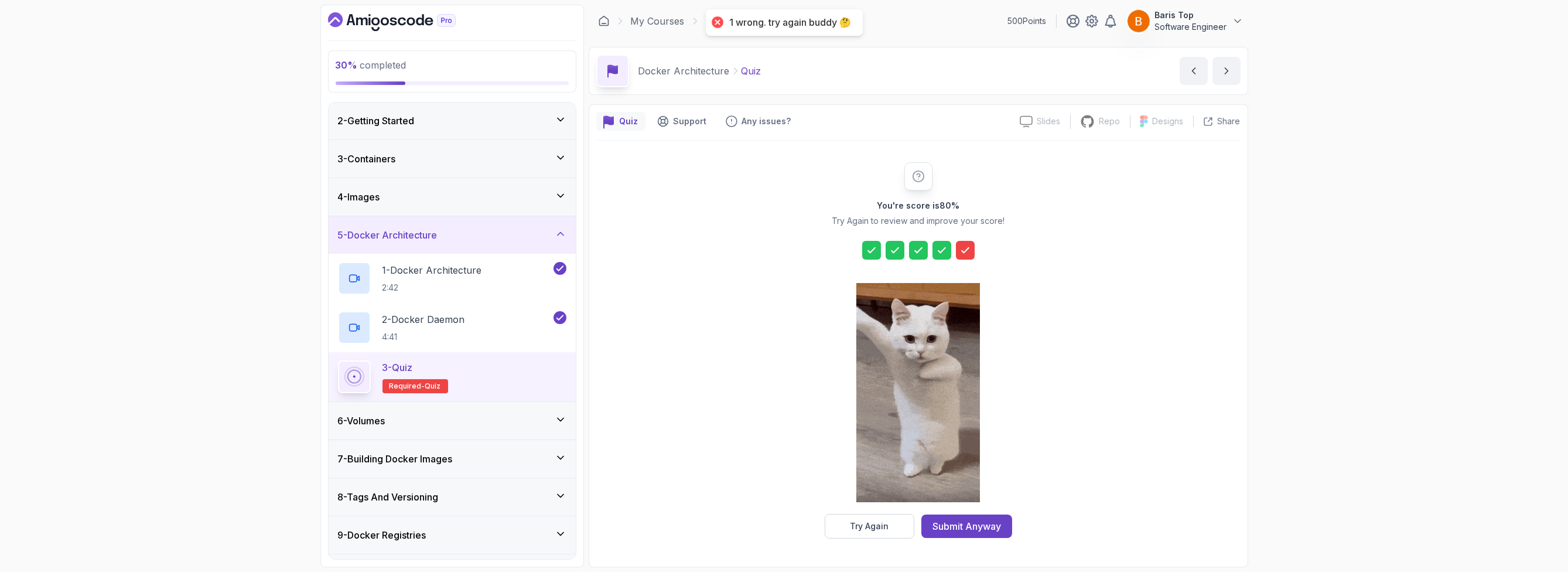
click at [965, 253] on icon at bounding box center [966, 251] width 12 height 12
click at [866, 528] on div "Try Again" at bounding box center [868, 527] width 38 height 12
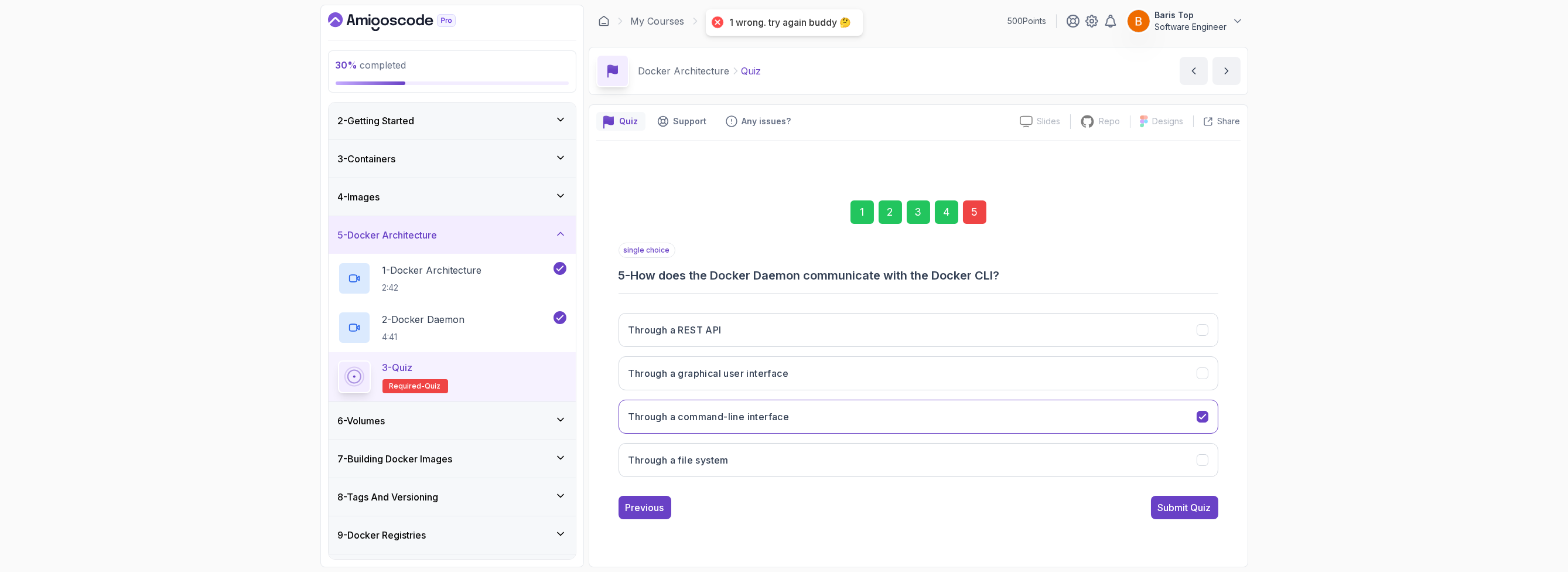
click at [977, 207] on div "5" at bounding box center [975, 212] width 24 height 24
click at [773, 272] on h3 "5 - How does the Docker Daemon communicate with the Docker CLI?" at bounding box center [919, 275] width 600 height 17
click at [780, 327] on button "Through a REST API" at bounding box center [919, 329] width 600 height 34
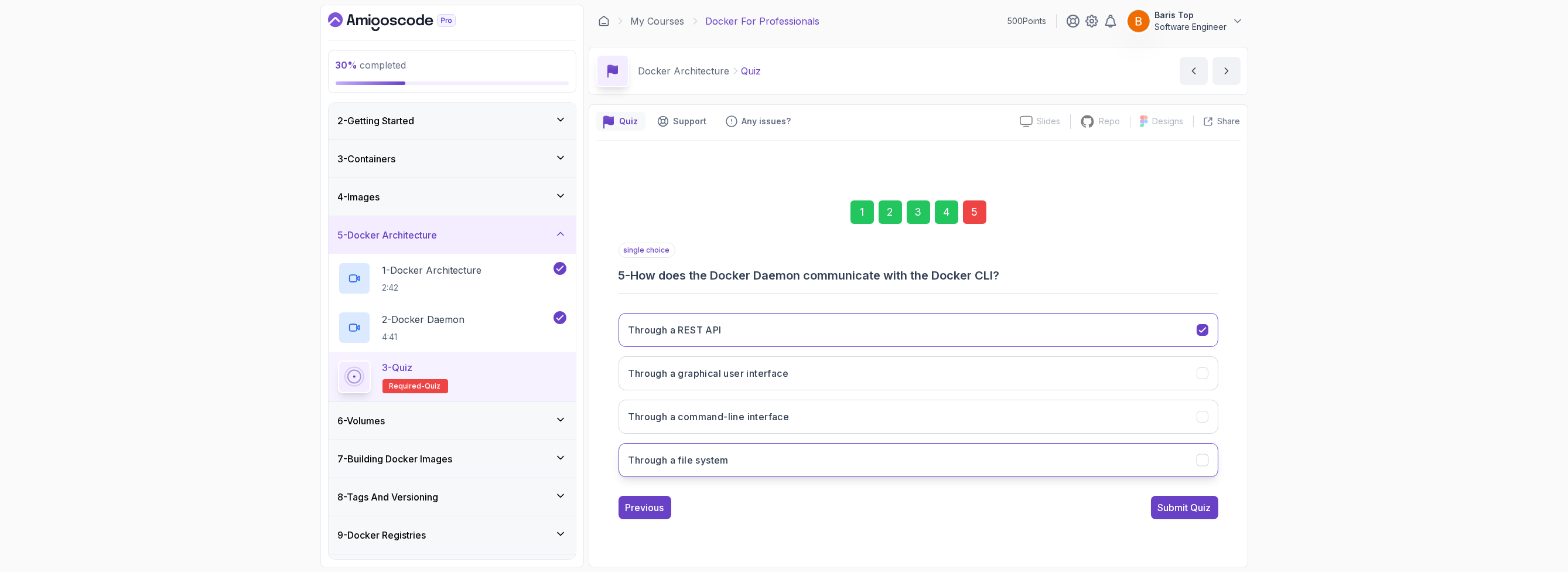
click at [767, 461] on button "Through a file system" at bounding box center [919, 460] width 600 height 34
click at [1181, 511] on div "Submit Quiz" at bounding box center [1185, 507] width 53 height 14
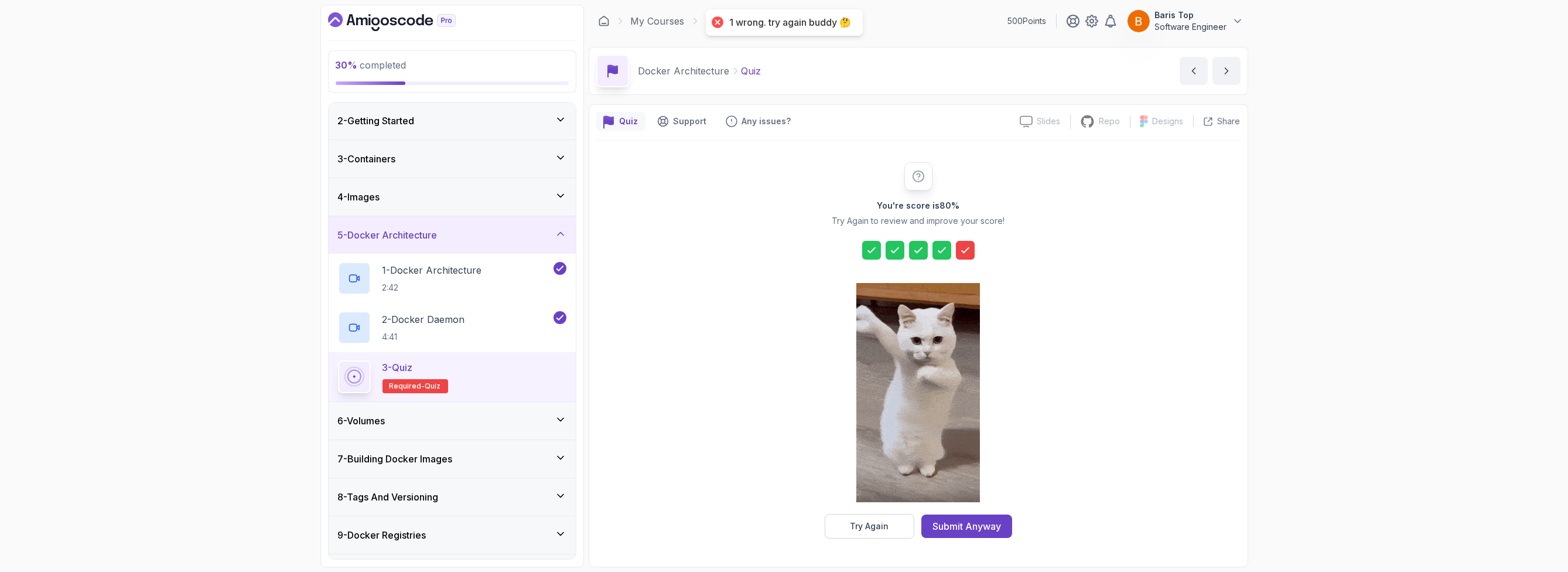
click at [966, 248] on icon at bounding box center [966, 251] width 12 height 12
click at [859, 527] on div "Try Again" at bounding box center [868, 527] width 38 height 12
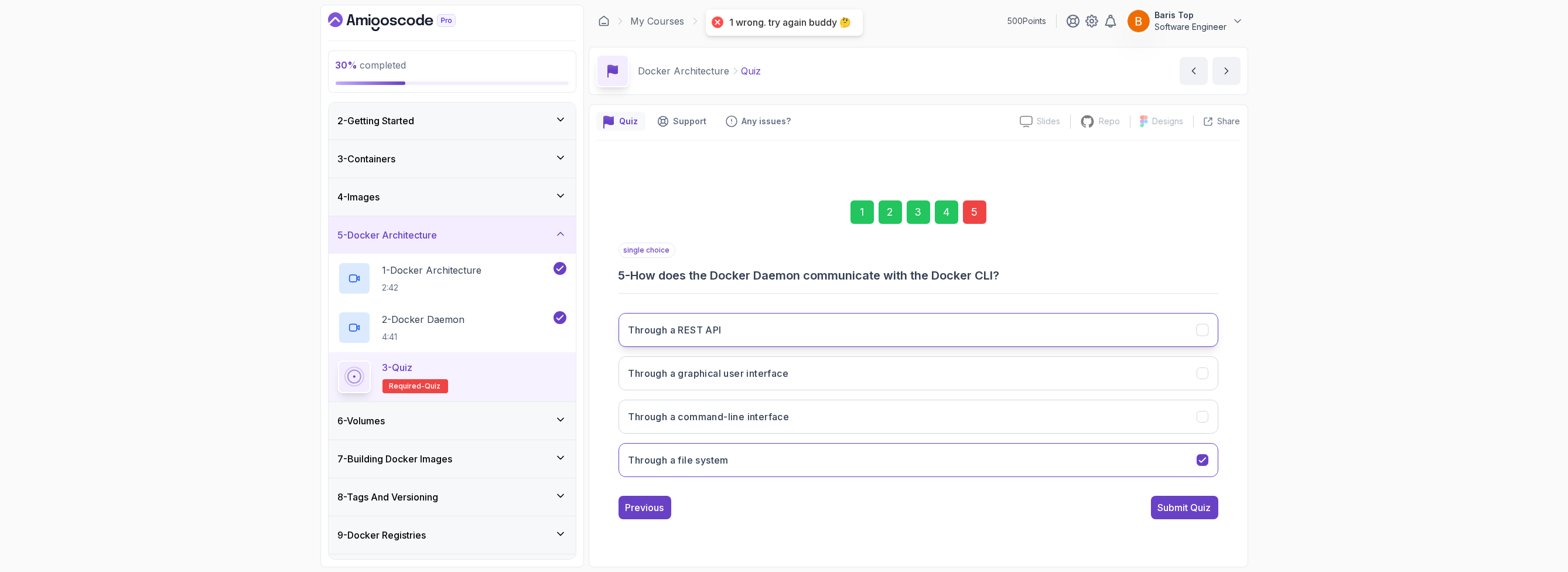
click at [757, 325] on button "Through a REST API" at bounding box center [919, 329] width 600 height 34
click at [1174, 507] on div "Submit Quiz" at bounding box center [1185, 507] width 53 height 14
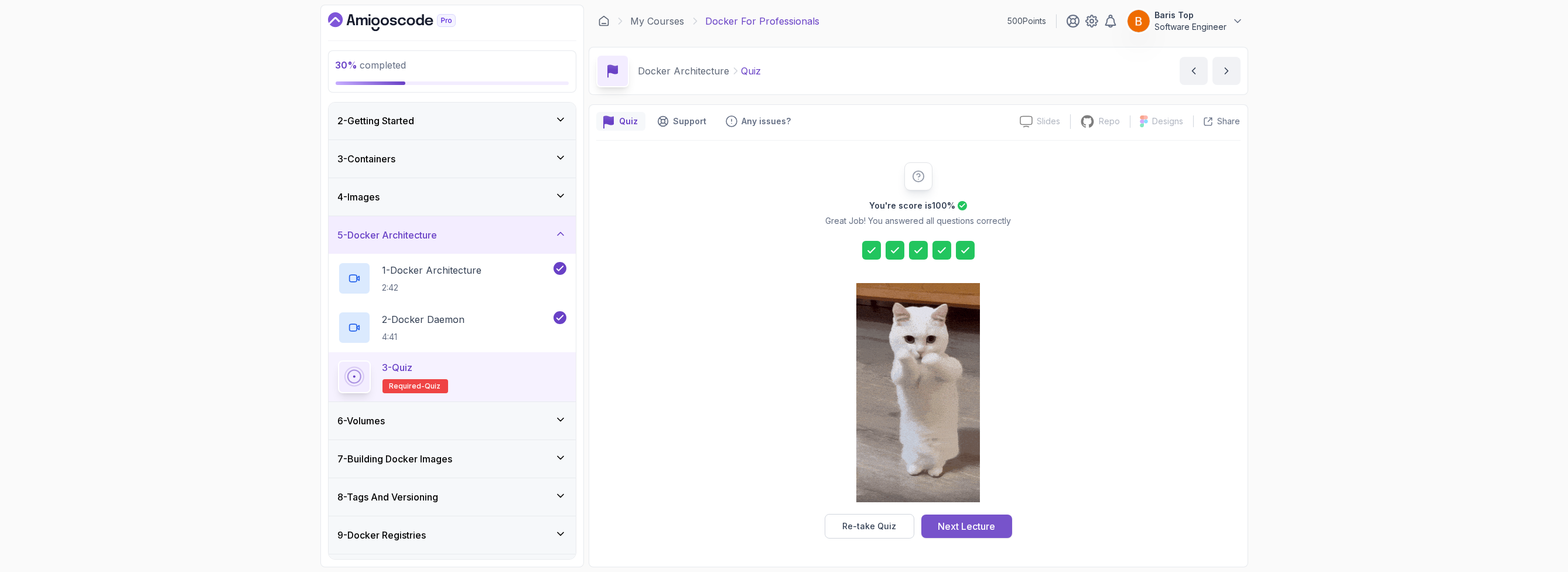
click at [972, 524] on div "Next Lecture" at bounding box center [967, 526] width 57 height 14
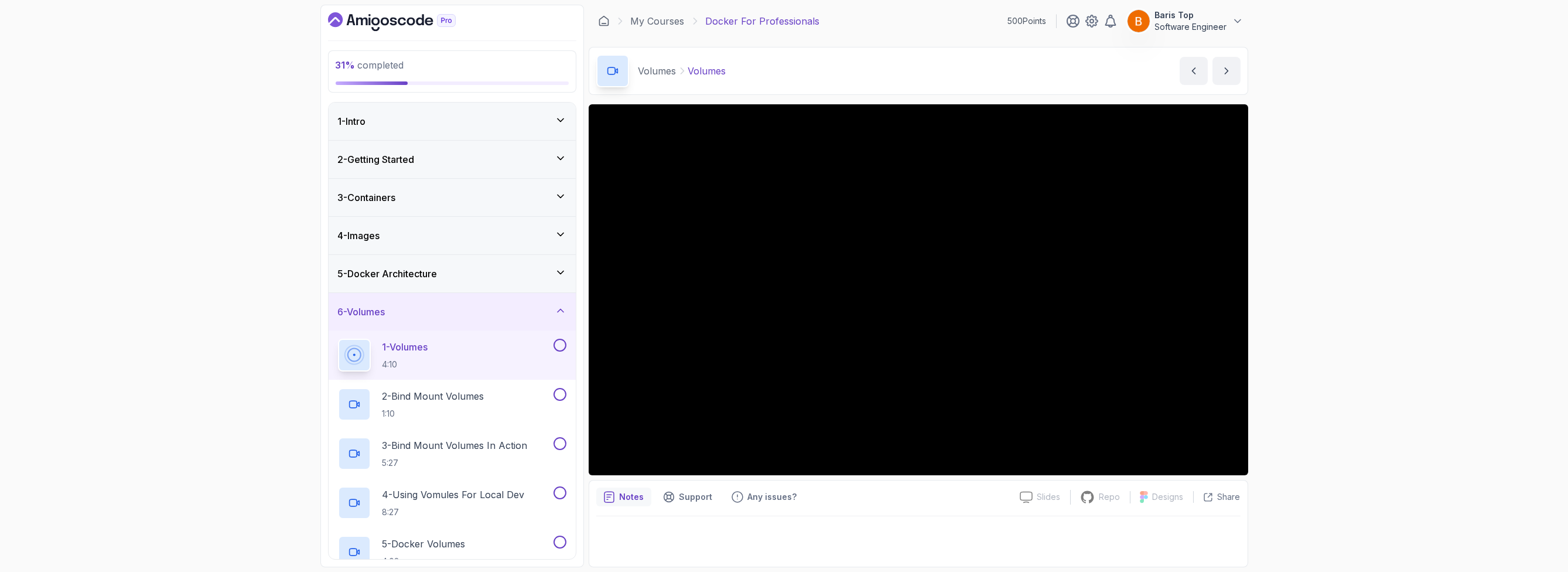
click at [255, 151] on div "31 % completed 1 - Intro 2 - Getting Started 3 - Containers 4 - Images 5 - Dock…" at bounding box center [784, 286] width 1568 height 572
